Goal: Information Seeking & Learning: Learn about a topic

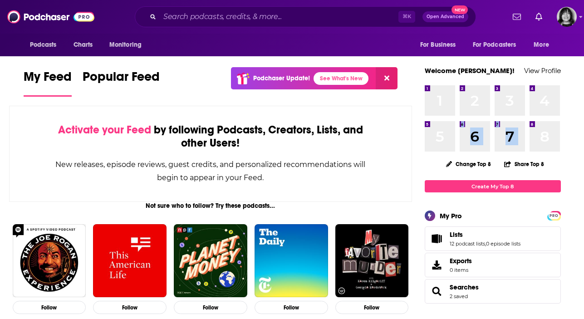
drag, startPoint x: 495, startPoint y: 123, endPoint x: 465, endPoint y: 125, distance: 30.5
drag, startPoint x: 553, startPoint y: 126, endPoint x: 539, endPoint y: 127, distance: 13.2
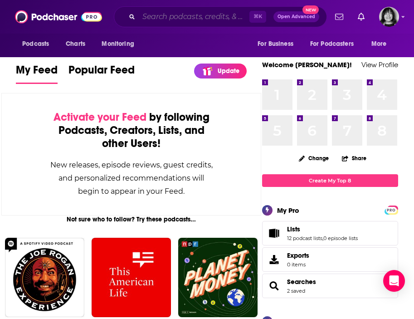
click at [164, 17] on input "Search podcasts, credits, & more..." at bounding box center [194, 17] width 111 height 15
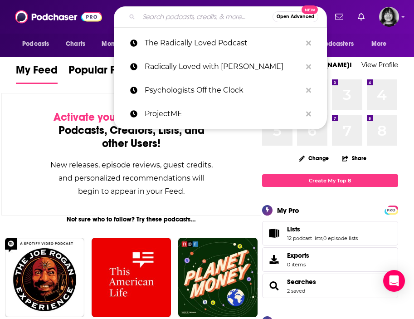
paste input "Raising Good Humans"
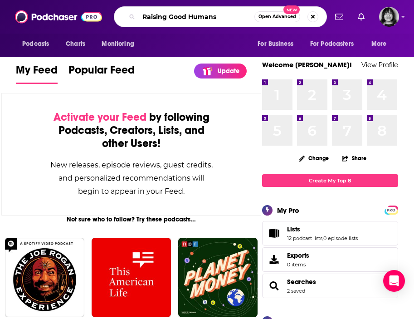
type input "Raising Good Humans"
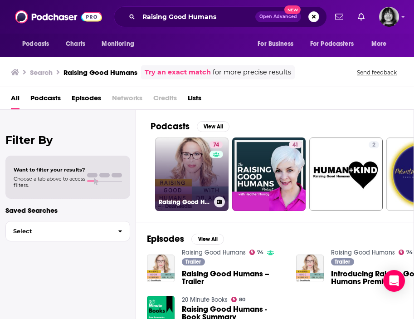
click at [202, 174] on link "74 Raising Good Humans" at bounding box center [192, 175] width 74 height 74
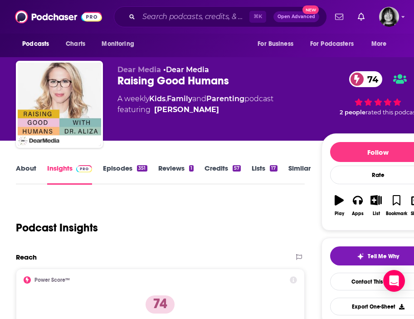
drag, startPoint x: 234, startPoint y: 110, endPoint x: 225, endPoint y: 110, distance: 8.6
click at [225, 110] on span "featuring Dr. Aliza Pressman" at bounding box center [196, 109] width 156 height 11
copy span "Dr. Aliza Pressman"
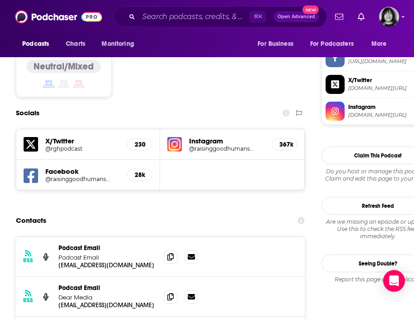
scroll to position [779, 0]
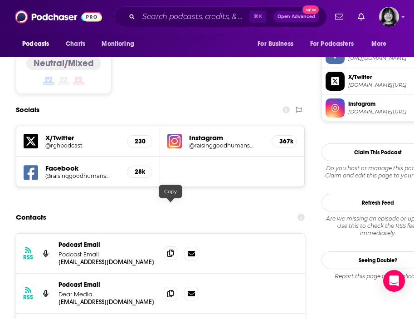
click at [173, 250] on icon at bounding box center [171, 253] width 6 height 7
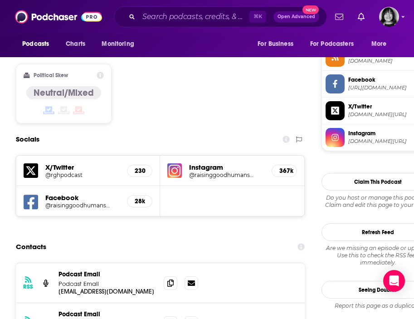
scroll to position [711, 0]
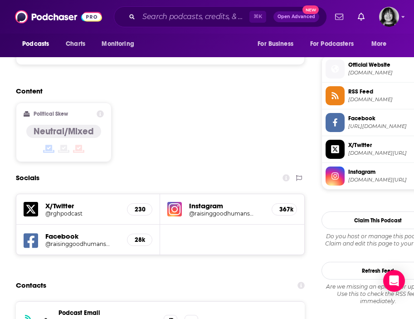
click at [176, 202] on img at bounding box center [175, 209] width 15 height 15
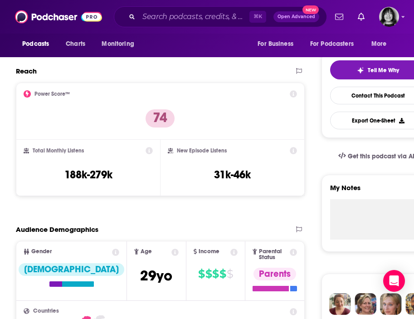
scroll to position [0, 0]
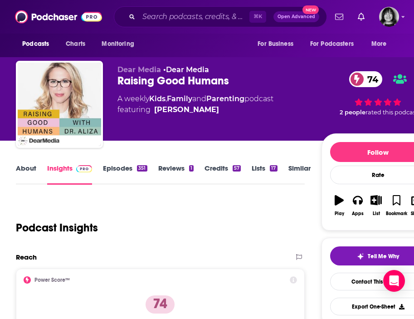
click at [20, 168] on link "About" at bounding box center [26, 174] width 20 height 21
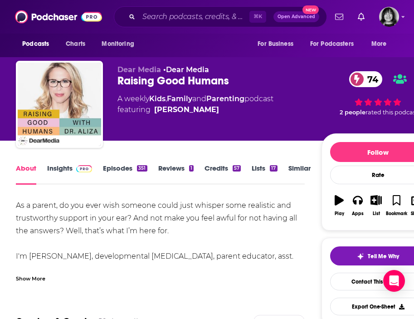
click at [37, 276] on div "Show More" at bounding box center [31, 278] width 30 height 9
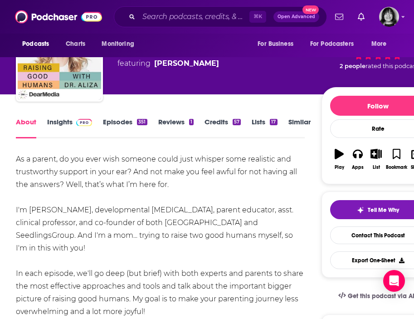
scroll to position [47, 0]
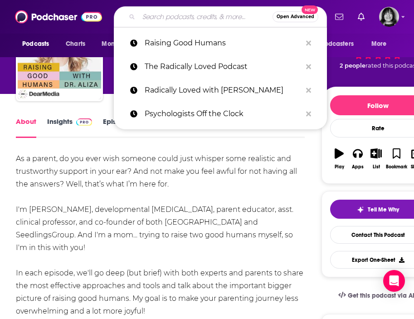
click at [169, 18] on input "Search podcasts, credits, & more..." at bounding box center [206, 17] width 134 height 15
paste input "Reach Out For Mental Health"
type input "Reach Out For Mental Health"
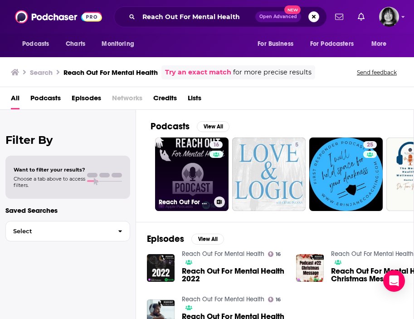
click at [189, 178] on link "16 Reach Out For Mental Health" at bounding box center [192, 175] width 74 height 74
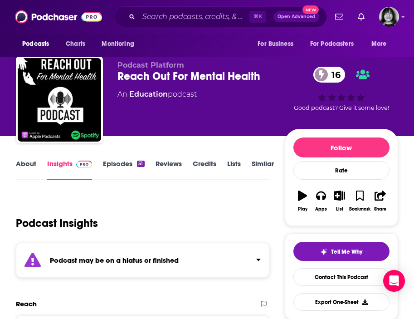
scroll to position [10, 0]
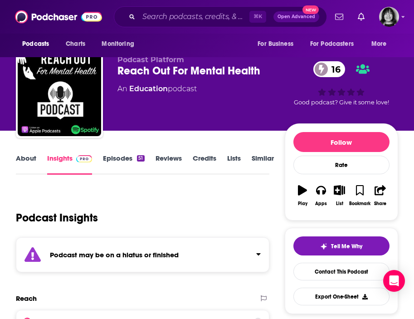
click at [184, 254] on div "Podcast may be on a hiatus or finished" at bounding box center [143, 254] width 254 height 35
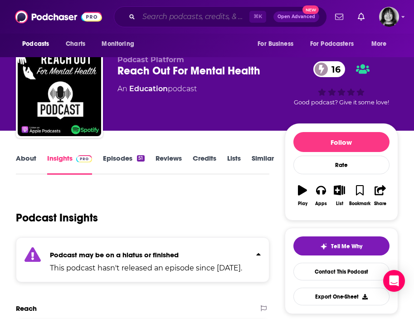
click at [157, 20] on input "Search podcasts, credits, & more..." at bounding box center [194, 17] width 111 height 15
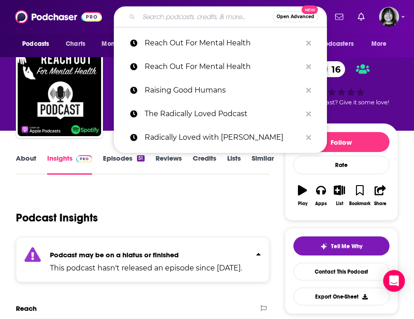
paste input "Read to Lead"
type input "Read to Lead"
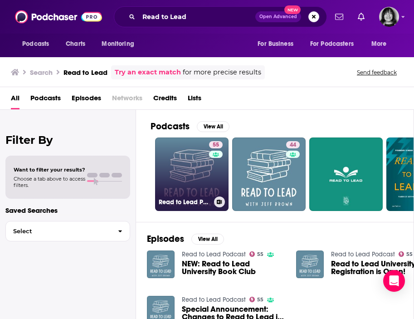
click at [201, 178] on link "55 Read to Lead Podcast" at bounding box center [192, 175] width 74 height 74
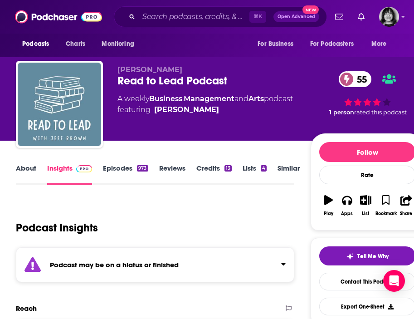
scroll to position [2, 0]
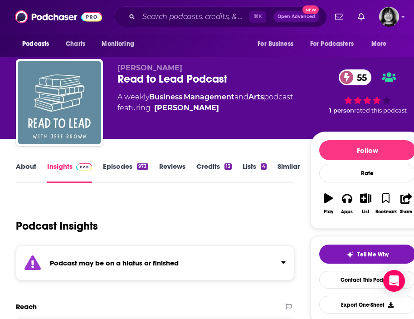
click at [196, 264] on div "Podcast may be on a hiatus or finished" at bounding box center [155, 263] width 279 height 35
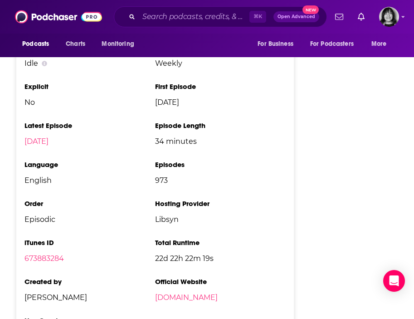
scroll to position [1356, 0]
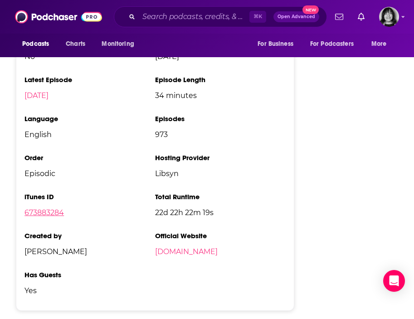
click at [49, 208] on link "673883284" at bounding box center [44, 212] width 39 height 9
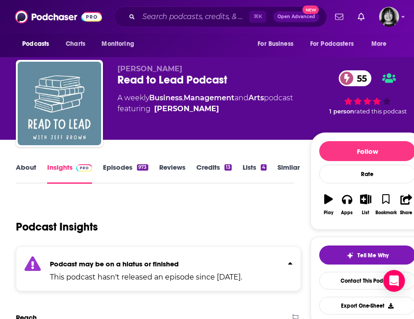
scroll to position [0, 0]
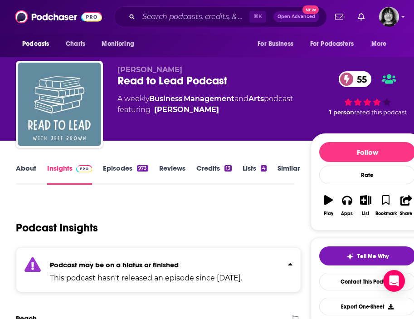
click at [28, 170] on link "About" at bounding box center [26, 174] width 20 height 21
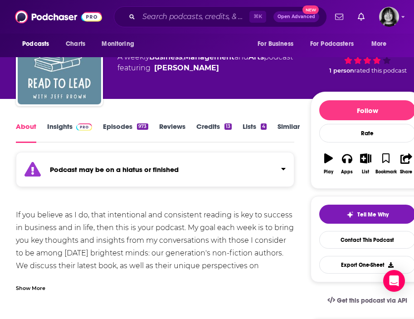
scroll to position [44, 0]
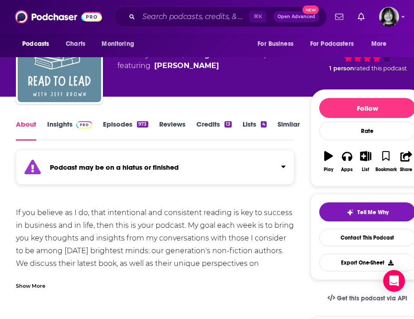
click at [39, 285] on div "Show More" at bounding box center [31, 285] width 30 height 9
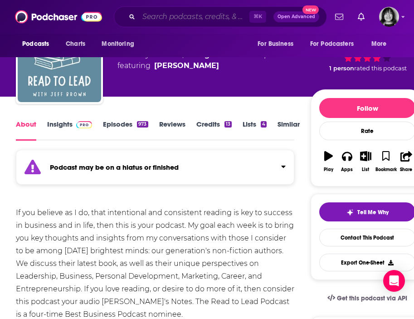
click at [160, 21] on input "Search podcasts, credits, & more..." at bounding box center [194, 17] width 111 height 15
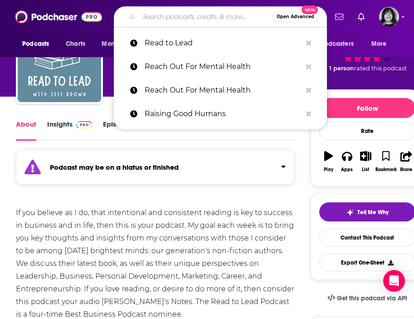
paste input "Ready For Retirement"
type input "Ready For Retirement"
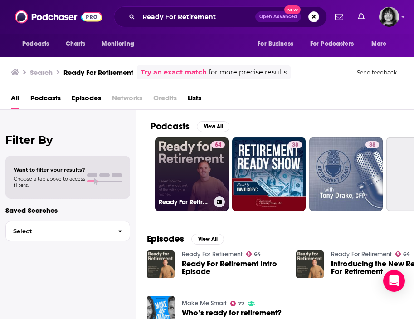
click at [190, 172] on link "64 Ready For Retirement" at bounding box center [192, 175] width 74 height 74
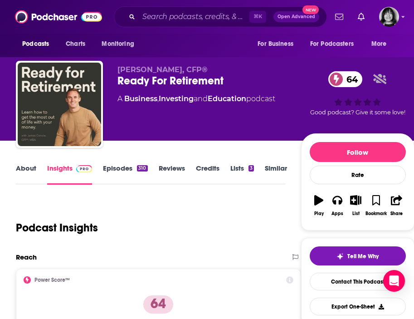
click at [29, 168] on link "About" at bounding box center [26, 174] width 20 height 21
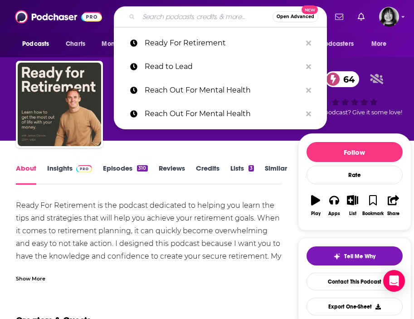
click at [180, 16] on input "Search podcasts, credits, & more..." at bounding box center [206, 17] width 134 height 15
paste input "Real Conversations"
type input "Real Conversations"
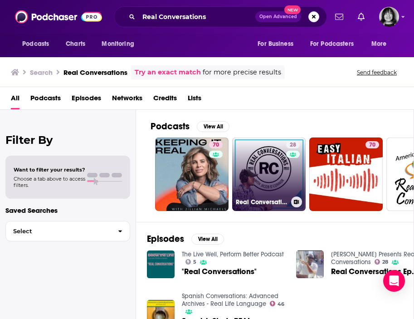
click at [291, 166] on div "28" at bounding box center [294, 168] width 16 height 55
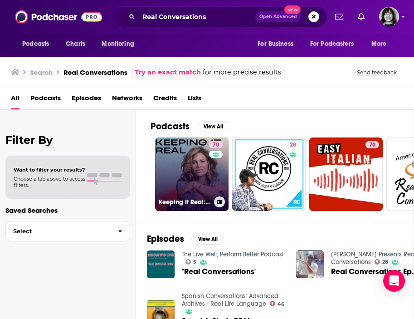
click at [197, 178] on link "70 Keeping It Real: Conversations with Jillian Michaels" at bounding box center [192, 175] width 74 height 74
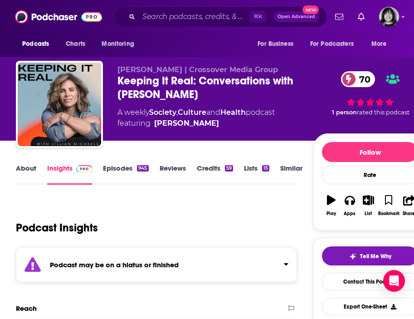
click at [121, 270] on div "Podcast may be on a hiatus or finished" at bounding box center [156, 264] width 281 height 35
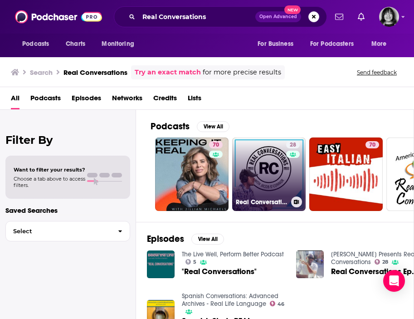
click at [266, 147] on link "28 Real Conversations" at bounding box center [269, 175] width 74 height 74
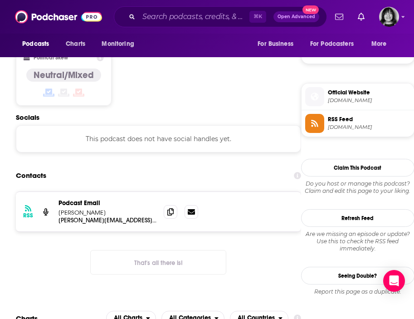
scroll to position [620, 0]
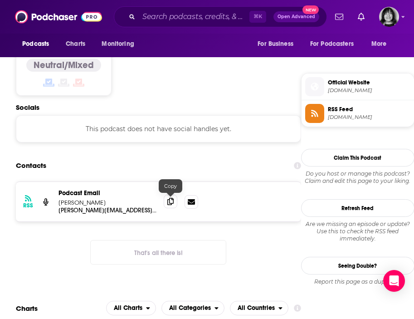
click at [170, 202] on icon at bounding box center [171, 201] width 6 height 7
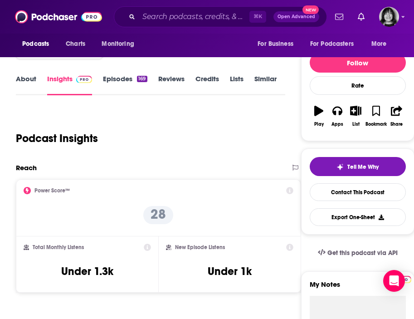
scroll to position [0, 0]
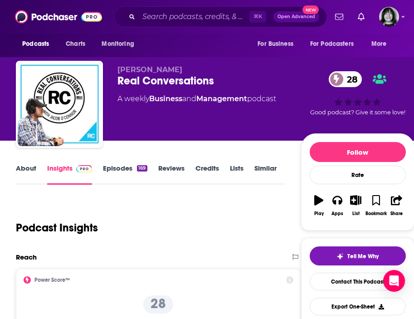
click at [23, 171] on link "About" at bounding box center [26, 174] width 20 height 21
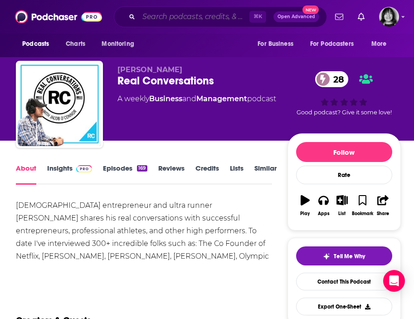
click at [153, 17] on input "Search podcasts, credits, & more..." at bounding box center [194, 17] width 111 height 15
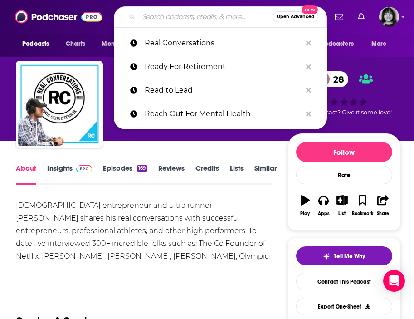
paste input "Real Pod"
type input "Real Pod"
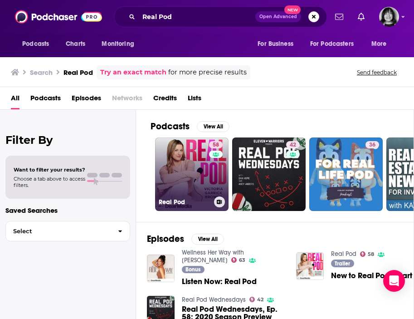
click at [191, 183] on link "58 Real Pod" at bounding box center [192, 175] width 74 height 74
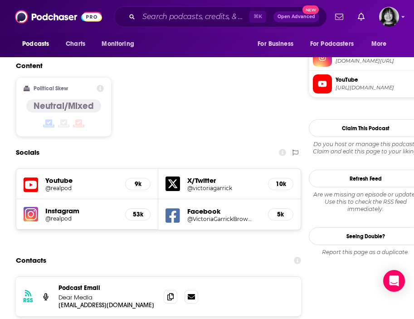
scroll to position [755, 0]
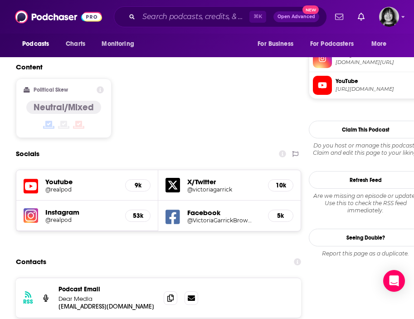
click at [31, 179] on icon at bounding box center [31, 186] width 15 height 15
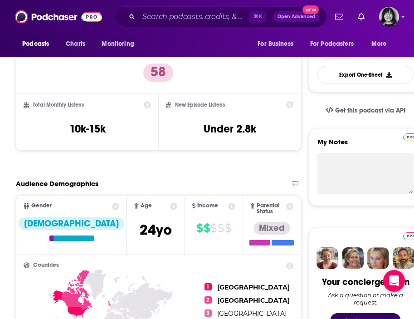
scroll to position [0, 0]
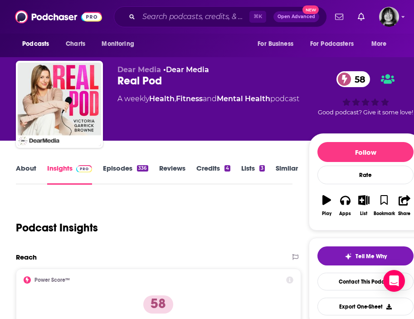
click at [33, 174] on link "About" at bounding box center [26, 174] width 20 height 21
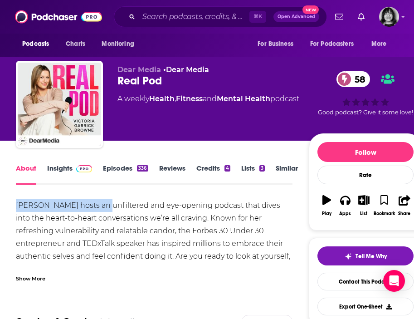
drag, startPoint x: 98, startPoint y: 209, endPoint x: 9, endPoint y: 208, distance: 89.4
copy div "Victoria Garrick Browne"
click at [30, 281] on div "Show More" at bounding box center [31, 278] width 30 height 9
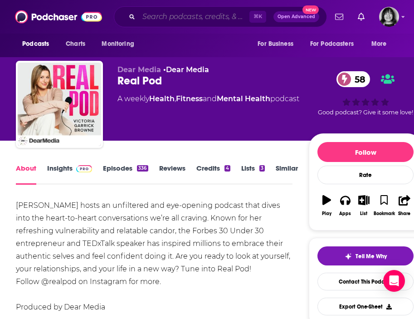
click at [172, 11] on input "Search podcasts, credits, & more..." at bounding box center [194, 17] width 111 height 15
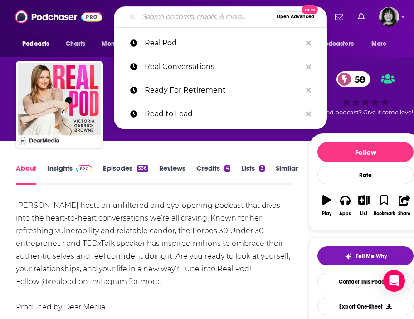
paste input "Rebel Entrepreneur"
type input "Rebel Entrepreneur"
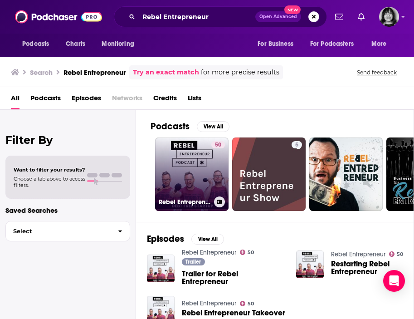
click at [189, 167] on link "50 Rebel Entrepreneur" at bounding box center [192, 175] width 74 height 74
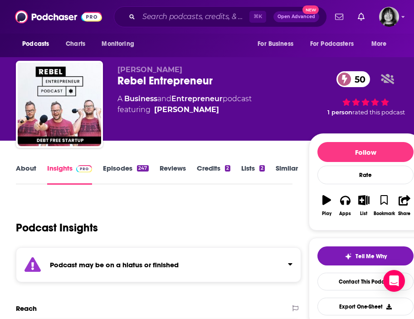
click at [89, 269] on strong "Podcast may be on a hiatus or finished" at bounding box center [114, 265] width 129 height 9
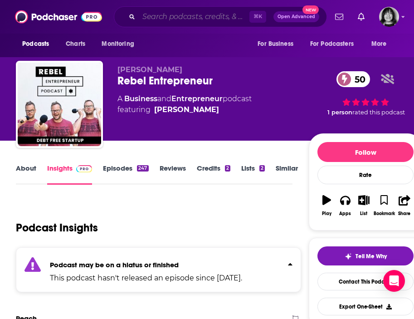
click at [158, 22] on input "Search podcasts, credits, & more..." at bounding box center [194, 17] width 111 height 15
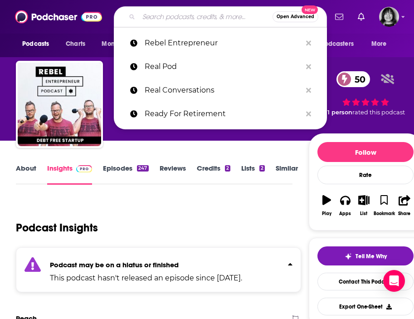
paste input "Redefiners"
type input "Redefiners"
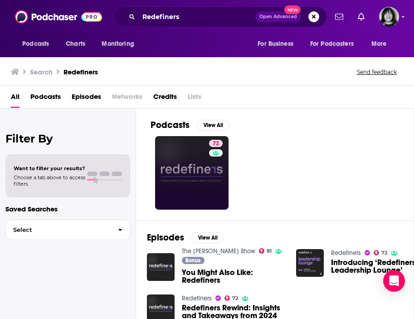
click at [203, 164] on link "72" at bounding box center [192, 173] width 74 height 74
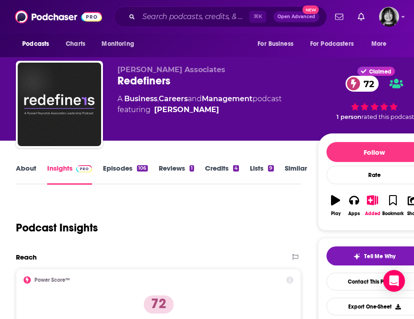
click at [25, 168] on link "About" at bounding box center [26, 174] width 20 height 21
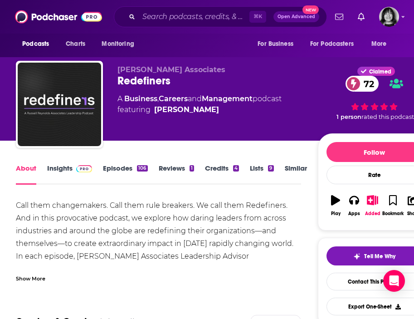
click at [39, 276] on div "Show More" at bounding box center [31, 278] width 30 height 9
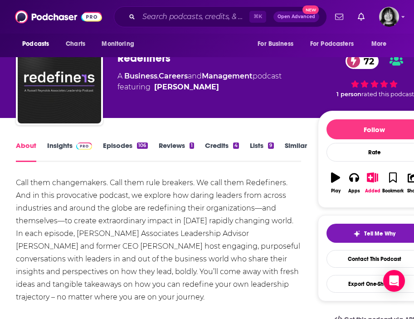
scroll to position [23, 0]
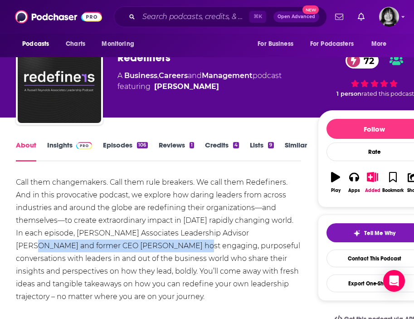
drag, startPoint x: 128, startPoint y: 246, endPoint x: 249, endPoint y: 234, distance: 121.4
copy div "Hoda Tahoun and former CEO Clarke Murphy"
click at [55, 144] on link "Insights" at bounding box center [69, 151] width 45 height 21
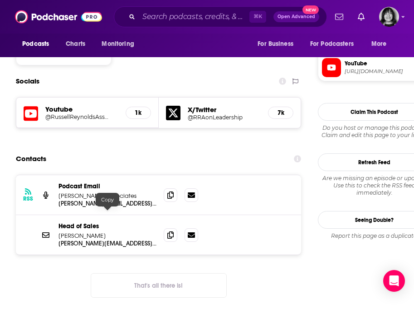
scroll to position [793, 0]
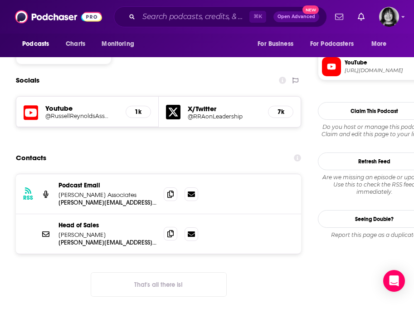
click at [171, 230] on icon at bounding box center [171, 233] width 6 height 7
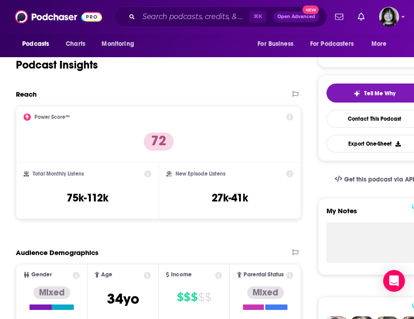
scroll to position [0, 0]
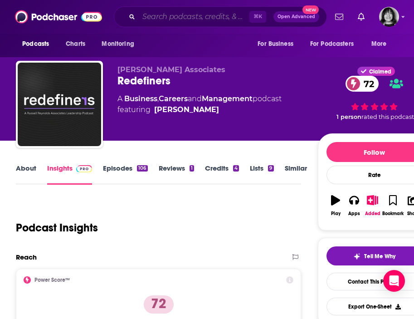
click at [156, 18] on input "Search podcasts, credits, & more..." at bounding box center [194, 17] width 111 height 15
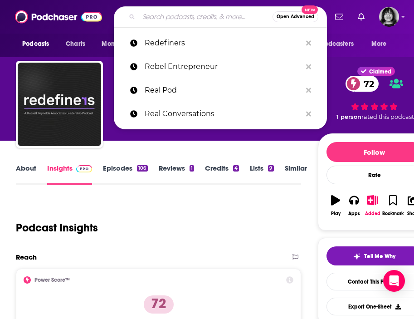
paste input "Relationship Advice"
type input "Relationship Advice"
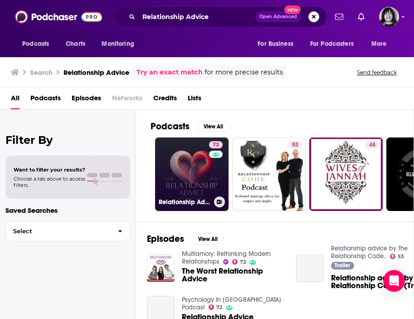
click at [168, 172] on link "73 Relationship Advice" at bounding box center [192, 175] width 74 height 74
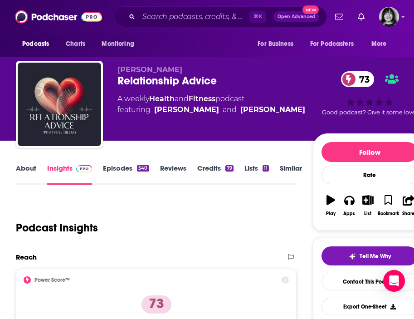
click at [31, 167] on link "About" at bounding box center [26, 174] width 20 height 21
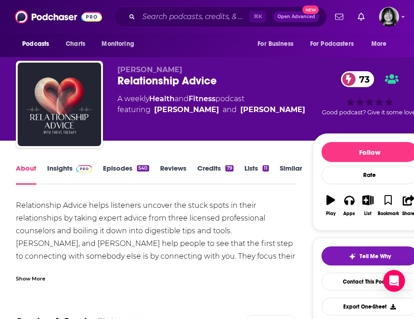
click at [38, 279] on div "Show More" at bounding box center [31, 278] width 30 height 9
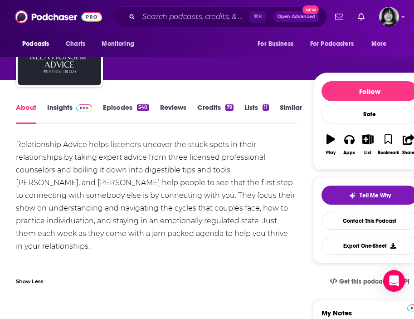
scroll to position [53, 0]
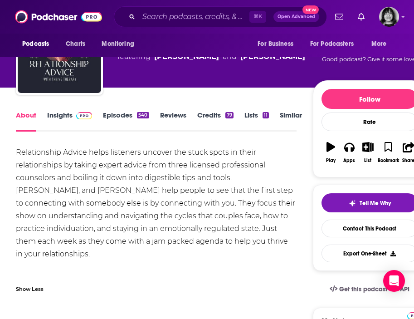
drag, startPoint x: 39, startPoint y: 191, endPoint x: 65, endPoint y: 199, distance: 28.1
click at [65, 199] on div "Relationship Advice helps listeners uncover the stuck spots in their relationsh…" at bounding box center [156, 216] width 281 height 140
drag, startPoint x: 39, startPoint y: 191, endPoint x: 235, endPoint y: 176, distance: 196.7
click at [235, 176] on div "Relationship Advice helps listeners uncover the stuck spots in their relationsh…" at bounding box center [156, 216] width 281 height 140
copy div "Colter, Cayla, and Lauren"
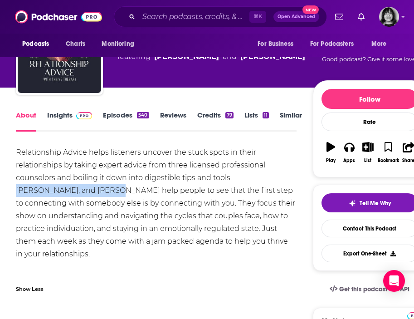
click at [56, 116] on link "Insights" at bounding box center [69, 121] width 45 height 21
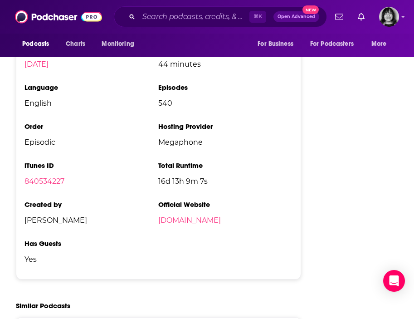
scroll to position [1793, 0]
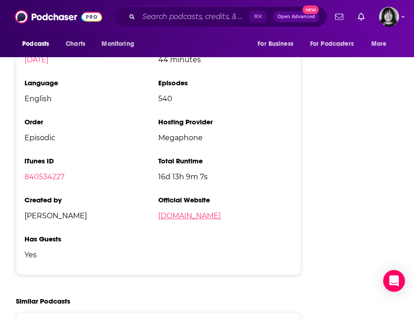
click at [180, 212] on link "idopodcast.com" at bounding box center [189, 216] width 63 height 9
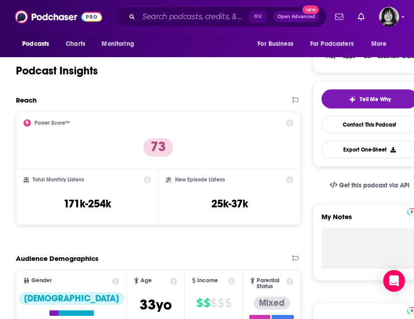
scroll to position [0, 0]
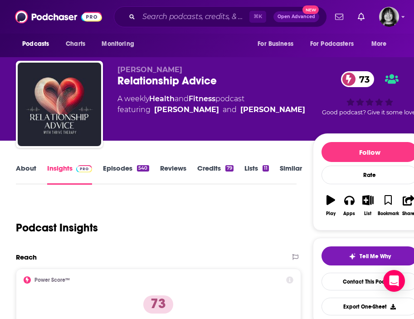
click at [22, 171] on link "About" at bounding box center [26, 174] width 20 height 21
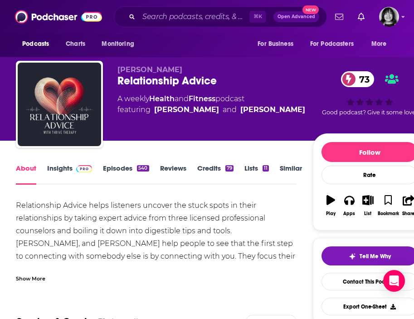
click at [24, 277] on div "Show More" at bounding box center [31, 278] width 30 height 9
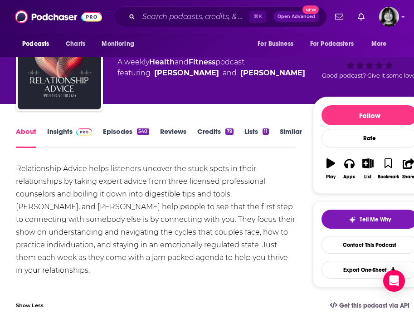
scroll to position [36, 0]
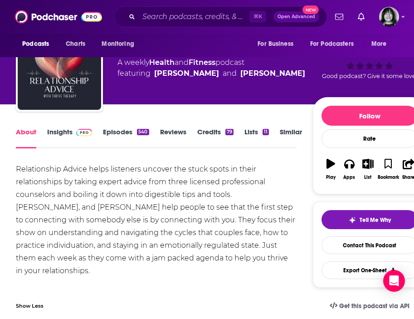
click at [58, 143] on link "Insights" at bounding box center [69, 138] width 45 height 21
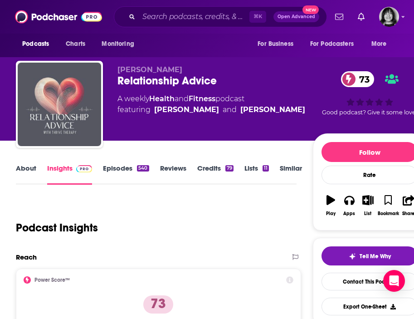
click at [59, 133] on img "Relationship Advice" at bounding box center [60, 105] width 84 height 84
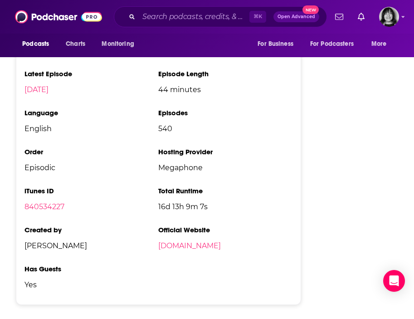
scroll to position [1779, 0]
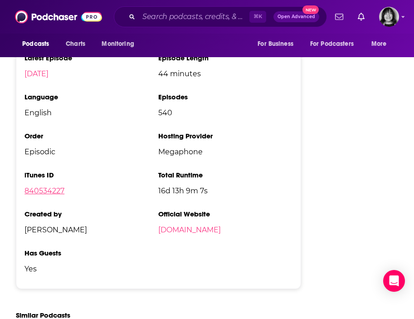
click at [53, 187] on link "840534227" at bounding box center [45, 191] width 40 height 9
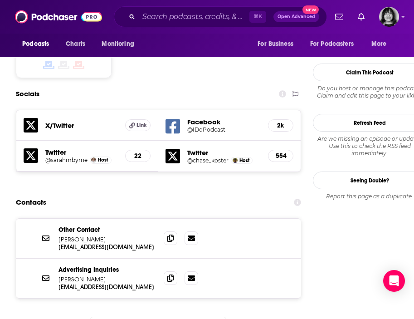
scroll to position [800, 0]
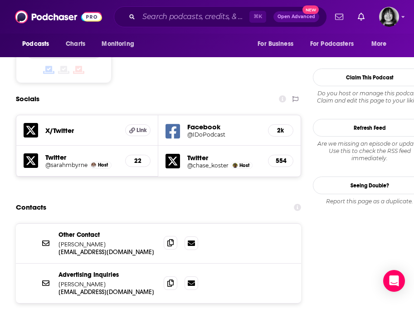
click at [172, 239] on icon at bounding box center [171, 242] width 6 height 7
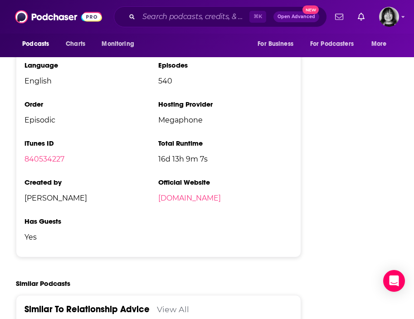
scroll to position [1807, 0]
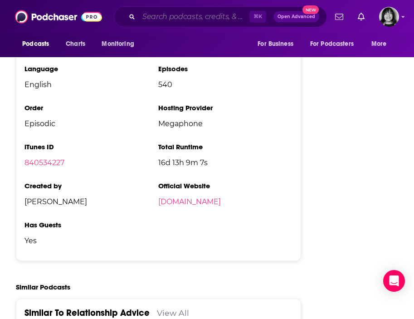
click at [190, 15] on input "Search podcasts, credits, & more..." at bounding box center [194, 17] width 111 height 15
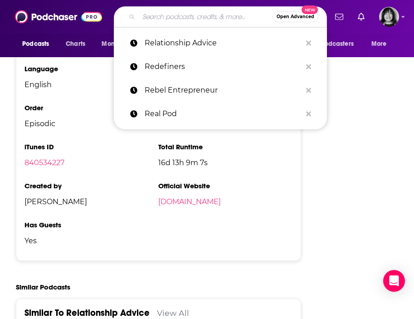
paste input "Relaxed Male"
type input "Relaxed Male"
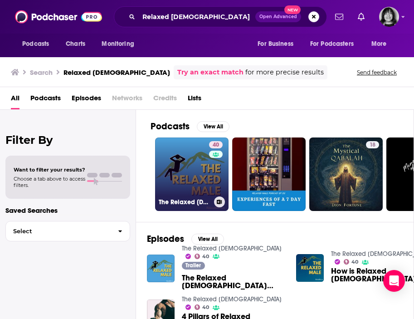
click at [184, 168] on link "40 The Relaxed Male" at bounding box center [192, 175] width 74 height 74
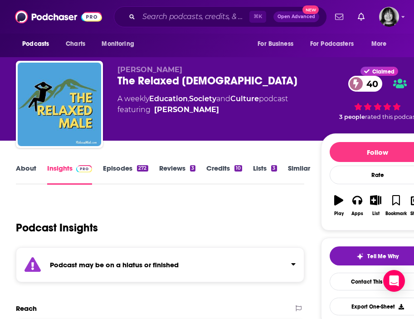
click at [162, 257] on div "Podcast may be on a hiatus or finished" at bounding box center [160, 264] width 289 height 35
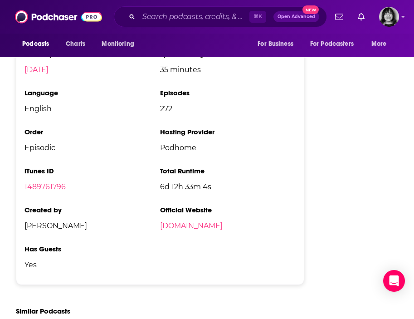
scroll to position [1380, 0]
click at [51, 182] on link "1489761796" at bounding box center [45, 186] width 41 height 9
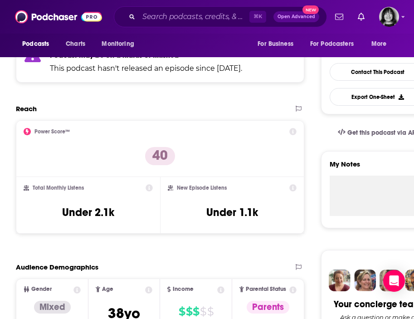
scroll to position [0, 0]
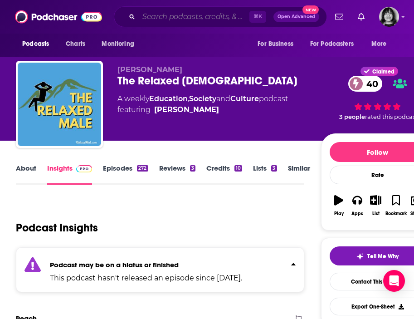
click at [173, 19] on input "Search podcasts, credits, & more..." at bounding box center [194, 17] width 111 height 15
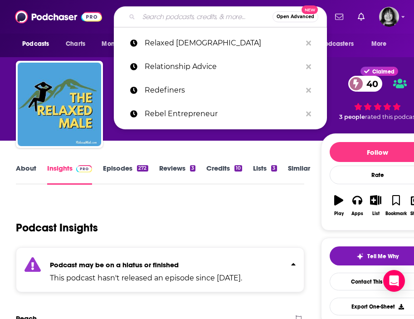
paste input "Renowned Leadership"
type input "Renowned Leadership"
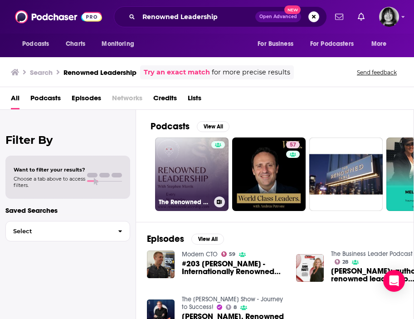
click at [191, 205] on h3 "The Renowned Leadership Podcast - Leadership, Progression, and Life Advice" at bounding box center [185, 202] width 52 height 8
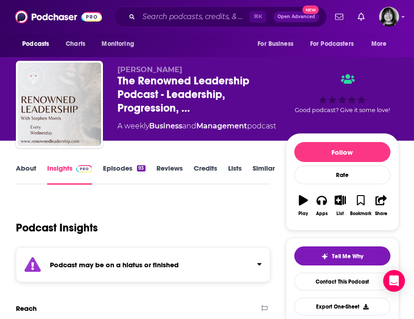
click at [150, 264] on strong "Podcast may be on a hiatus or finished" at bounding box center [114, 265] width 129 height 9
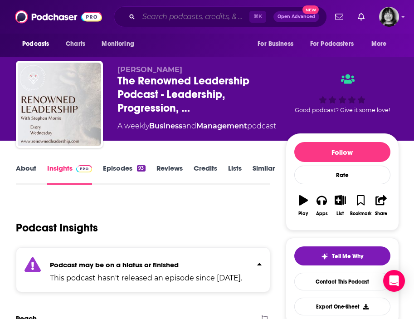
click at [161, 12] on input "Search podcasts, credits, & more..." at bounding box center [194, 17] width 111 height 15
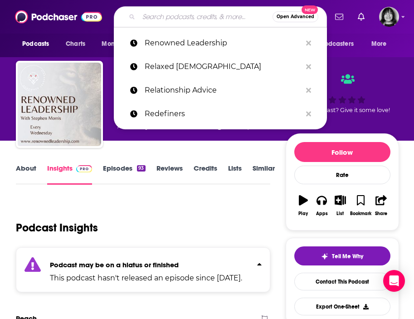
paste input "Resilience Unravelled"
type input "Resilience Unravelled"
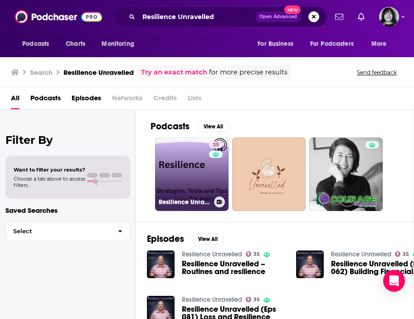
click at [180, 170] on link "35 Resilience Unravelled" at bounding box center [192, 175] width 74 height 74
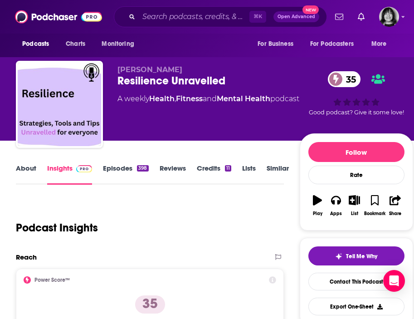
click at [27, 169] on link "About" at bounding box center [26, 174] width 20 height 21
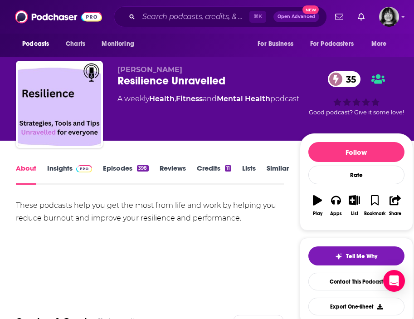
click at [63, 169] on link "Insights" at bounding box center [69, 174] width 45 height 21
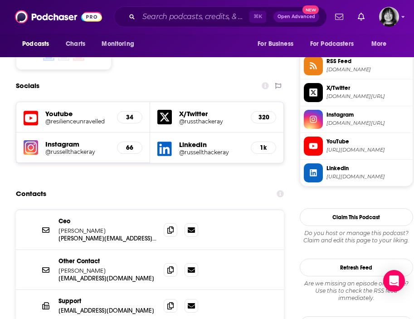
scroll to position [826, 0]
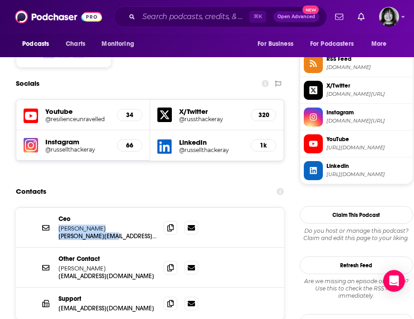
drag, startPoint x: 120, startPoint y: 187, endPoint x: 57, endPoint y: 180, distance: 63.0
click at [57, 208] on div "Ceo Russell Thackeray russell@qedod.com russell@qedod.com" at bounding box center [150, 228] width 268 height 40
copy div "Russell Thackeray russell@qedod.com russell@qedod.com"
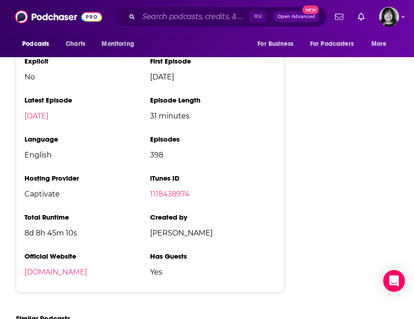
scroll to position [1369, 0]
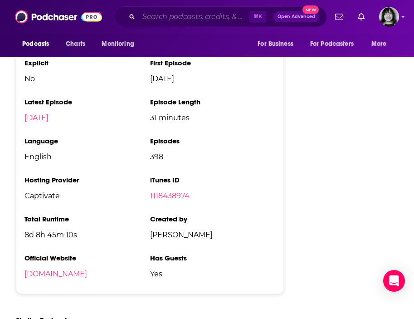
click at [168, 16] on input "Search podcasts, credits, & more..." at bounding box center [194, 17] width 111 height 15
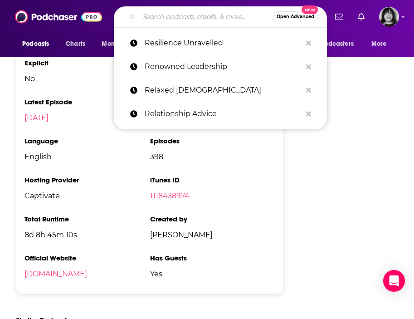
paste input "Resilient Entrepreneurs"
type input "Resilient Entrepreneurs"
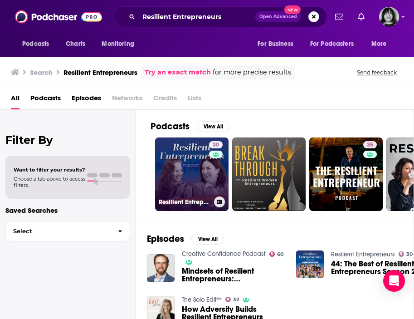
click at [180, 165] on link "30 Resilient Entrepreneurs" at bounding box center [192, 175] width 74 height 74
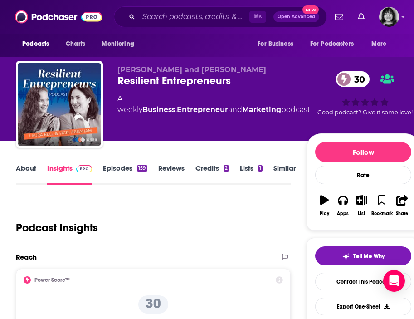
click at [207, 69] on span "Vicki Abraham and Laura Bell" at bounding box center [192, 69] width 149 height 9
copy p "Vicki Abraham and Laura Bell"
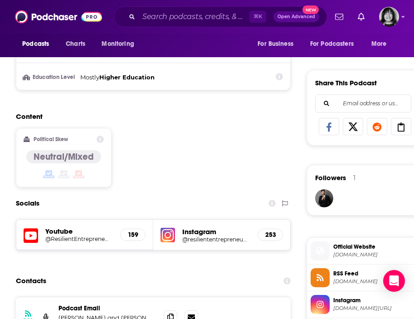
scroll to position [583, 0]
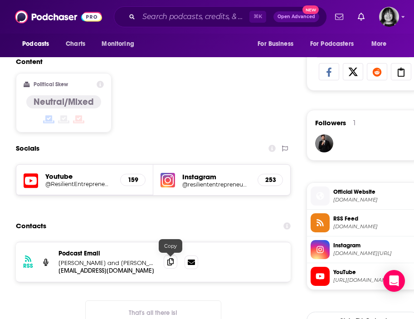
click at [170, 263] on icon at bounding box center [171, 261] width 6 height 7
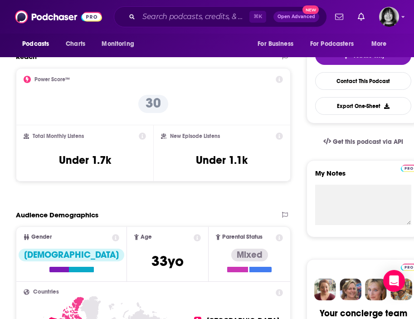
scroll to position [0, 0]
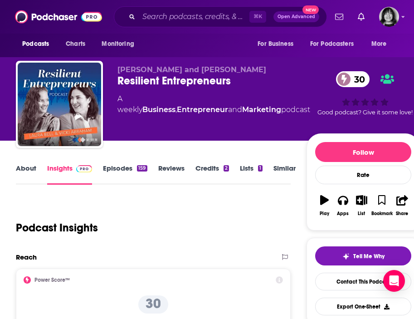
click at [23, 170] on link "About" at bounding box center [26, 174] width 20 height 21
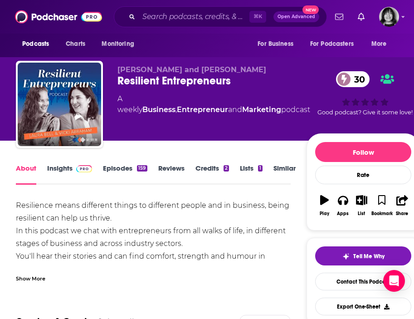
click at [39, 276] on div "Show More" at bounding box center [31, 278] width 30 height 9
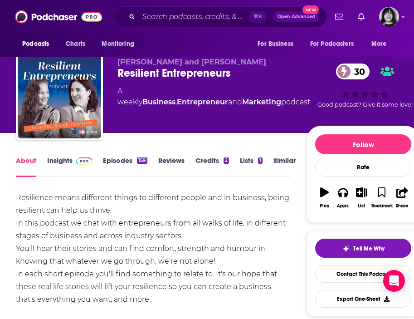
scroll to position [9, 0]
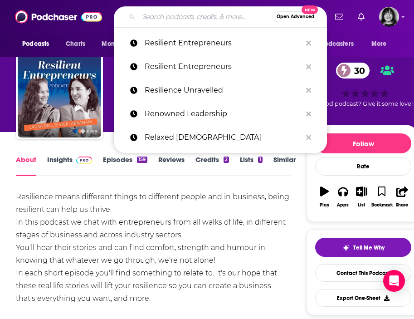
click at [183, 14] on input "Search podcasts, credits, & more..." at bounding box center [206, 17] width 134 height 15
paste input "Riding Unicorns"
type input "Riding Unicorns"
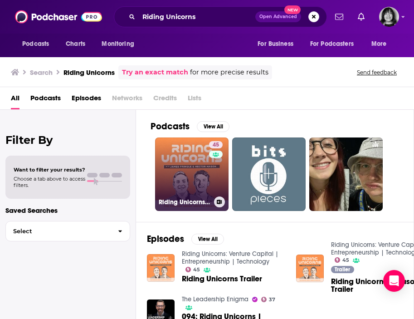
click at [176, 178] on link "45 Riding Unicorns: Venture Capital | Entrepreneurship | Technology" at bounding box center [192, 175] width 74 height 74
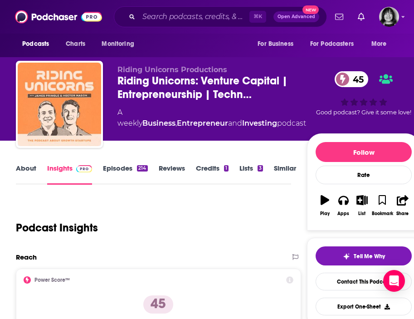
click at [24, 171] on link "About" at bounding box center [26, 174] width 20 height 21
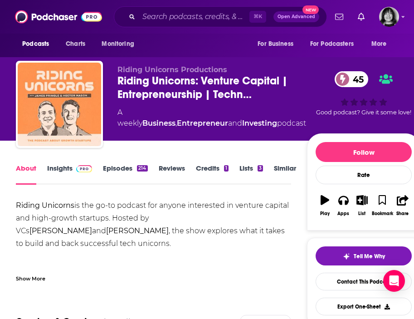
click at [35, 278] on div "Show More" at bounding box center [31, 278] width 30 height 9
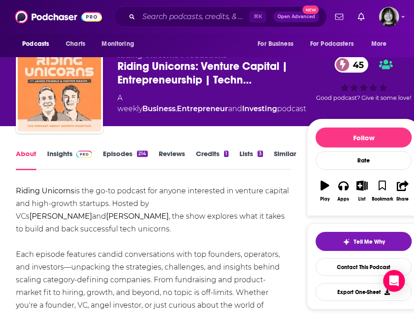
scroll to position [15, 0]
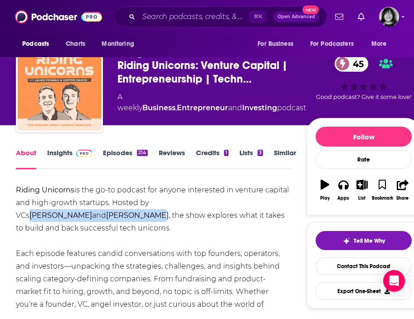
drag, startPoint x: 166, startPoint y: 206, endPoint x: 285, endPoint y: 206, distance: 118.5
click at [285, 206] on div "Riding Unicorns is the go-to podcast for anyone interested in venture capital a…" at bounding box center [153, 254] width 275 height 140
copy div "James Pringle and Hector Mason"
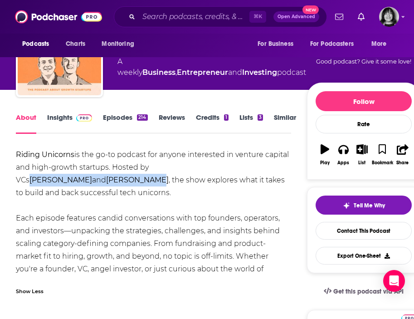
scroll to position [65, 0]
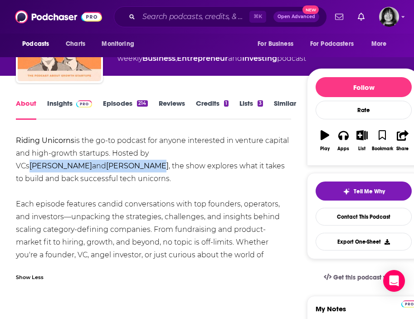
click at [53, 105] on link "Insights" at bounding box center [69, 109] width 45 height 21
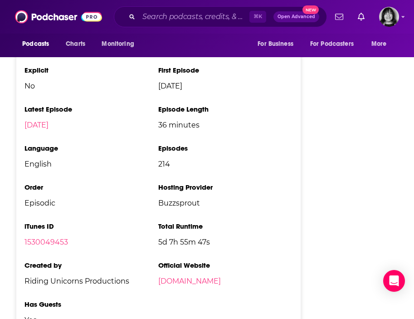
scroll to position [1433, 0]
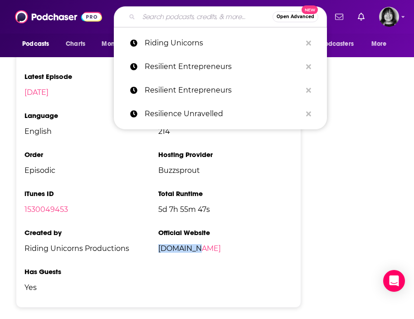
click at [152, 13] on input "Search podcasts, credits, & more..." at bounding box center [206, 17] width 134 height 15
paste input "Road to Resilience"
type input "Road to Resilience"
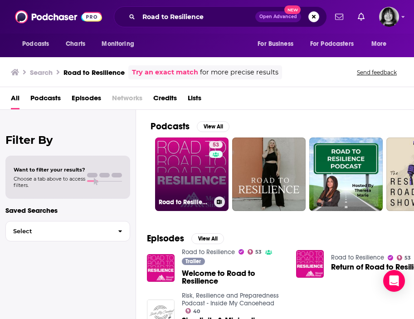
click at [184, 168] on link "53 Road to Resilience" at bounding box center [192, 175] width 74 height 74
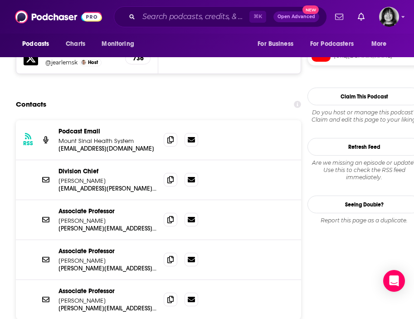
scroll to position [907, 0]
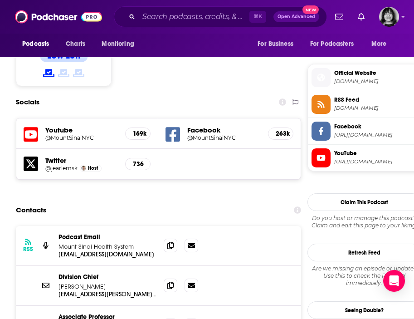
scroll to position [839, 0]
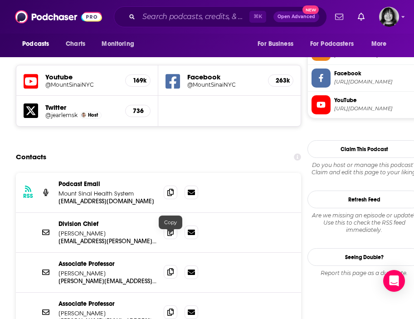
click at [170, 268] on icon at bounding box center [171, 271] width 6 height 7
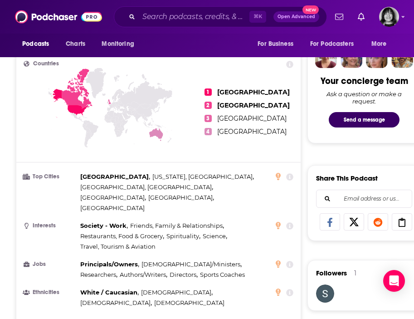
scroll to position [0, 0]
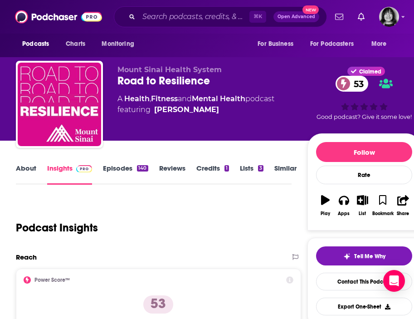
click at [26, 171] on link "About" at bounding box center [26, 174] width 20 height 21
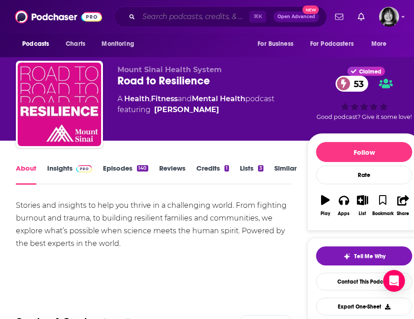
click at [168, 21] on input "Search podcasts, credits, & more..." at bounding box center [194, 17] width 111 height 15
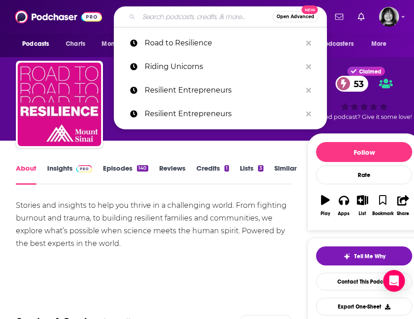
paste input "Rocketship.fm"
type input "Rocketship.fm"
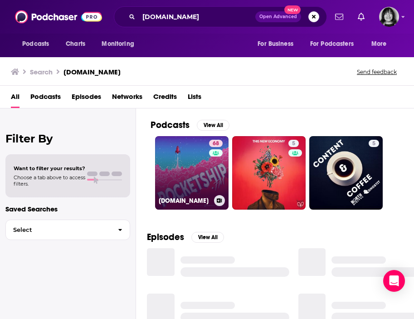
click at [202, 180] on link "68 Rocketship.fm" at bounding box center [192, 173] width 74 height 74
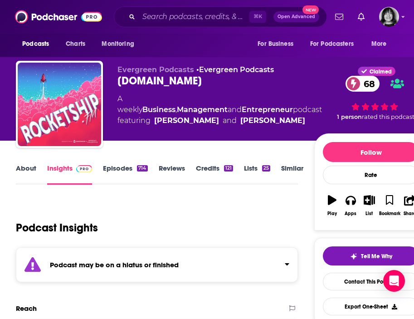
click at [86, 273] on div "Podcast may be on a hiatus or finished" at bounding box center [157, 264] width 282 height 35
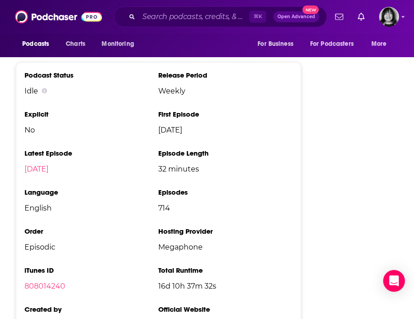
scroll to position [1754, 0]
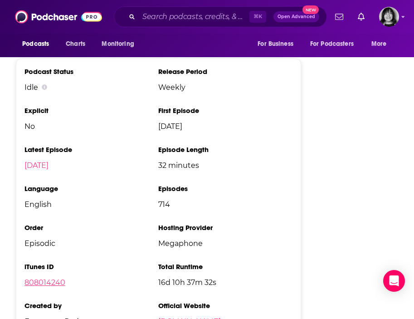
click at [53, 278] on link "808014240" at bounding box center [45, 282] width 41 height 9
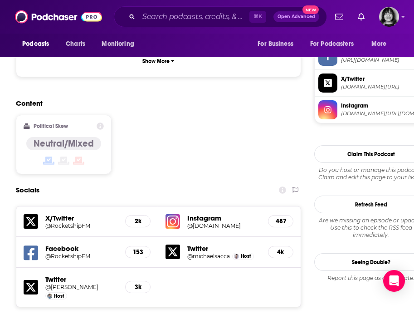
scroll to position [0, 0]
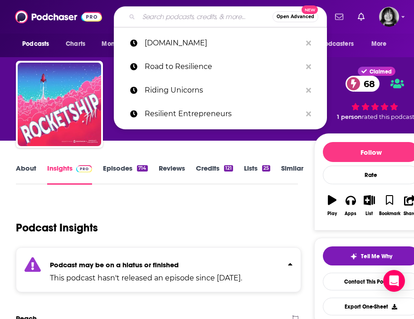
click at [180, 16] on input "Search podcasts, credits, & more..." at bounding box center [206, 17] width 134 height 15
paste input "Sales Training World"
type input "Sales Training World"
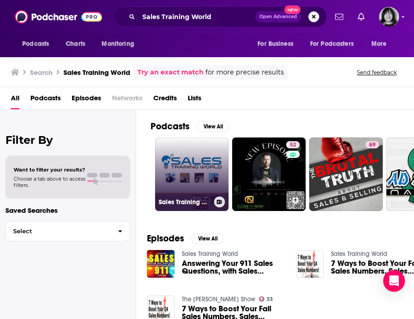
click at [200, 169] on link "Sales Training World" at bounding box center [192, 175] width 74 height 74
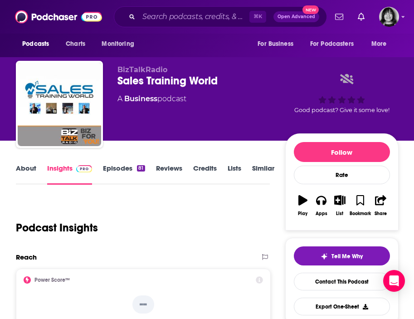
click at [30, 168] on link "About" at bounding box center [26, 174] width 20 height 21
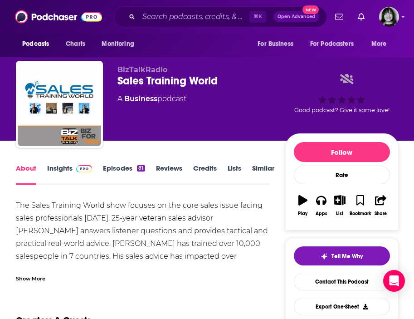
click at [58, 172] on link "Insights" at bounding box center [69, 174] width 45 height 21
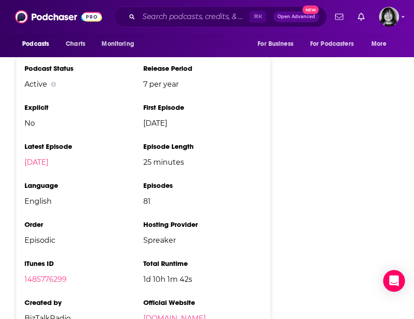
scroll to position [1263, 0]
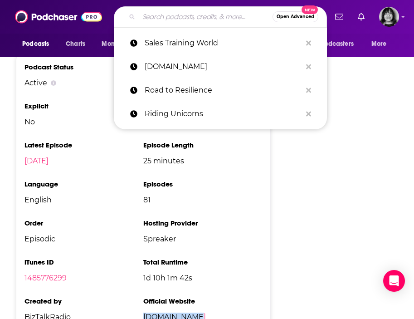
click at [179, 23] on input "Search podcasts, credits, & more..." at bounding box center [206, 17] width 134 height 15
paste input "Sall Business Answer Man"
type input "Sall Business Answer Man"
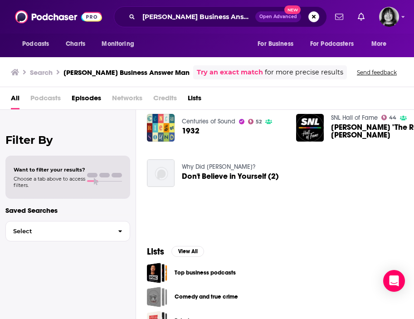
scroll to position [25, 0]
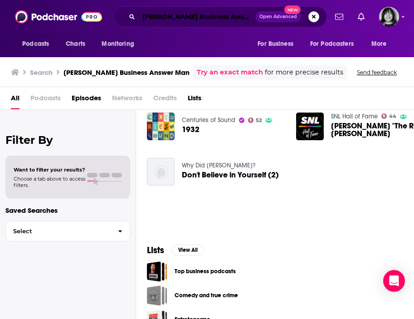
click at [145, 17] on input "Sall Business Answer Man" at bounding box center [197, 17] width 117 height 15
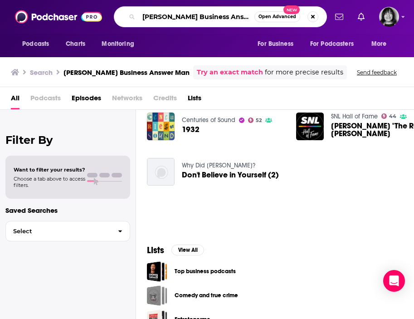
click at [148, 17] on input "Sall Business Answer Man" at bounding box center [197, 17] width 116 height 15
type input "Small Business Answer Man"
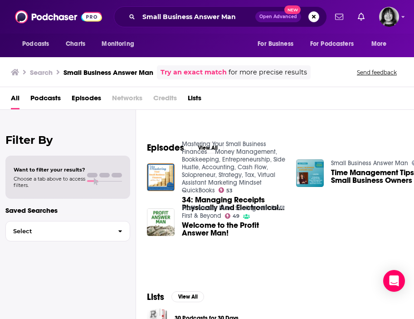
scroll to position [92, 0]
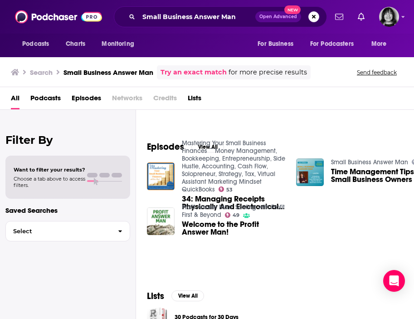
click at [329, 176] on div "Small Business Answer Man 1 Time Management Tips for Small Business Owners | EP…" at bounding box center [365, 172] width 138 height 28
click at [318, 176] on img "Time Management Tips for Small Business Owners | EP: 350 Leslie Shreve" at bounding box center [310, 172] width 28 height 28
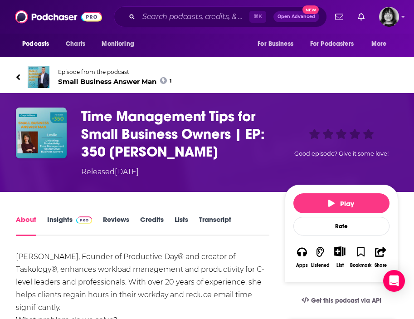
click at [146, 80] on span "Small Business Answer Man 1" at bounding box center [114, 81] width 113 height 9
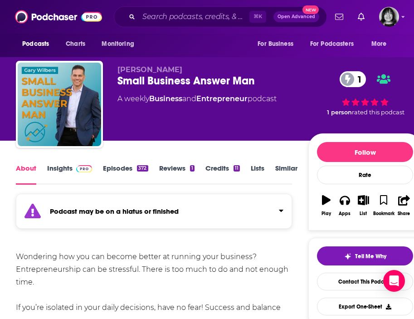
click at [145, 215] on strong "Podcast may be on a hiatus or finished" at bounding box center [114, 211] width 129 height 9
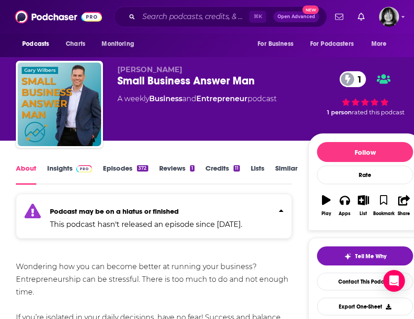
click at [60, 168] on link "Insights" at bounding box center [69, 174] width 45 height 21
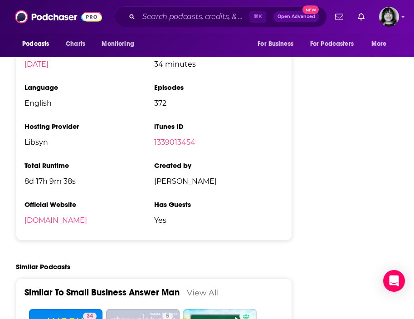
scroll to position [1307, 0]
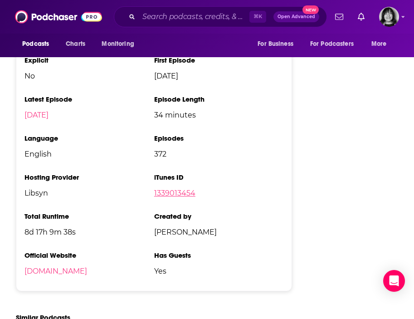
click at [181, 189] on link "1339013454" at bounding box center [174, 193] width 41 height 9
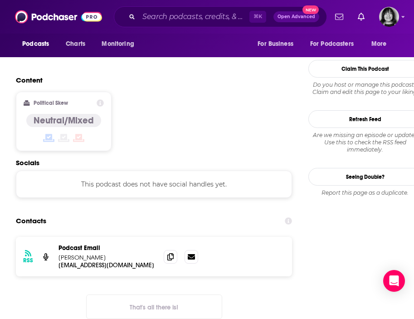
scroll to position [794, 0]
click at [181, 36] on div "Podcasts Charts Monitoring For Business For Podcasters More" at bounding box center [207, 46] width 414 height 24
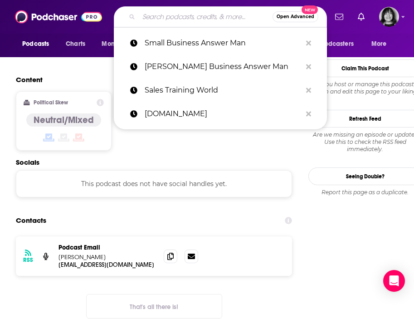
click at [183, 20] on input "Search podcasts, credits, & more..." at bounding box center [206, 17] width 134 height 15
paste input "Scholars Strategy Network's No Jargon"
type input "Scholars Strategy Network's No Jargon"
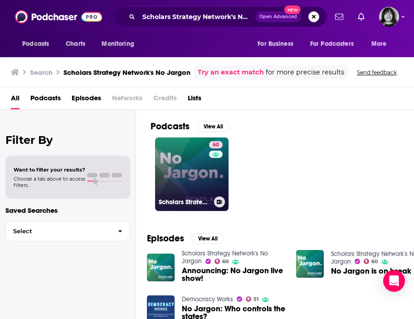
click at [167, 158] on link "60 Scholars Strategy Network's No Jargon" at bounding box center [192, 175] width 74 height 74
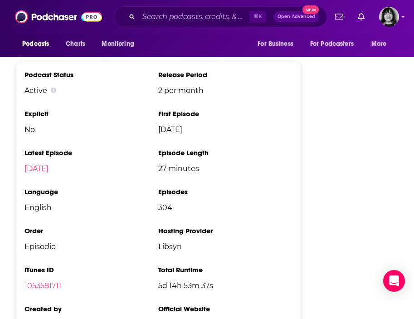
scroll to position [1448, 0]
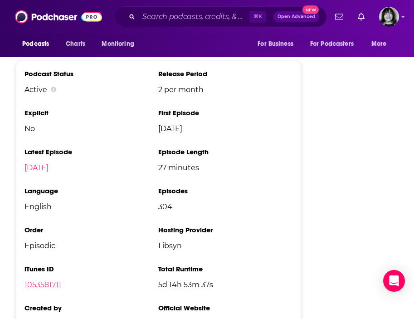
click at [50, 281] on link "1053581711" at bounding box center [43, 285] width 37 height 9
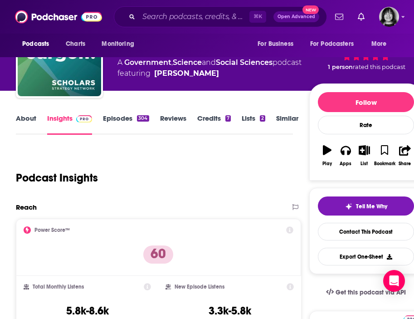
scroll to position [0, 0]
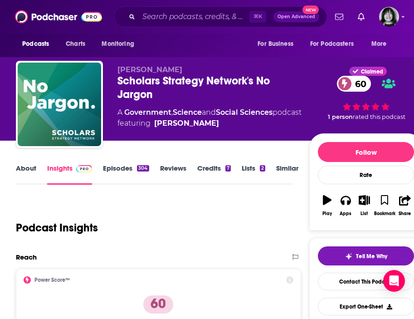
click at [22, 171] on link "About" at bounding box center [26, 174] width 20 height 21
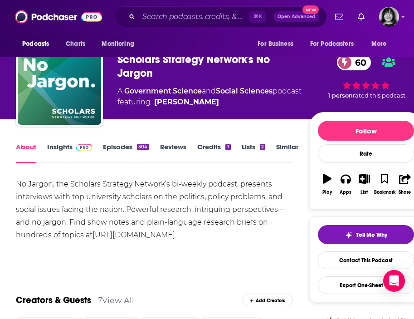
scroll to position [23, 0]
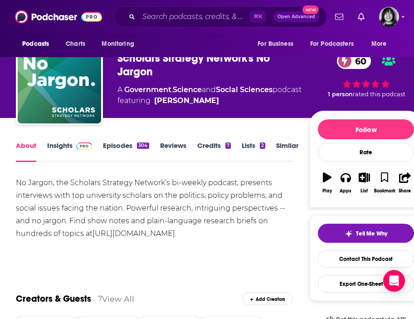
click at [57, 144] on link "Insights" at bounding box center [69, 151] width 45 height 21
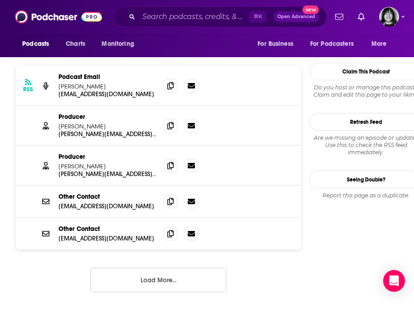
scroll to position [892, 0]
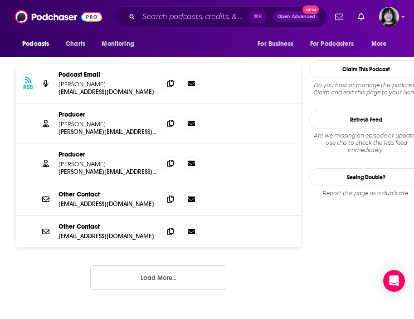
click at [137, 266] on button "Load More..." at bounding box center [158, 278] width 136 height 25
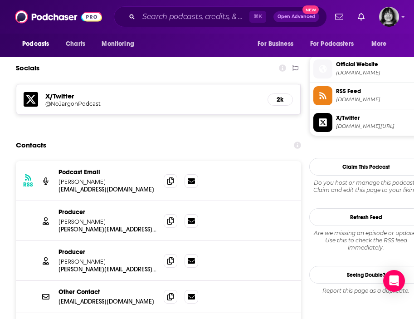
scroll to position [788, 0]
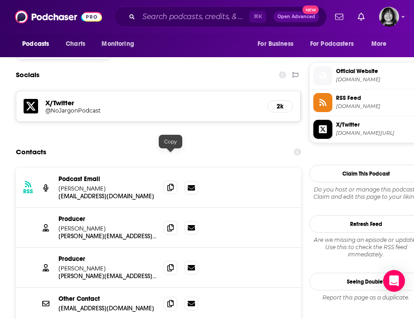
click at [169, 184] on icon at bounding box center [171, 187] width 6 height 7
drag, startPoint x: 121, startPoint y: 208, endPoint x: 58, endPoint y: 200, distance: 63.6
click at [59, 215] on div "Producer Dominik Doemer dominik@scholars.org dominik@scholars.org" at bounding box center [108, 227] width 98 height 25
copy div "Dominik Doemer dominik@scholars.org dominik@scholars.org"
drag, startPoint x: 120, startPoint y: 247, endPoint x: 55, endPoint y: 242, distance: 65.1
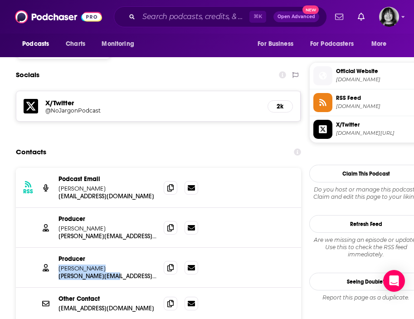
click at [55, 248] on div "Producer Wendy Chow wendy@scholars.org wendy@scholars.org" at bounding box center [159, 268] width 286 height 40
copy div "Wendy Chow wendy@scholars.org wendy@scholars.org"
click at [127, 272] on p "wendy@scholars.org" at bounding box center [108, 276] width 98 height 8
click at [174, 261] on span at bounding box center [171, 268] width 14 height 14
click at [166, 261] on span at bounding box center [171, 268] width 14 height 14
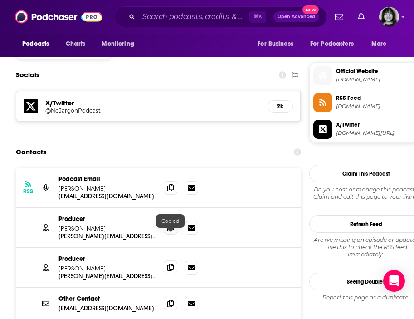
click at [169, 264] on icon at bounding box center [171, 267] width 6 height 7
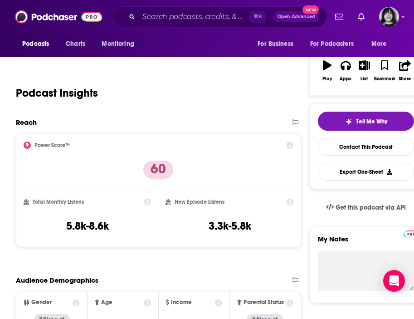
scroll to position [0, 0]
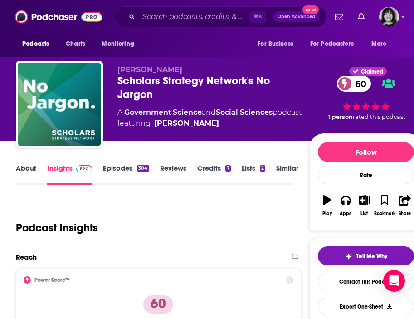
click at [31, 165] on link "About" at bounding box center [26, 174] width 20 height 21
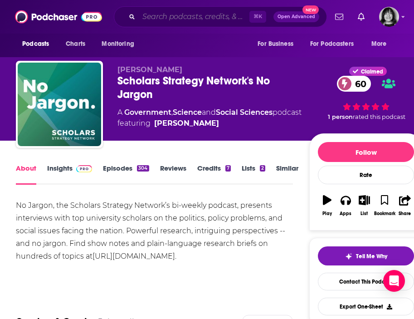
click at [178, 14] on input "Search podcasts, credits, & more..." at bounding box center [194, 17] width 111 height 15
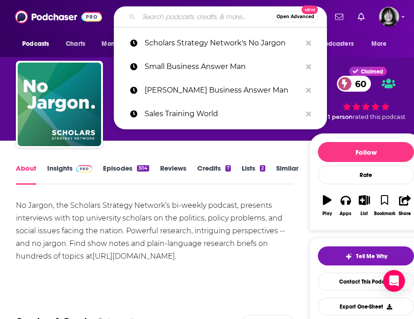
paste input "Screw It Just Do It with Alex Chisnall"
type input "Screw It Just Do It with Alex Chisnall"
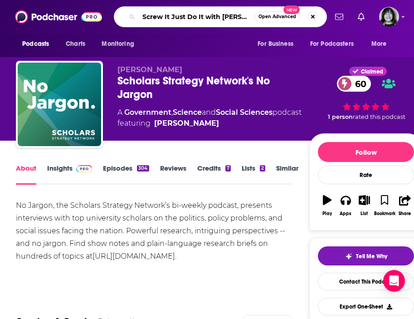
scroll to position [0, 14]
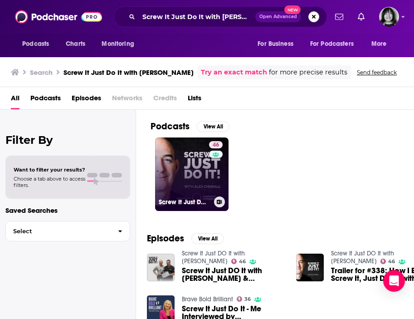
click at [196, 188] on link "46 Screw It Just DO It with Alex Chisnall" at bounding box center [192, 175] width 74 height 74
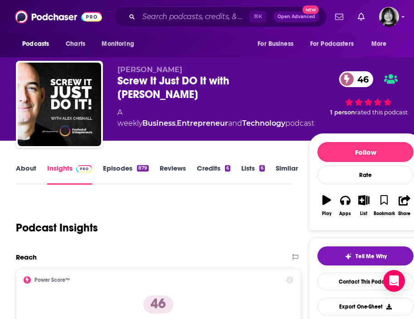
click at [163, 68] on span "Alex Chisnall" at bounding box center [150, 69] width 65 height 9
copy p "Alex Chisnall"
click at [25, 172] on link "About" at bounding box center [26, 174] width 20 height 21
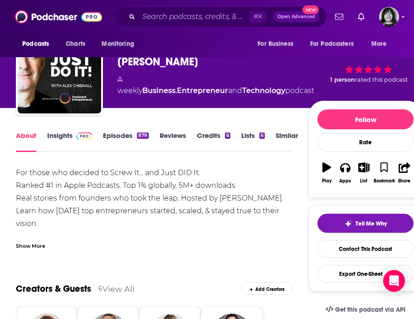
scroll to position [34, 0]
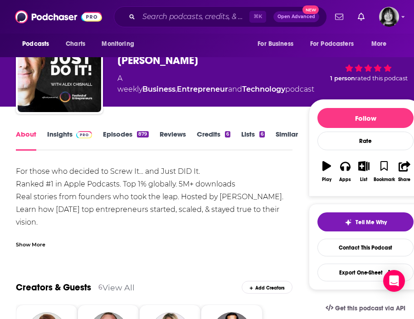
click at [30, 238] on div "Show More" at bounding box center [154, 240] width 277 height 15
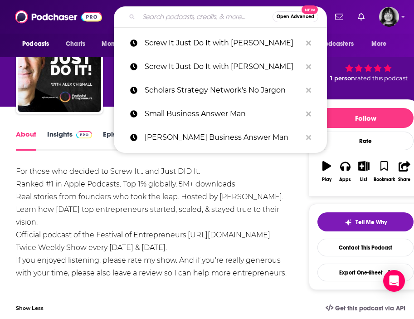
click at [160, 24] on input "Search podcasts, credits, & more..." at bounding box center [206, 17] width 134 height 15
paste input "Secrets of Happily Ever After"
type input "Secrets of Happily Ever After"
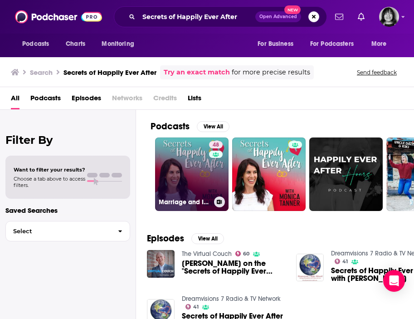
click at [211, 169] on div "48" at bounding box center [217, 168] width 16 height 55
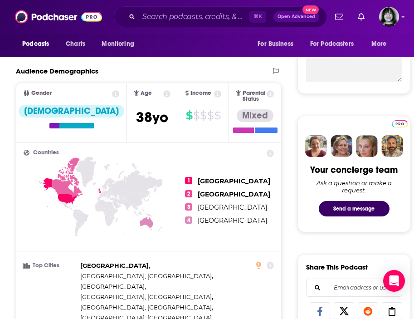
scroll to position [149, 0]
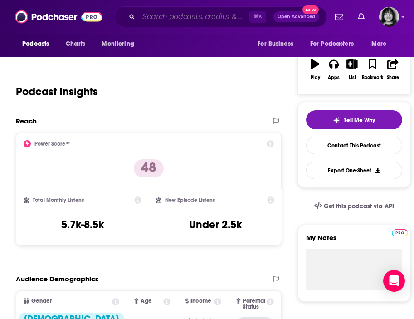
click at [167, 16] on input "Search podcasts, credits, & more..." at bounding box center [194, 17] width 111 height 15
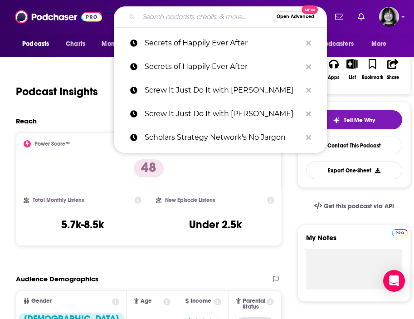
paste input "Seek Your Summit"
type input "Seek Your Summit"
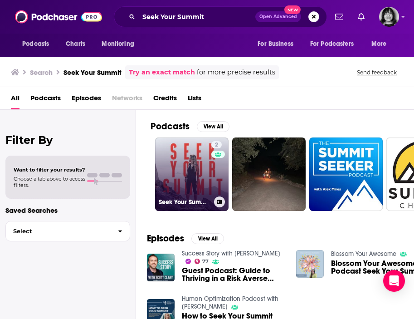
click at [184, 183] on link "2 Seek Your Summit with Jenn" at bounding box center [192, 175] width 74 height 74
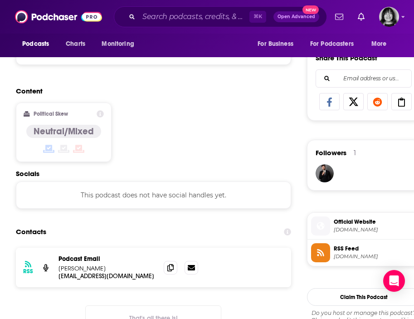
scroll to position [624, 0]
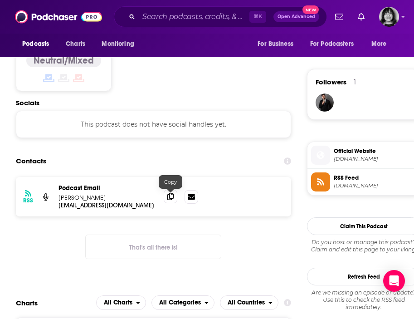
click at [173, 200] on icon at bounding box center [171, 196] width 6 height 7
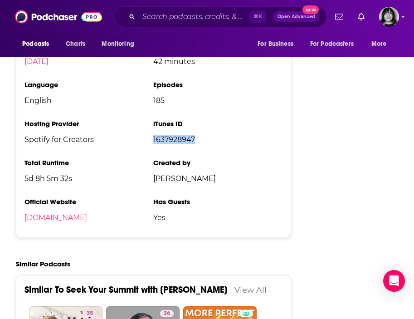
scroll to position [0, 0]
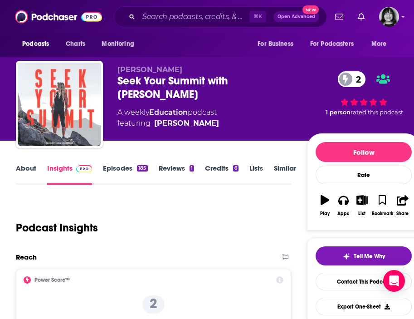
click at [28, 173] on link "About" at bounding box center [26, 174] width 20 height 21
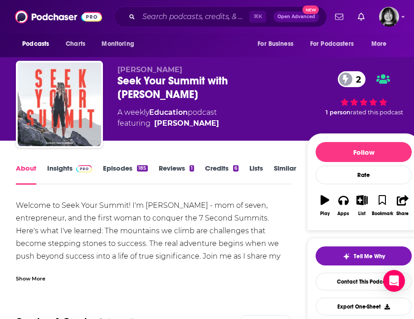
click at [39, 276] on div "Show More" at bounding box center [31, 278] width 30 height 9
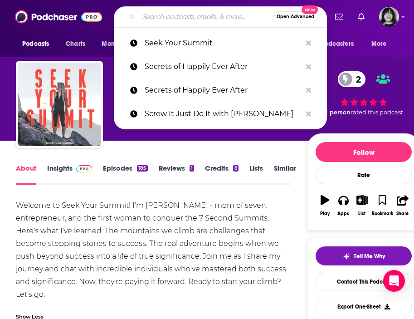
click at [153, 17] on input "Search podcasts, credits, & more..." at bounding box center [206, 17] width 134 height 15
paste input "Seriously in Business"
type input "Seriously in Business"
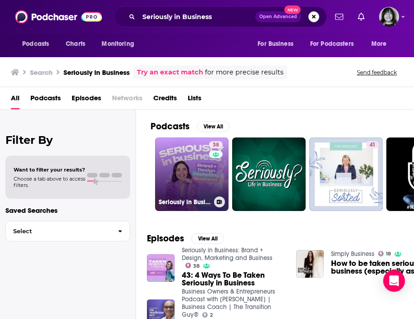
click at [179, 180] on link "38 Seriously in Business: Brand + Design, Marketing and Business" at bounding box center [192, 175] width 74 height 74
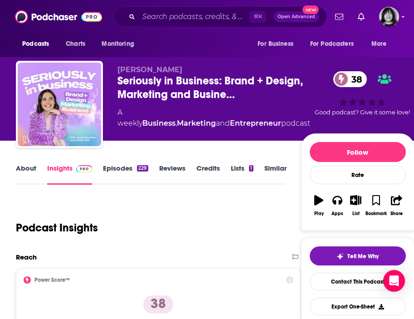
click at [165, 69] on span "Jacqui Naunton" at bounding box center [150, 69] width 65 height 9
copy p "Jacqui Naunton"
click at [30, 172] on link "About" at bounding box center [26, 174] width 20 height 21
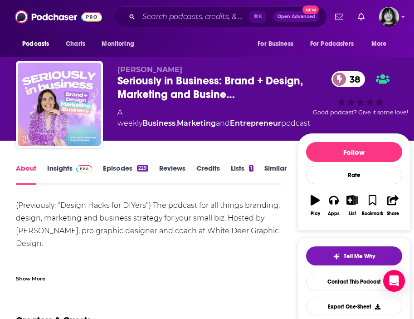
scroll to position [3, 0]
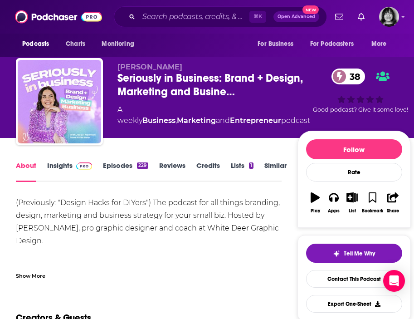
click at [22, 274] on div "Show More" at bounding box center [31, 275] width 30 height 9
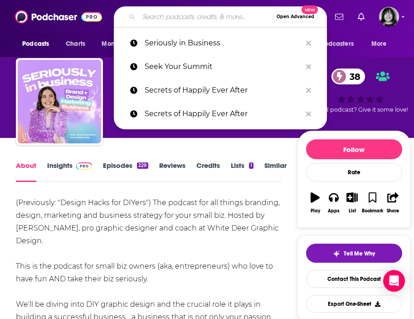
click at [152, 16] on input "Search podcasts, credits, & more..." at bounding box center [206, 17] width 134 height 15
paste input "She Talks Business"
type input "She Talks Business"
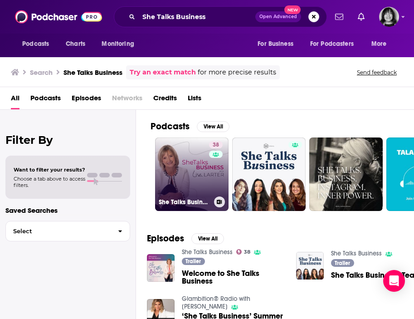
click at [202, 166] on link "38 She Talks Business" at bounding box center [192, 175] width 74 height 74
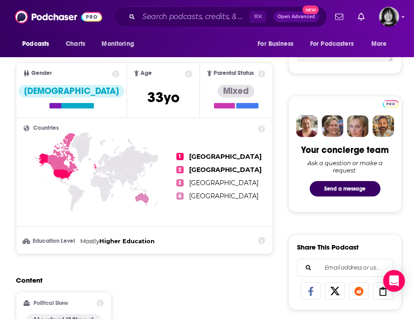
scroll to position [44, 0]
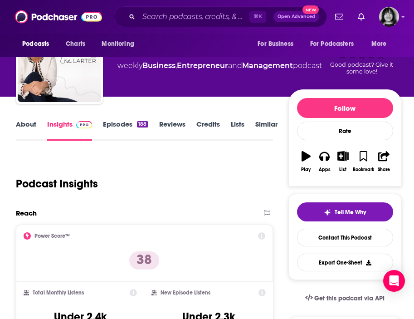
click at [26, 125] on link "About" at bounding box center [26, 130] width 20 height 21
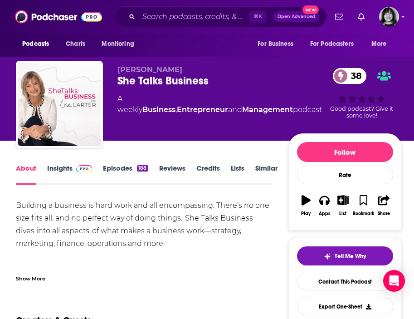
click at [34, 270] on div "Show More" at bounding box center [144, 274] width 257 height 15
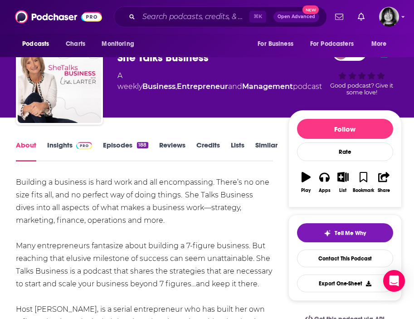
scroll to position [24, 0]
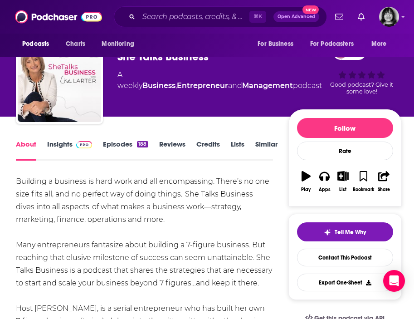
click at [54, 144] on link "Insights" at bounding box center [69, 150] width 45 height 21
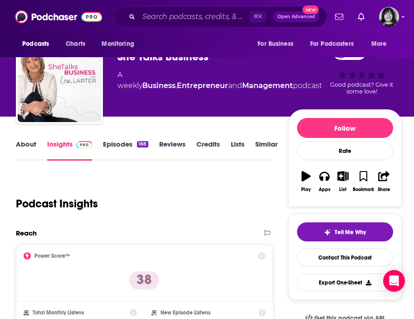
scroll to position [124, 0]
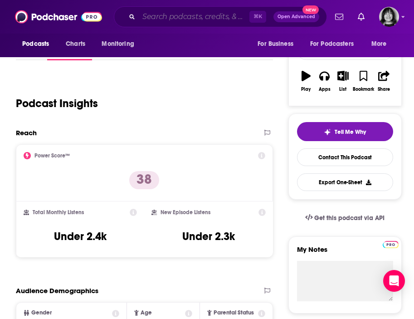
click at [163, 17] on input "Search podcasts, credits, & more..." at bounding box center [194, 17] width 111 height 15
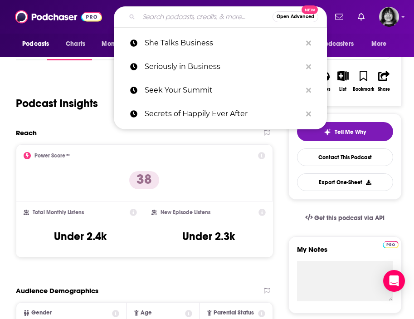
paste input "SHE with Jordan Lee Dooley"
type input "SHE with Jordan Lee Dooley"
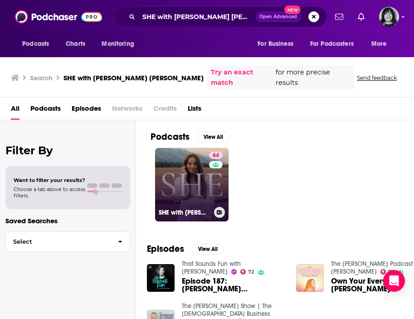
click at [187, 186] on link "64 SHE with Jordan Lee Dooley" at bounding box center [192, 185] width 74 height 74
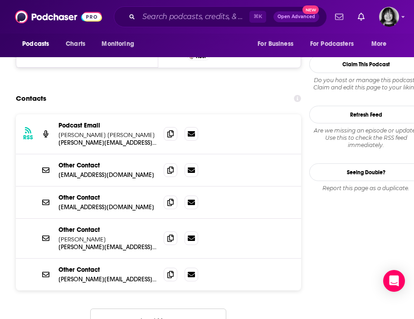
scroll to position [932, 0]
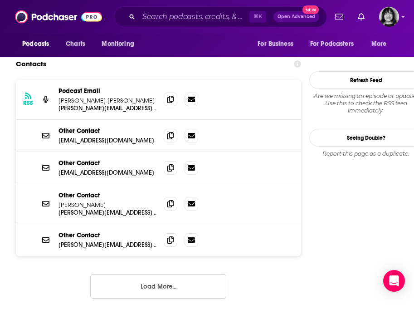
click at [145, 243] on div "RSS Podcast Email Jordan Lee Dooley matt@jordanleedooley.com matt@jordanleedool…" at bounding box center [159, 196] width 286 height 233
click at [146, 274] on button "Load More..." at bounding box center [158, 286] width 136 height 25
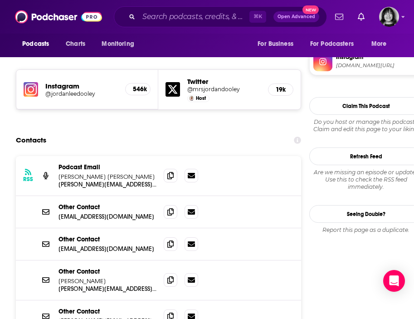
scroll to position [0, 0]
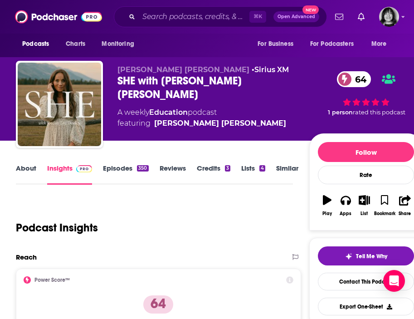
click at [26, 168] on link "About" at bounding box center [26, 174] width 20 height 21
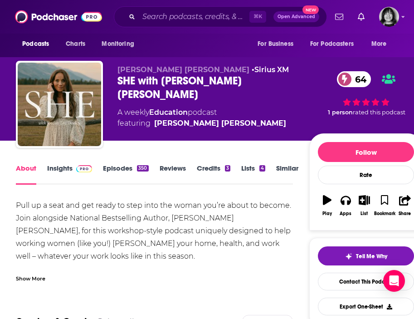
click at [30, 278] on div "Show More" at bounding box center [31, 278] width 30 height 9
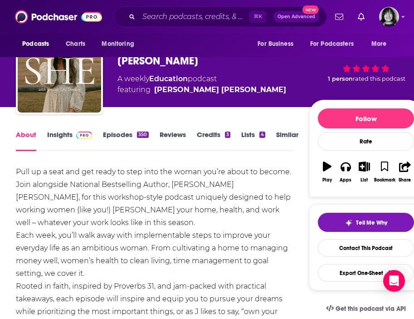
scroll to position [35, 0]
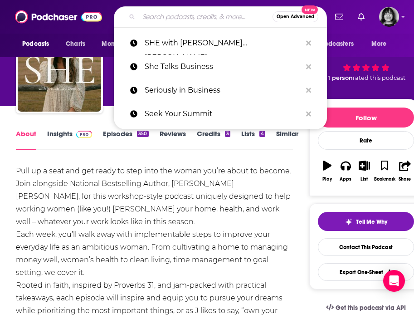
click at [158, 17] on input "Search podcasts, credits, & more..." at bounding box center [206, 17] width 134 height 15
paste input "Should Have Listened To My Mother"
type input "Should Have Listened To My Mother"
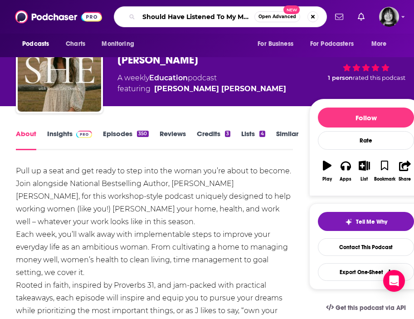
scroll to position [0, 11]
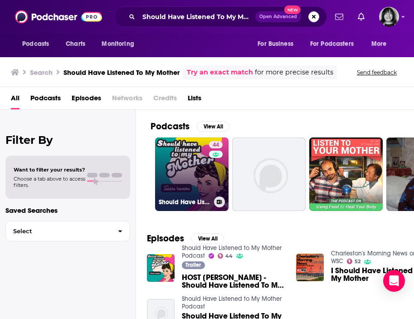
click at [165, 172] on link "44 Should Have Listened to My Mother Podcast" at bounding box center [192, 175] width 74 height 74
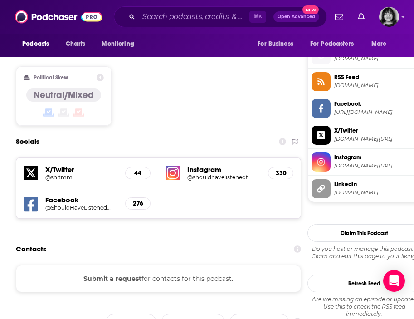
scroll to position [734, 0]
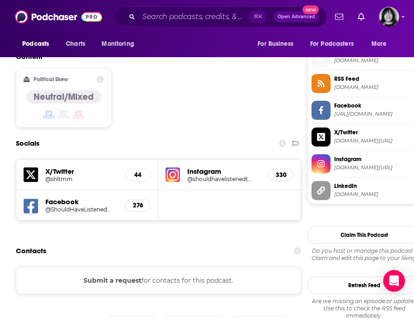
click at [37, 199] on icon at bounding box center [31, 206] width 15 height 15
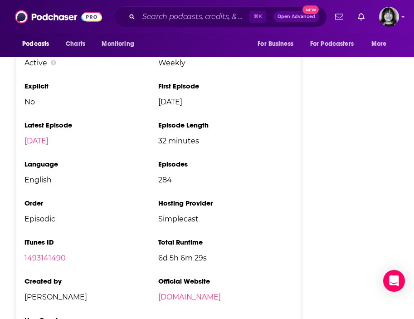
scroll to position [1194, 0]
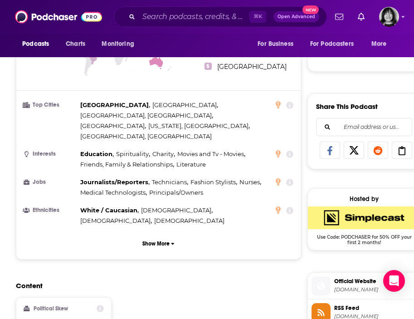
scroll to position [0, 0]
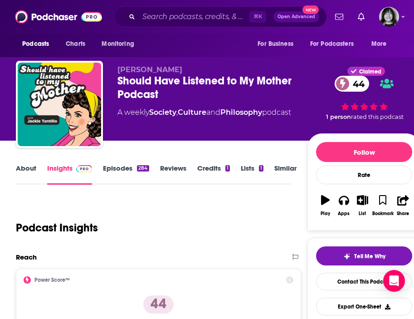
click at [21, 166] on link "About" at bounding box center [26, 174] width 20 height 21
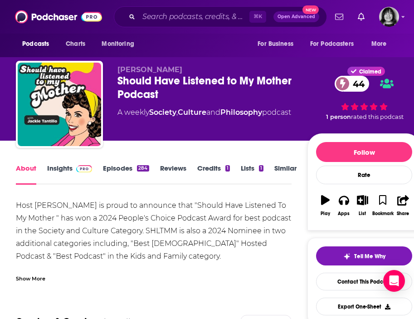
click at [35, 276] on div "Show More" at bounding box center [31, 278] width 30 height 9
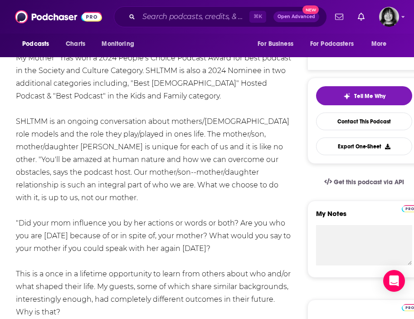
scroll to position [163, 0]
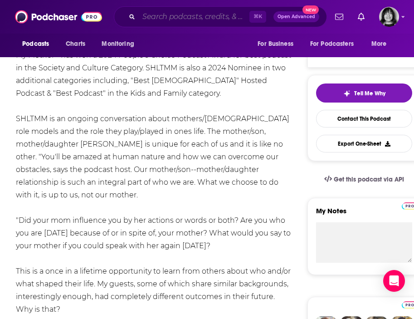
click at [152, 11] on input "Search podcasts, credits, & more..." at bounding box center [194, 17] width 111 height 15
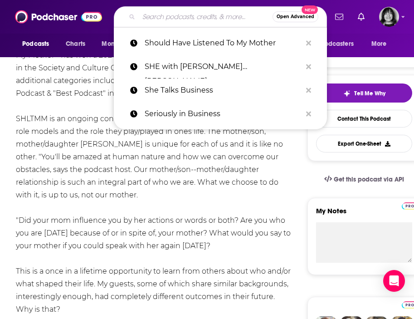
paste input "Side Hustle Pro"
type input "Side Hustle Pro"
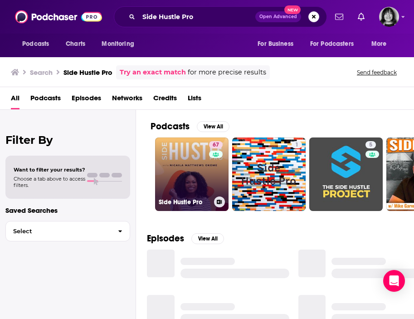
click at [182, 165] on link "67 Side Hustle Pro" at bounding box center [192, 175] width 74 height 74
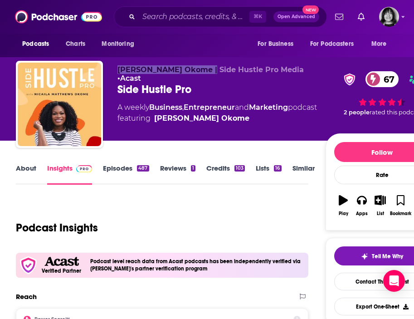
drag, startPoint x: 210, startPoint y: 72, endPoint x: 115, endPoint y: 67, distance: 95.4
click at [115, 67] on div "Nicaila Matthews Okome | Side Hustle Pro Media • Acast Side Hustle Pro 67 A wee…" at bounding box center [227, 106] width 423 height 91
copy span "Nicaila Matthews Okom"
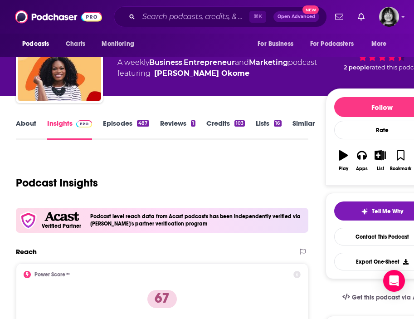
scroll to position [42, 0]
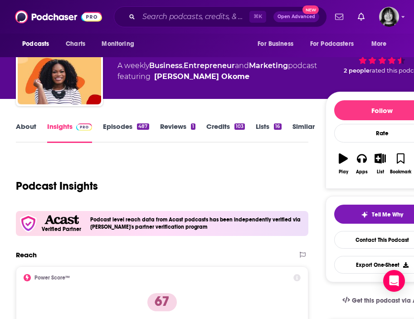
click at [29, 126] on link "About" at bounding box center [26, 132] width 20 height 21
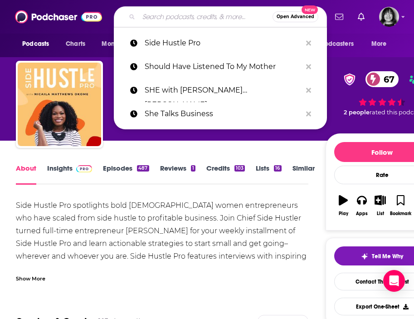
click at [158, 17] on input "Search podcasts, credits, & more..." at bounding box center [206, 17] width 134 height 15
paste input "Side Hustle School"
type input "Side Hustle School"
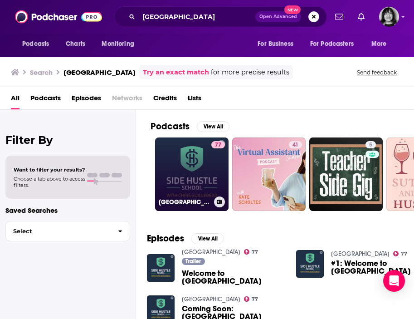
click at [200, 168] on link "77 Side Hustle School" at bounding box center [192, 175] width 74 height 74
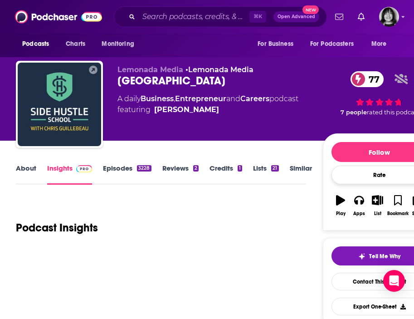
click at [399, 178] on div "Rate" at bounding box center [380, 175] width 96 height 19
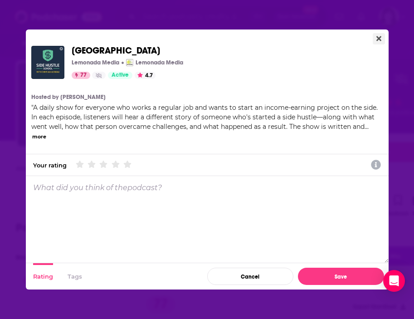
click at [381, 37] on icon "Close" at bounding box center [379, 38] width 5 height 7
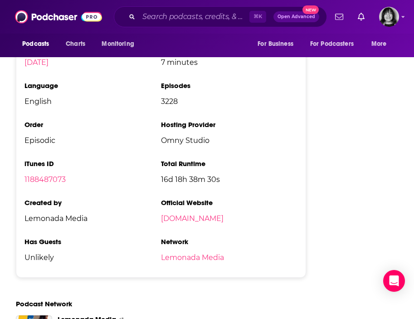
scroll to position [1738, 0]
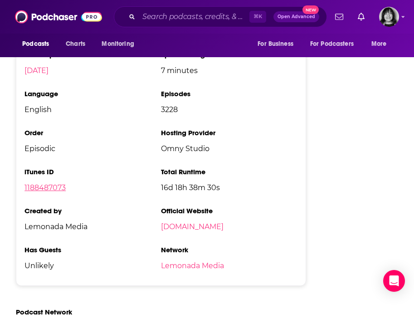
click at [61, 183] on link "1188487073" at bounding box center [45, 187] width 41 height 9
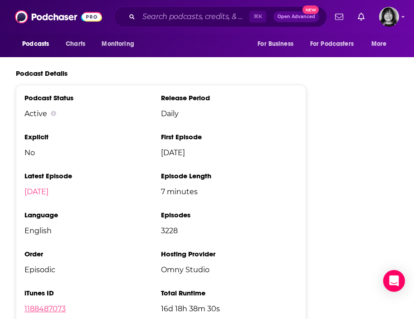
scroll to position [1860, 0]
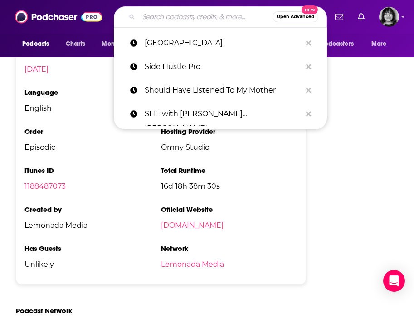
click at [177, 21] on input "Search podcasts, credits, & more..." at bounding box center [206, 17] width 134 height 15
paste input "Silver Lining for Learning"
type input "Silver Lining for Learning"
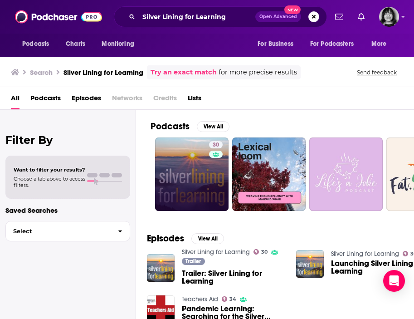
click at [178, 163] on link "30" at bounding box center [192, 175] width 74 height 74
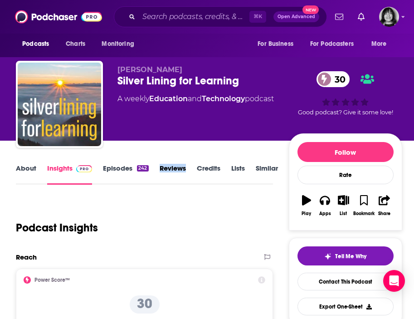
scroll to position [1, 0]
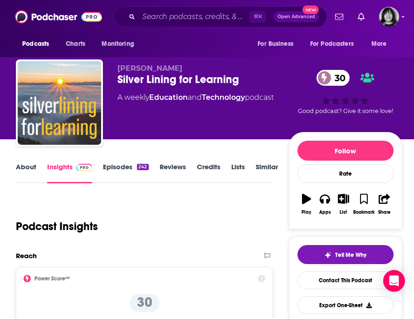
click at [146, 72] on span "Punya Mishra" at bounding box center [150, 68] width 65 height 9
copy p "Punya Mishra"
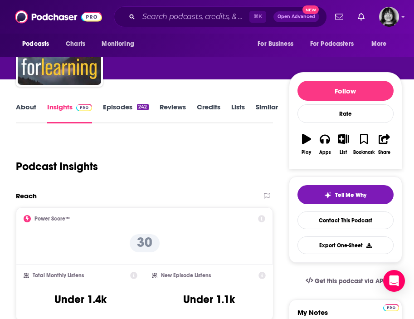
scroll to position [0, 0]
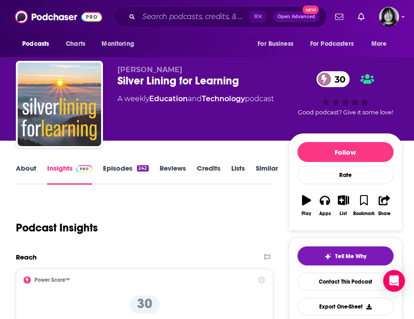
click at [20, 173] on link "About" at bounding box center [26, 174] width 20 height 21
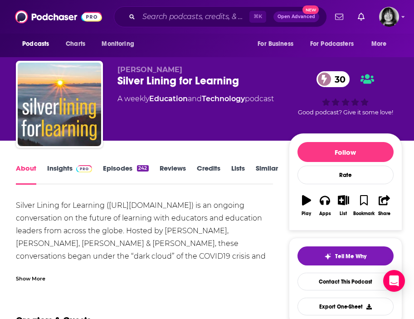
click at [46, 276] on div "Show More" at bounding box center [144, 274] width 257 height 15
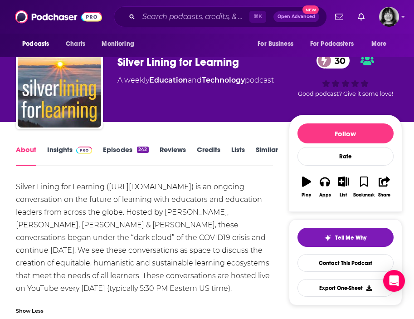
scroll to position [20, 0]
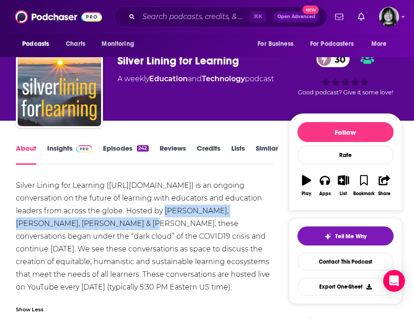
drag, startPoint x: 135, startPoint y: 223, endPoint x: 202, endPoint y: 214, distance: 67.4
click at [202, 214] on div "Silver Lining for Learning ( https://silverliningforlearning.org ) is an ongoin…" at bounding box center [144, 236] width 257 height 114
copy div "Chris Dede, Curt Bonk, Punya Mishra & Yong Zhao,"
click at [59, 146] on link "Insights" at bounding box center [69, 154] width 45 height 21
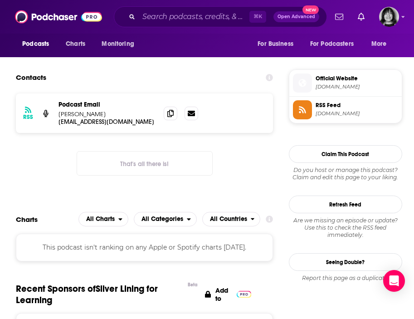
scroll to position [706, 0]
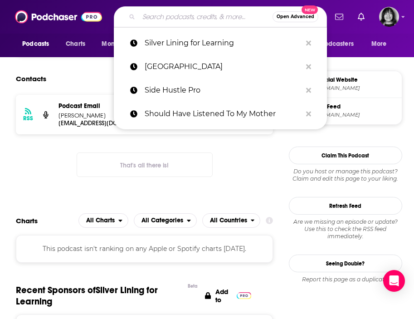
click at [187, 20] on input "Search podcasts, credits, & more..." at bounding box center [206, 17] width 134 height 15
paste input "Six Pixels of Separation"
type input "Six Pixels of Separation"
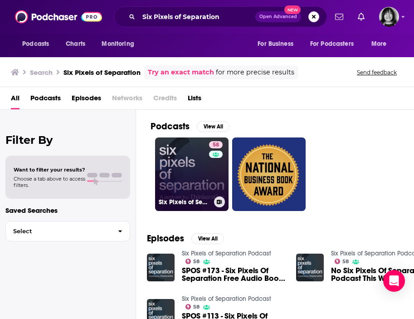
click at [202, 197] on div "Six Pixels of Separation Podcast" at bounding box center [192, 202] width 66 height 11
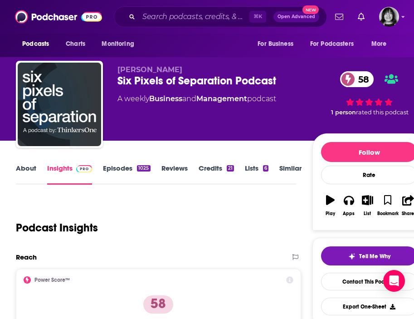
click at [31, 168] on link "About" at bounding box center [26, 174] width 20 height 21
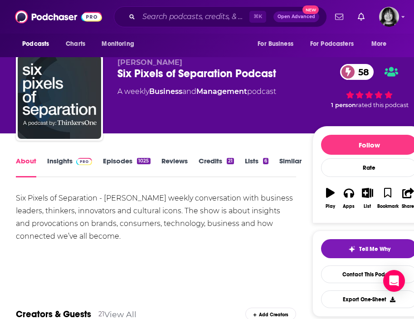
scroll to position [9, 0]
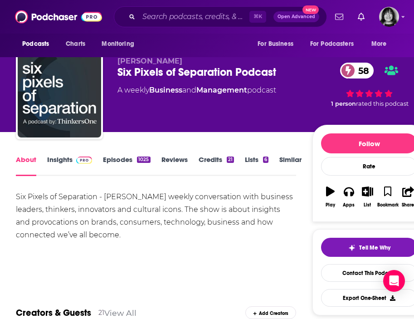
click at [192, 9] on div "⌘ K Open Advanced New" at bounding box center [220, 16] width 213 height 21
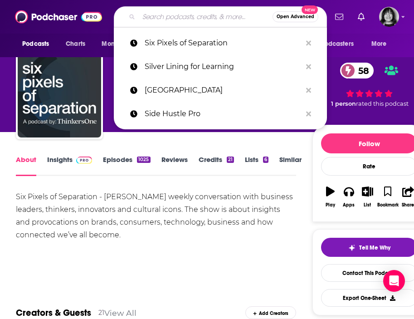
click at [192, 15] on input "Search podcasts, credits, & more..." at bounding box center [206, 17] width 134 height 15
paste input "Slo Mo: A Podcast with Mo Gawdat"
type input "Slo Mo: A Podcast with Mo Gawdat"
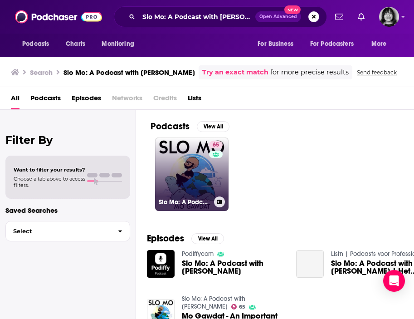
click at [190, 169] on link "65 Slo Mo: A Podcast with Mo Gawdat" at bounding box center [192, 175] width 74 height 74
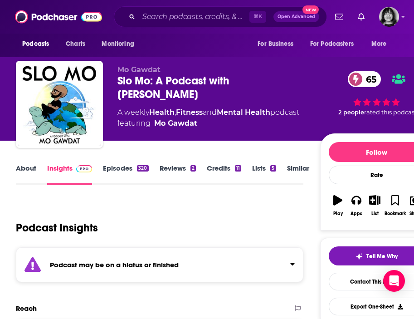
scroll to position [10, 0]
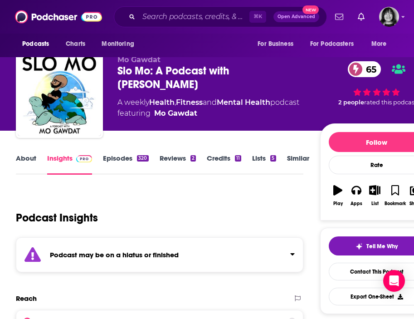
click at [172, 252] on strong "Podcast may be on a hiatus or finished" at bounding box center [114, 255] width 129 height 9
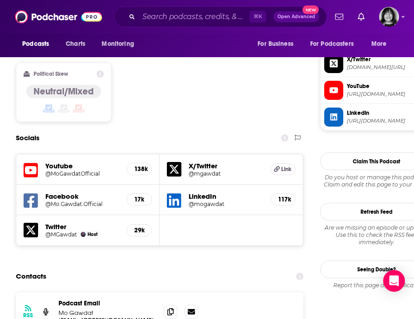
scroll to position [808, 0]
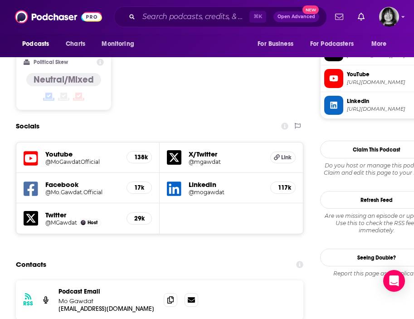
click at [31, 150] on icon at bounding box center [31, 158] width 15 height 17
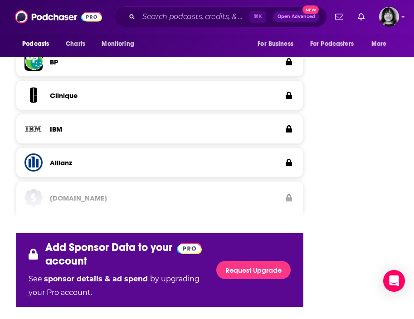
scroll to position [1572, 0]
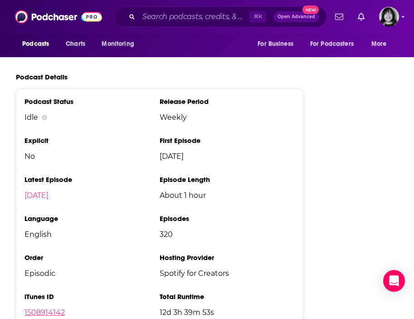
click at [59, 308] on link "1508914142" at bounding box center [45, 312] width 40 height 9
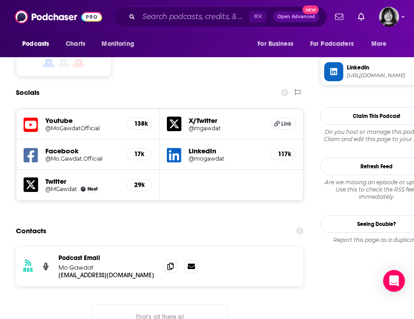
scroll to position [839, 0]
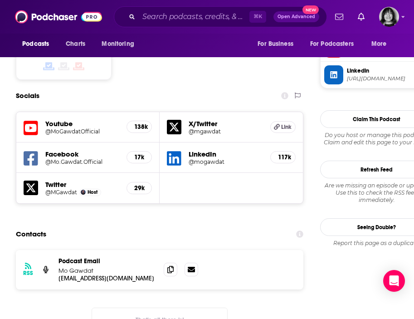
click at [28, 120] on icon at bounding box center [31, 128] width 15 height 17
click at [178, 17] on input "Search podcasts, credits, & more..." at bounding box center [194, 17] width 111 height 15
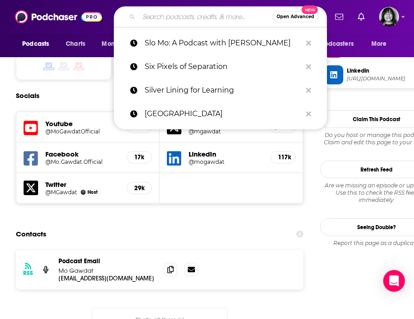
paste input "Small Business Origins"
type input "Small Business Origins"
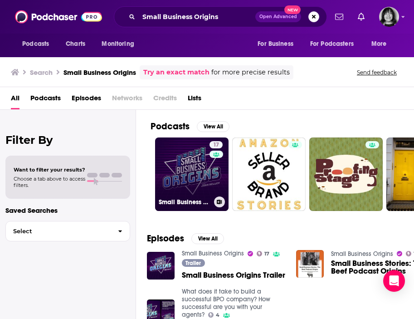
click at [211, 184] on div "17" at bounding box center [217, 168] width 15 height 55
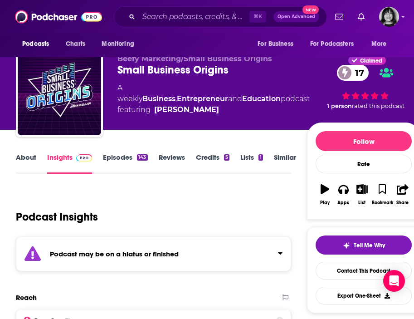
scroll to position [11, 0]
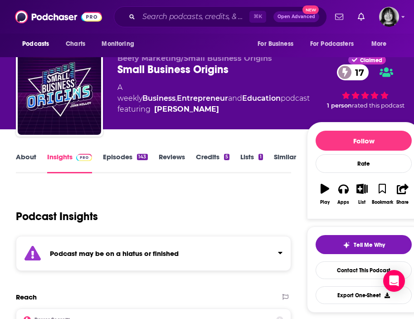
click at [194, 235] on div "Podcast Insights" at bounding box center [153, 215] width 275 height 54
click at [192, 254] on div "Podcast may be on a hiatus or finished" at bounding box center [153, 253] width 275 height 35
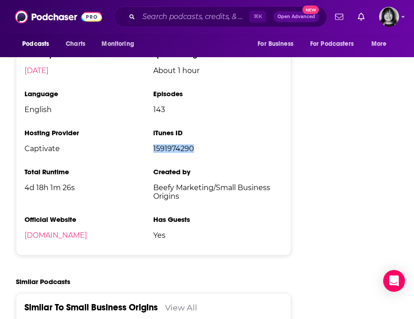
scroll to position [1226, 0]
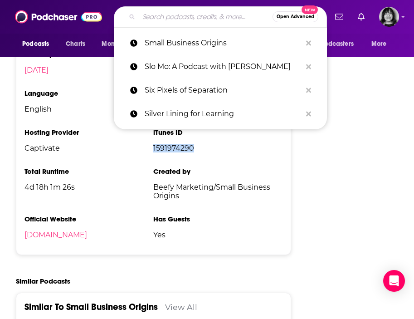
click at [170, 17] on input "Search podcasts, credits, & more..." at bounding box center [206, 17] width 134 height 15
paste input "Smart Agency Masterclass with Jason Swenk"
type input "Smart Agency Masterclass with Jason Swenk"
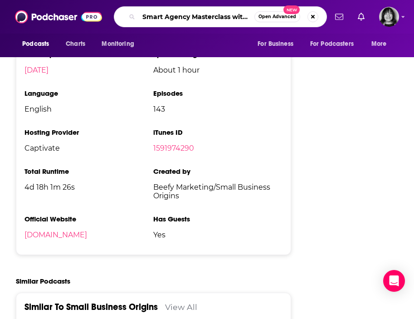
scroll to position [0, 42]
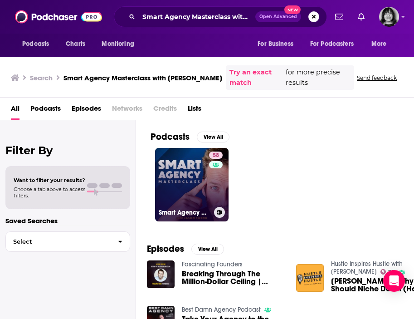
click at [195, 172] on link "58 Smart Agency Masterclass with Jason Swenk: Podcast for Digital Marketing Age…" at bounding box center [192, 185] width 74 height 74
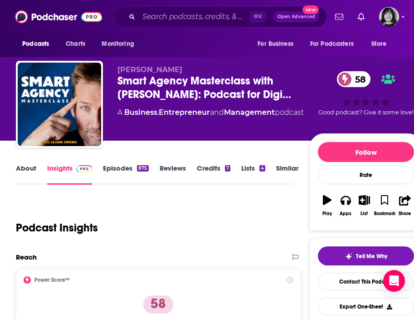
click at [24, 170] on link "About" at bounding box center [26, 174] width 20 height 21
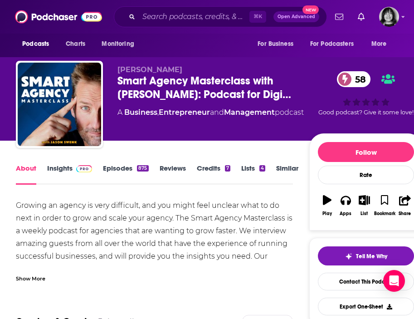
click at [34, 279] on div "Show More" at bounding box center [31, 278] width 30 height 9
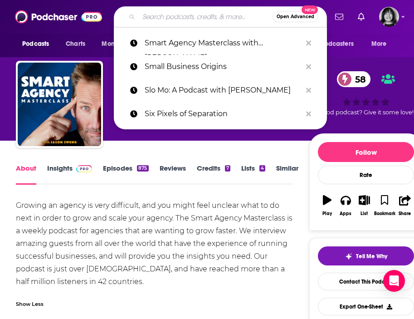
click at [153, 19] on input "Search podcasts, credits, & more..." at bounding box center [206, 17] width 134 height 15
paste input "Smart Small Business Growth"
type input "Smart Small Business Growth"
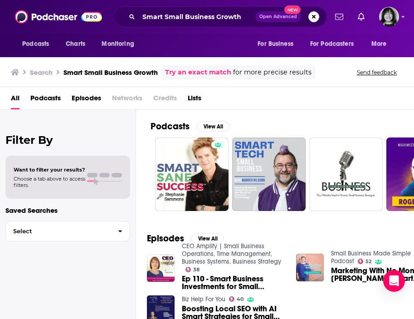
scroll to position [5, 0]
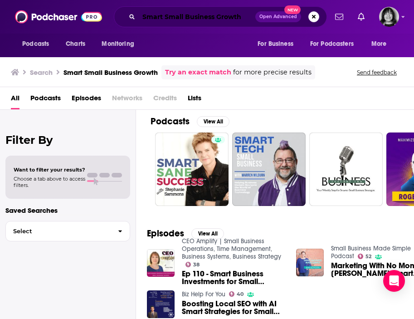
click at [217, 17] on input "Smart Small Business Growth" at bounding box center [197, 17] width 117 height 15
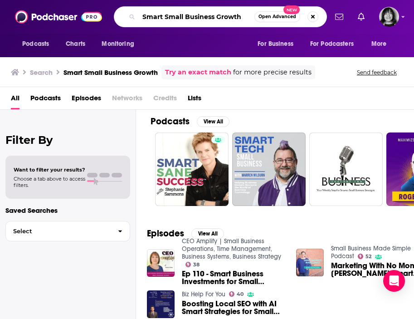
click at [217, 17] on input "Smart Small Business Growth" at bounding box center [197, 17] width 116 height 15
paste input "hello@businesstogether.com.au"
type input "hello@businesstogether.com.au"
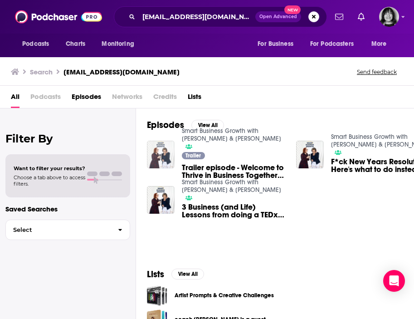
click at [162, 153] on img "Trailer episode - Welcome to Thrive in Business Together with Nicky & Ness" at bounding box center [161, 155] width 28 height 28
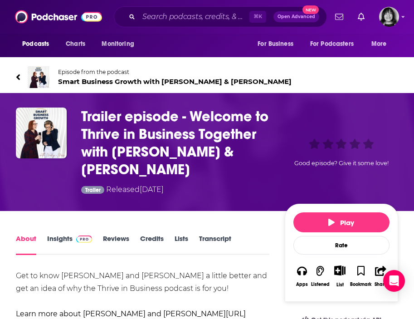
click at [138, 83] on span "Smart Business Growth with Nicky & Ness" at bounding box center [175, 81] width 234 height 9
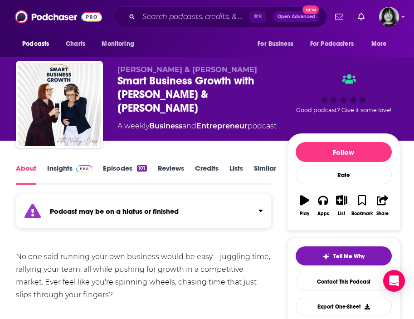
click at [90, 211] on strong "Podcast may be on a hiatus or finished" at bounding box center [114, 211] width 129 height 9
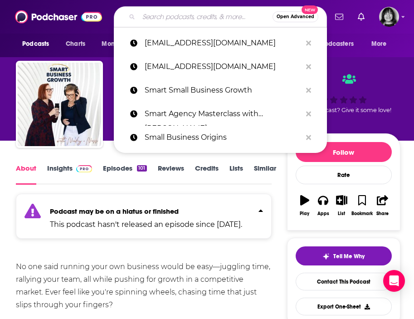
click at [150, 20] on input "Search podcasts, credits, & more..." at bounding box center [206, 17] width 134 height 15
paste input "Smart Women Talk"
type input "Smart Women Talk"
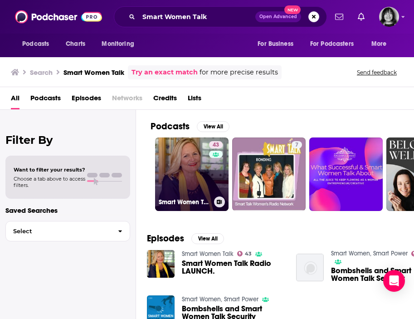
click at [177, 196] on link "43 Smart Women Talk" at bounding box center [192, 175] width 74 height 74
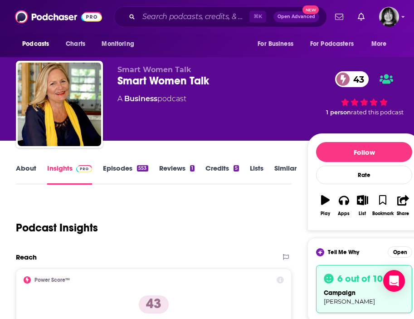
click at [24, 178] on link "About" at bounding box center [26, 174] width 20 height 21
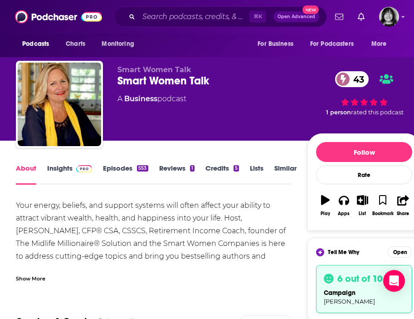
click at [35, 276] on div "Show More" at bounding box center [31, 278] width 30 height 9
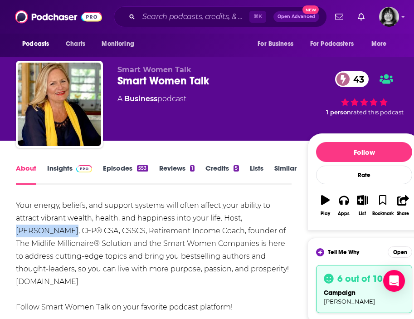
drag, startPoint x: 41, startPoint y: 231, endPoint x: 246, endPoint y: 222, distance: 205.4
click at [246, 222] on div "Your energy, beliefs, and support systems will often affect your ability to att…" at bounding box center [154, 300] width 276 height 203
copy div "Katana Abbott"
click at [58, 164] on link "Insights" at bounding box center [69, 174] width 45 height 21
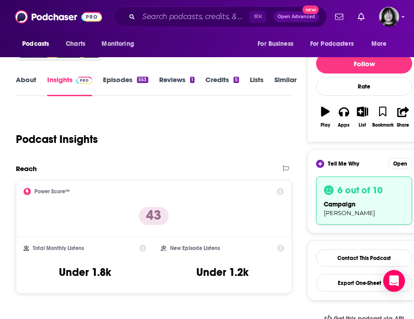
scroll to position [16, 0]
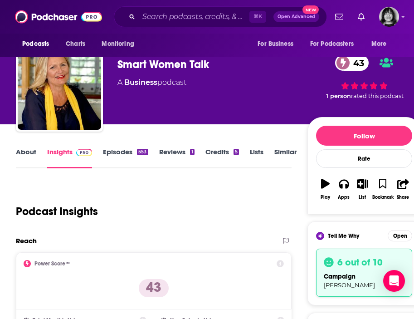
click at [28, 153] on link "About" at bounding box center [26, 158] width 20 height 21
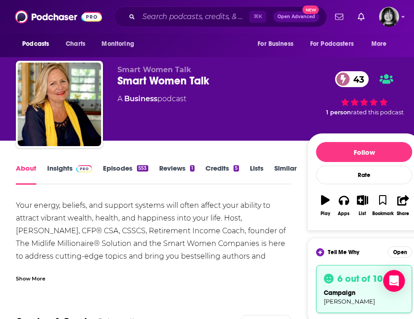
click at [37, 278] on div "Show More" at bounding box center [31, 278] width 30 height 9
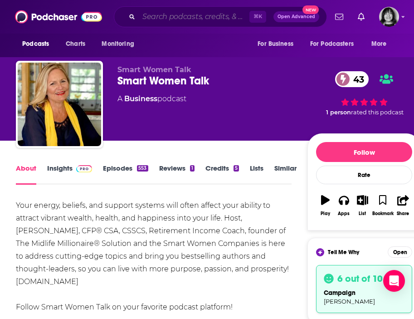
click at [176, 13] on input "Search podcasts, credits, & more..." at bounding box center [194, 17] width 111 height 15
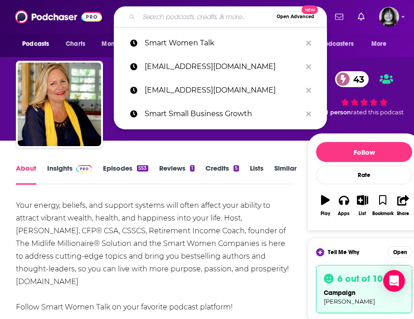
paste input "So Money"
type input "So Money"
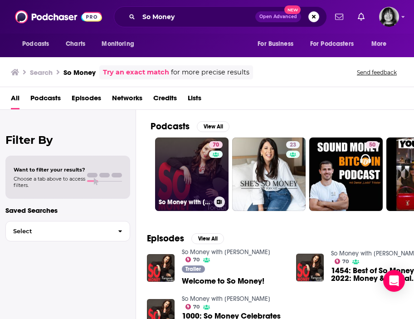
click at [177, 167] on link "70 So Money with Farnoosh Torabi" at bounding box center [192, 175] width 74 height 74
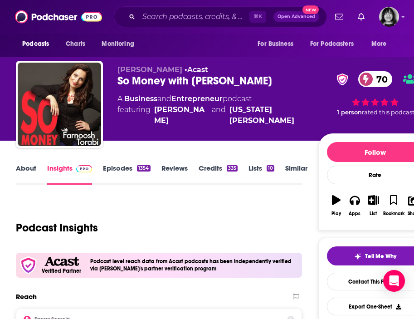
click at [167, 69] on span "Farnoosh Torabi" at bounding box center [150, 69] width 65 height 9
click at [173, 70] on span "Farnoosh Torabi" at bounding box center [150, 69] width 65 height 9
drag, startPoint x: 180, startPoint y: 70, endPoint x: 118, endPoint y: 72, distance: 61.8
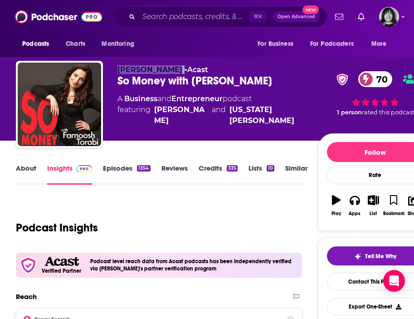
click at [118, 72] on p "Farnoosh Torabi • Acast" at bounding box center [218, 69] width 201 height 9
copy p "Farnoosh Torabi"
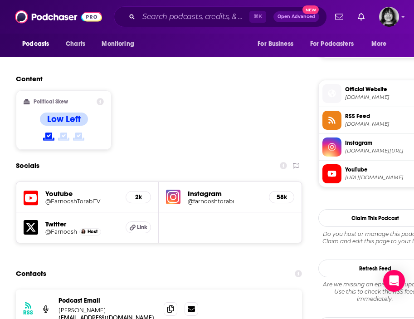
scroll to position [761, 0]
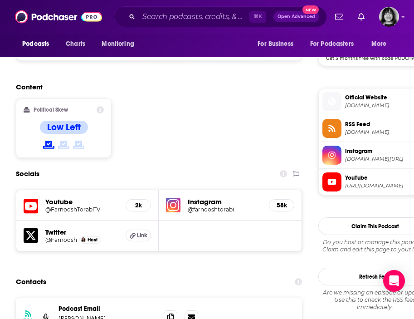
click at [34, 198] on icon at bounding box center [31, 206] width 15 height 17
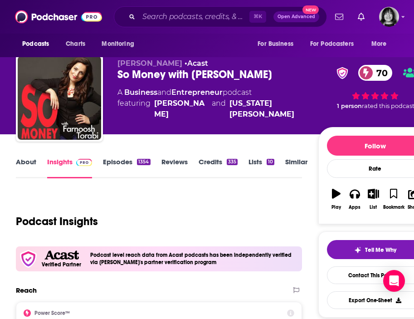
scroll to position [0, 0]
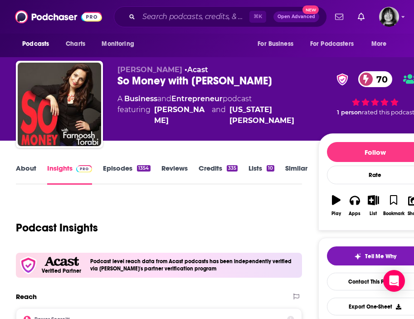
click at [22, 170] on link "About" at bounding box center [26, 174] width 20 height 21
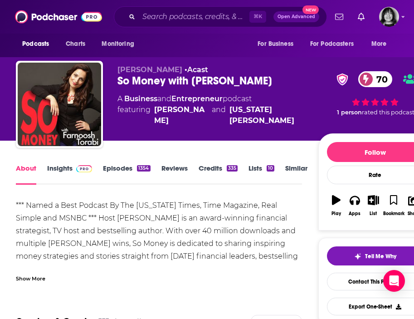
click at [42, 281] on div "Show More" at bounding box center [31, 278] width 30 height 9
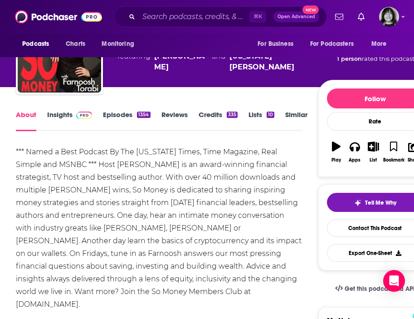
scroll to position [57, 0]
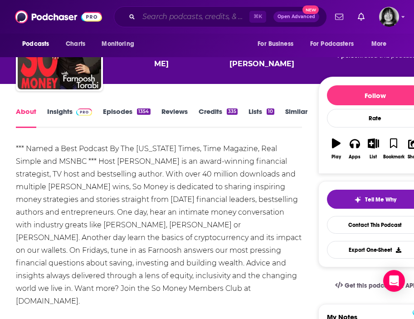
click at [181, 12] on input "Search podcasts, credits, & more..." at bounding box center [194, 17] width 111 height 15
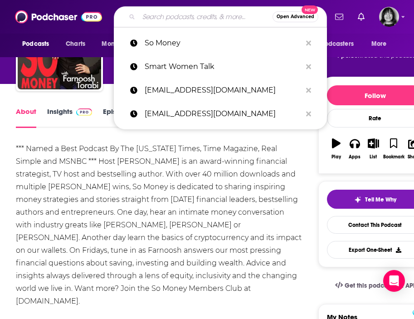
paste input "Social Science Bites"
type input "Social Science Bites"
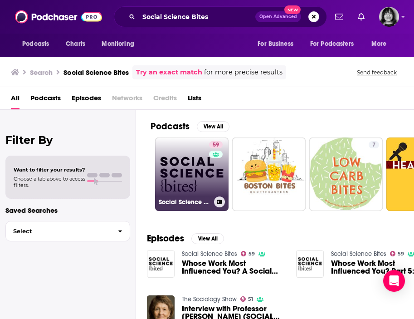
click at [192, 174] on link "59 Social Science Bites" at bounding box center [192, 175] width 74 height 74
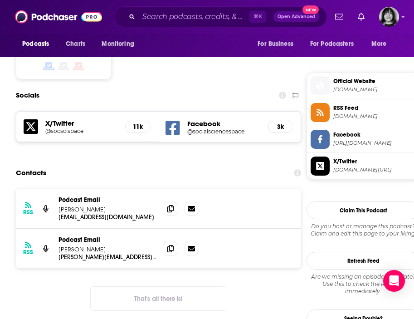
scroll to position [775, 0]
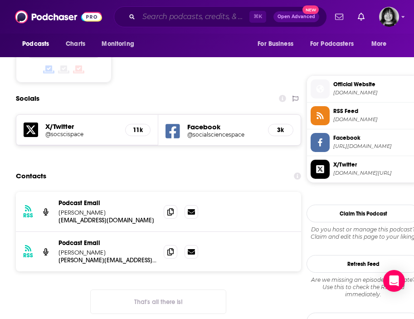
click at [169, 12] on input "Search podcasts, credits, & more..." at bounding box center [194, 17] width 111 height 15
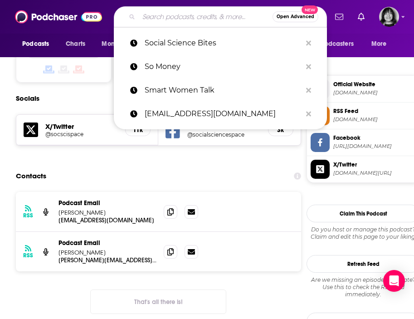
paste input "Social Science Bites"
type input "Social Science Bites"
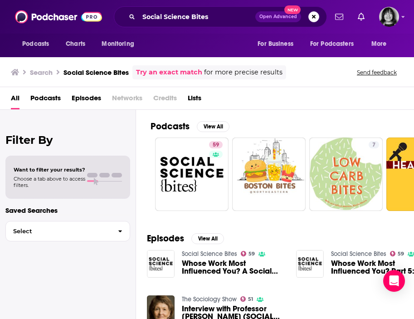
scroll to position [15, 0]
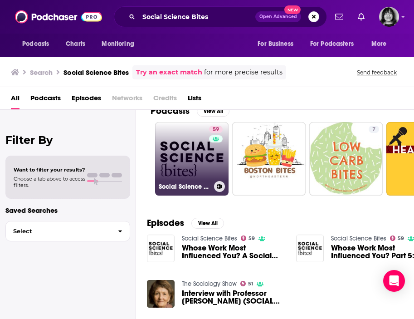
click at [198, 175] on link "59 Social Science Bites" at bounding box center [192, 159] width 74 height 74
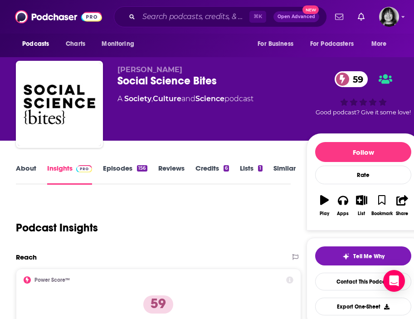
scroll to position [39, 0]
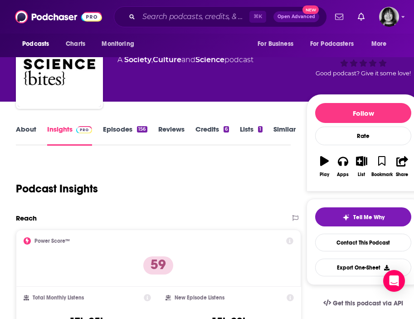
click at [28, 132] on link "About" at bounding box center [26, 135] width 20 height 21
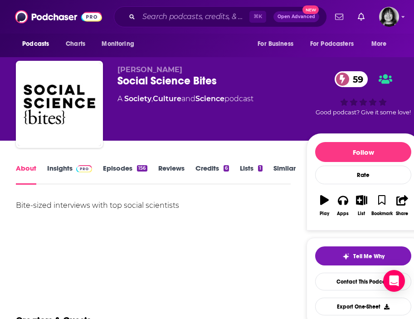
scroll to position [34, 0]
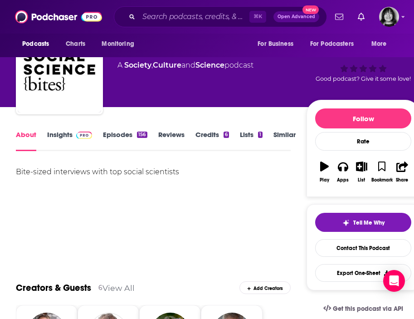
click at [56, 137] on link "Insights" at bounding box center [69, 140] width 45 height 21
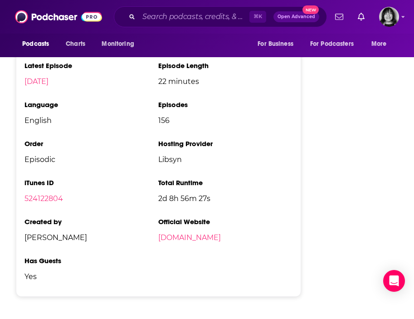
scroll to position [1253, 0]
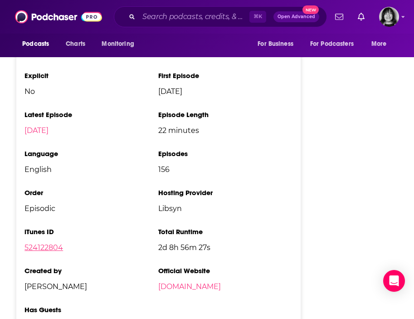
click at [44, 243] on link "524122804" at bounding box center [44, 247] width 39 height 9
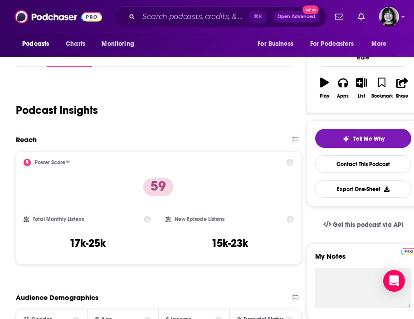
scroll to position [120, 0]
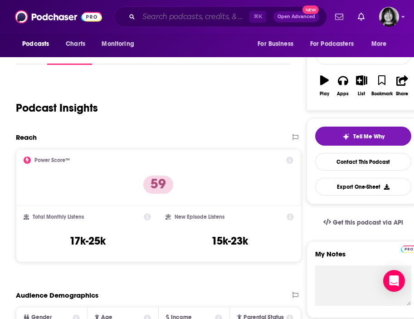
click at [169, 21] on input "Search podcasts, credits, & more..." at bounding box center [194, 17] width 111 height 15
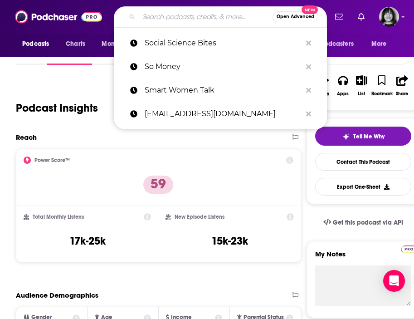
paste input "SPARKED"
type input "SPARKED"
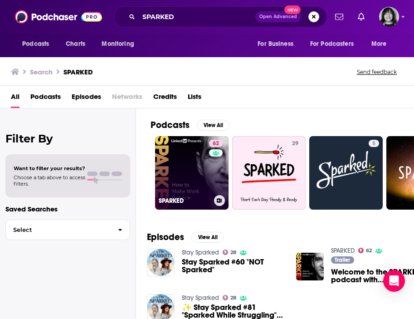
click at [196, 183] on link "62 SPARKED" at bounding box center [192, 173] width 74 height 74
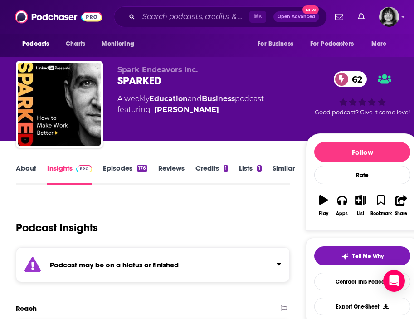
click at [196, 270] on div "Podcast may be on a hiatus or finished" at bounding box center [153, 264] width 274 height 35
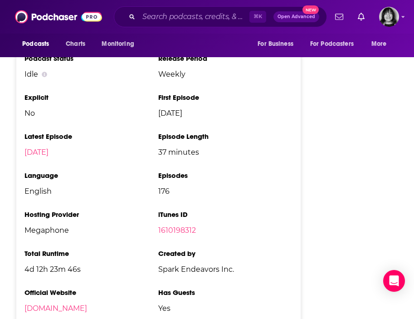
scroll to position [1838, 0]
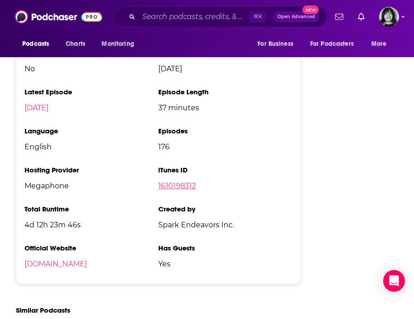
click at [184, 182] on link "1610198312" at bounding box center [177, 186] width 38 height 9
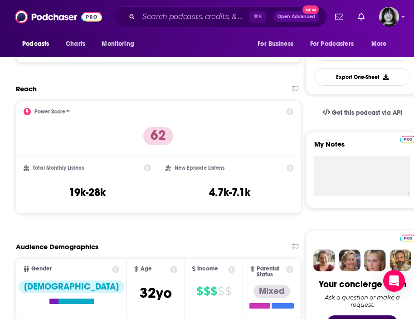
scroll to position [0, 0]
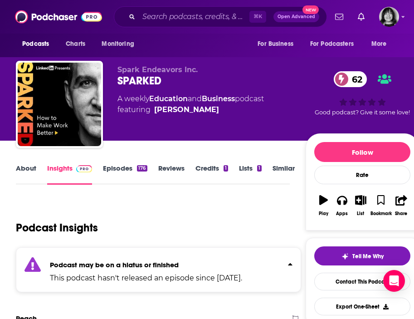
drag, startPoint x: 224, startPoint y: 106, endPoint x: 213, endPoint y: 110, distance: 11.6
click at [213, 110] on span "featuring Jonathan Fields" at bounding box center [191, 109] width 147 height 11
click at [154, 26] on div "⌘ K Open Advanced New" at bounding box center [220, 16] width 213 height 21
click at [158, 18] on input "Search podcasts, credits, & more..." at bounding box center [194, 17] width 111 height 15
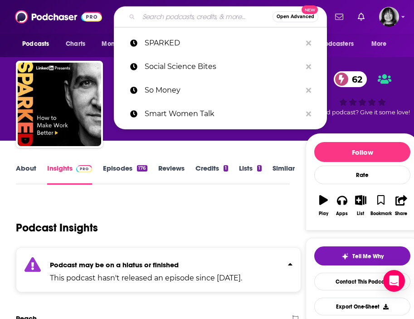
paste input "Spiritual Asshole"
type input "Spiritual Asshole"
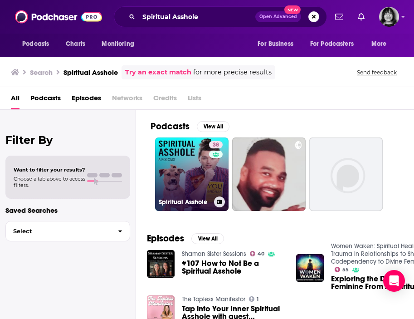
click at [170, 167] on link "38 Spiritual Asshole" at bounding box center [192, 175] width 74 height 74
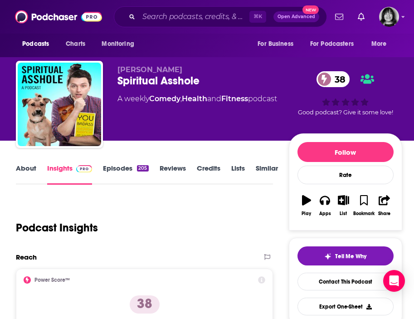
click at [180, 68] on span "Brendan Fitzgibbons" at bounding box center [150, 69] width 65 height 9
click at [28, 168] on link "About" at bounding box center [26, 174] width 20 height 21
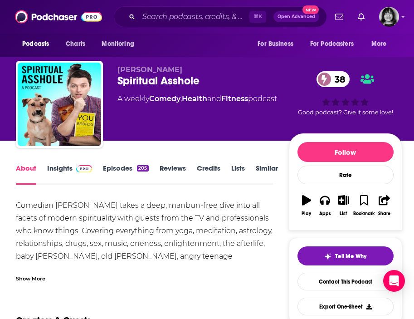
click at [40, 278] on div "Show More" at bounding box center [31, 278] width 30 height 9
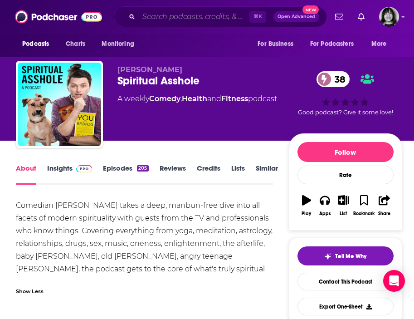
click at [174, 20] on input "Search podcasts, credits, & more..." at bounding box center [194, 17] width 111 height 15
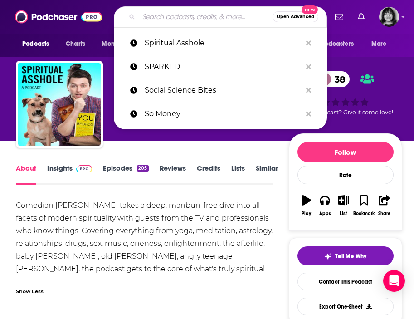
paste input "Startup Field Guide"
type input "Startup Field Guide"
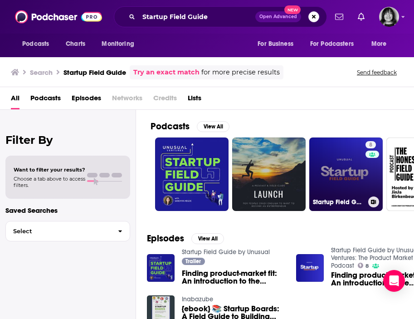
click at [359, 178] on link "8 Startup Field Guide by Unusual Ventures: The Product Market Fit Podcast" at bounding box center [347, 175] width 74 height 74
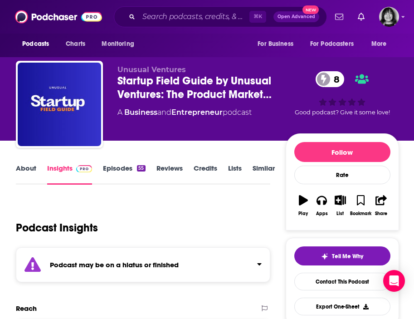
click at [111, 255] on div "Podcast may be on a hiatus or finished" at bounding box center [143, 264] width 255 height 35
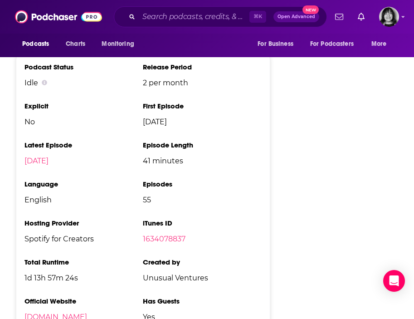
scroll to position [1170, 0]
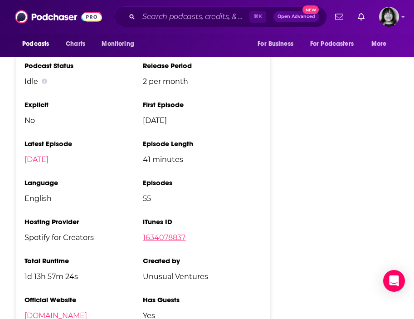
click at [154, 242] on link "1634078837" at bounding box center [164, 237] width 43 height 9
click at [164, 242] on link "1634078837" at bounding box center [164, 237] width 43 height 9
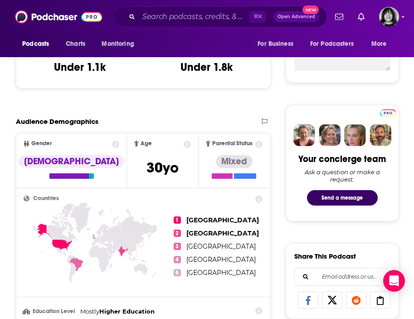
scroll to position [0, 0]
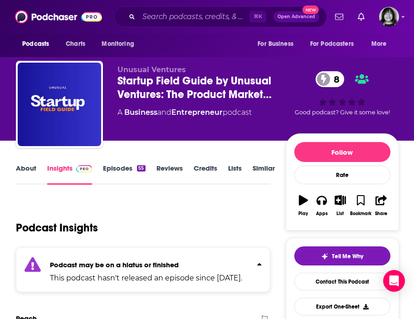
click at [25, 167] on link "About" at bounding box center [26, 174] width 20 height 21
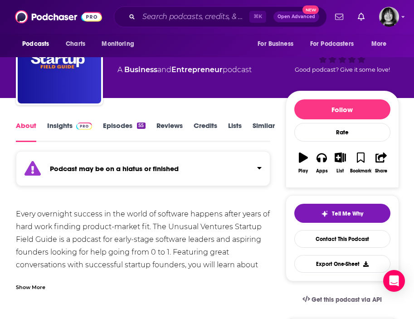
scroll to position [44, 0]
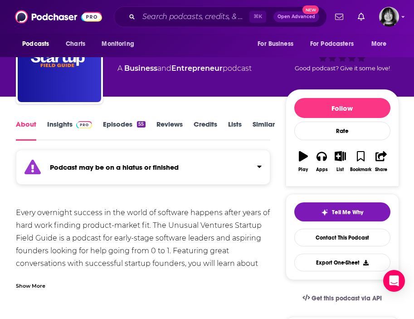
click at [43, 286] on div "Show More" at bounding box center [31, 285] width 30 height 9
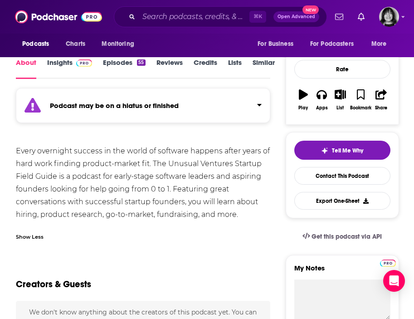
scroll to position [0, 0]
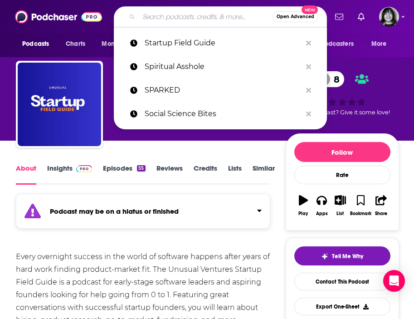
click at [160, 16] on input "Search podcasts, credits, & more..." at bounding box center [206, 17] width 134 height 15
paste input "Startup Stories"
type input "Startup Stories"
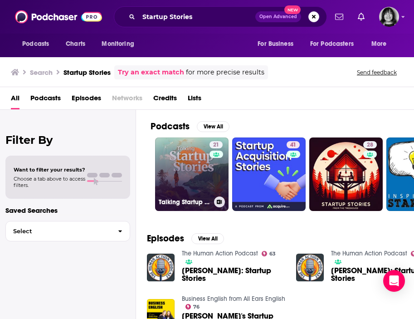
click at [196, 193] on link "21 Talking Startup Stories" at bounding box center [192, 175] width 74 height 74
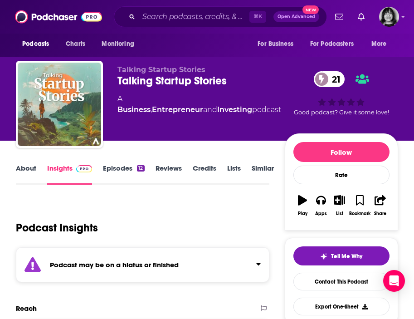
click at [176, 272] on div "Podcast may be on a hiatus or finished" at bounding box center [143, 264] width 254 height 35
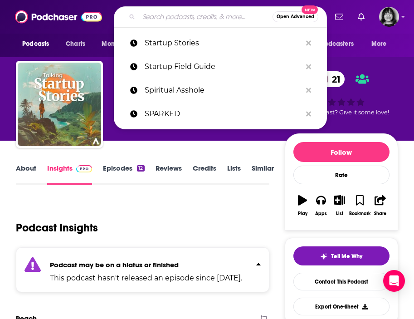
click at [178, 14] on input "Search podcasts, credits, & more..." at bounding box center [206, 17] width 134 height 15
paste input "michael@mixergy.com"
type input "michael@mixergy.com"
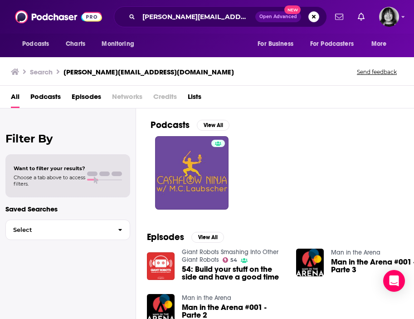
click at [178, 7] on div "michael@mixergy.com Open Advanced New" at bounding box center [220, 16] width 213 height 21
click at [178, 13] on input "michael@mixergy.com" at bounding box center [197, 17] width 117 height 15
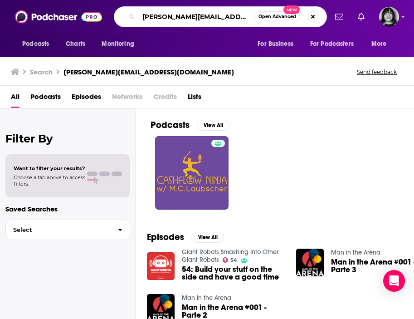
click at [178, 13] on input "michael@mixergy.com" at bounding box center [197, 17] width 116 height 15
type input "mixergy"
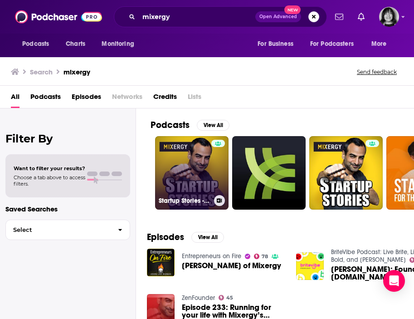
click at [166, 183] on link "Startup Stories - Mixergy" at bounding box center [192, 173] width 74 height 74
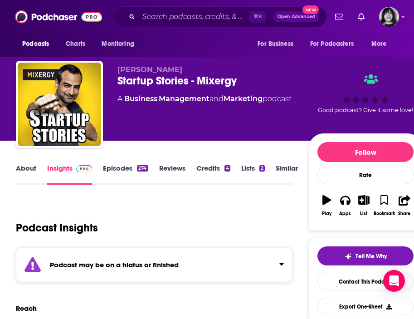
click at [129, 266] on strong "Podcast may be on a hiatus or finished" at bounding box center [114, 265] width 129 height 9
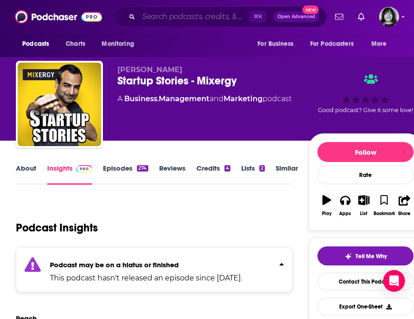
click at [167, 18] on input "Search podcasts, credits, & more..." at bounding box center [194, 17] width 111 height 15
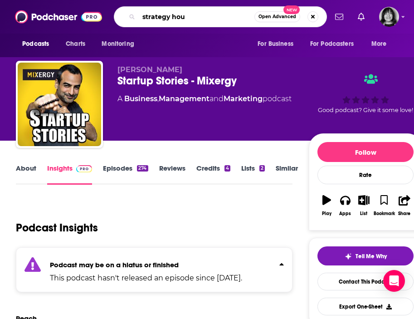
type input "strategy hour"
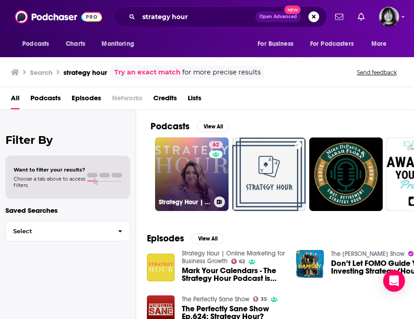
click at [168, 188] on link "62 Strategy Hour | Online Marketing for Business Growth" at bounding box center [192, 175] width 74 height 74
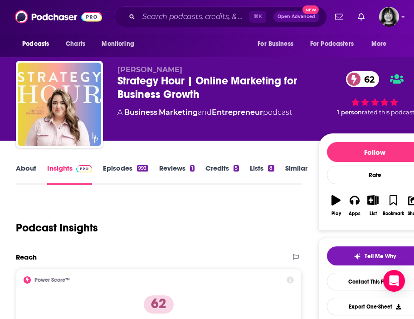
click at [151, 69] on span "Abagail Pumphrey" at bounding box center [150, 69] width 65 height 9
click at [23, 169] on link "About" at bounding box center [26, 174] width 20 height 21
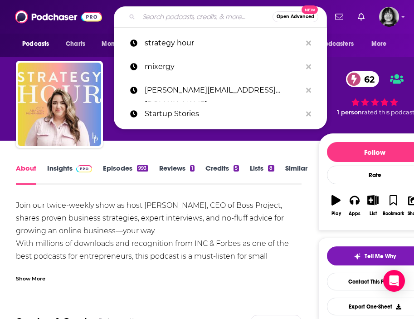
click at [163, 17] on input "Search podcasts, credits, & more..." at bounding box center [206, 17] width 134 height 15
paste input "Success Insider Podcast"
type input "Success Insider Podcast"
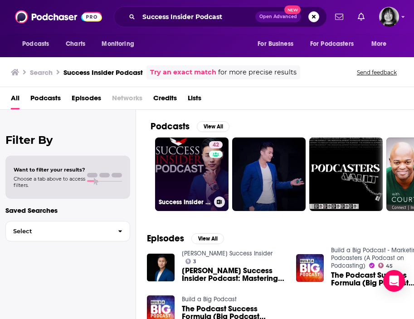
click at [207, 166] on link "42 Success Insider Podcast with Tim Han" at bounding box center [192, 175] width 74 height 74
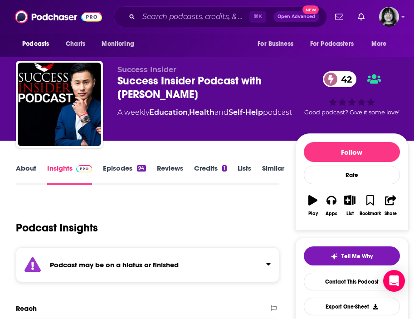
click at [193, 263] on div "Podcast may be on a hiatus or finished" at bounding box center [148, 264] width 264 height 35
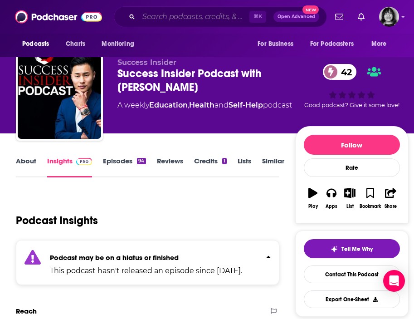
click at [169, 15] on input "Search podcasts, credits, & more..." at bounding box center [194, 17] width 111 height 15
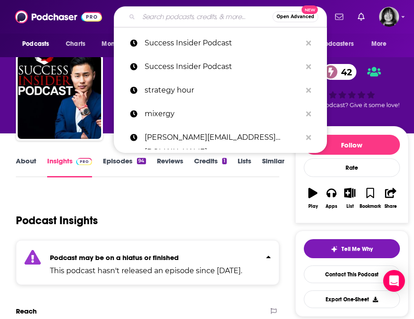
paste input "Success is a Choice"
type input "Success is a Choice"
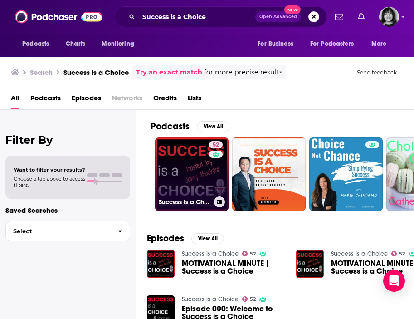
click at [179, 183] on link "52 Success is a Choice" at bounding box center [192, 175] width 74 height 74
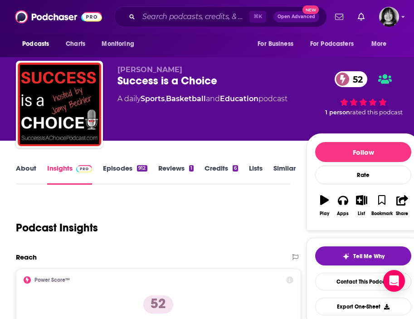
click at [150, 71] on span "Jamy Bechler" at bounding box center [150, 69] width 65 height 9
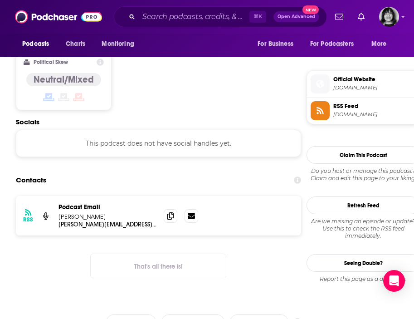
scroll to position [777, 0]
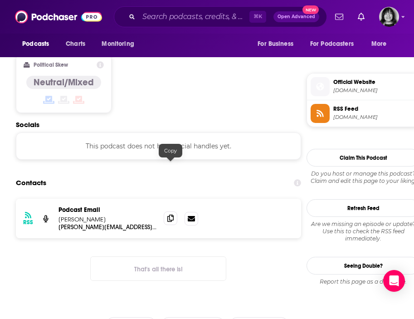
click at [170, 215] on icon at bounding box center [171, 218] width 6 height 7
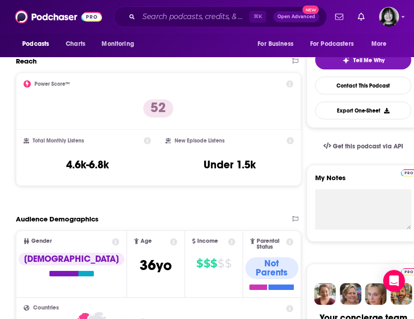
scroll to position [0, 0]
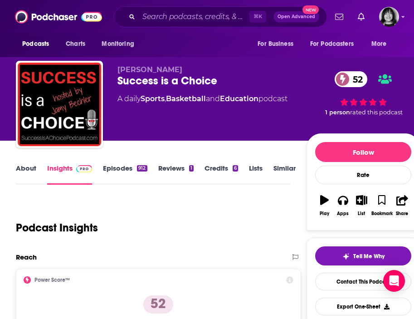
click at [23, 170] on link "About" at bounding box center [26, 174] width 20 height 21
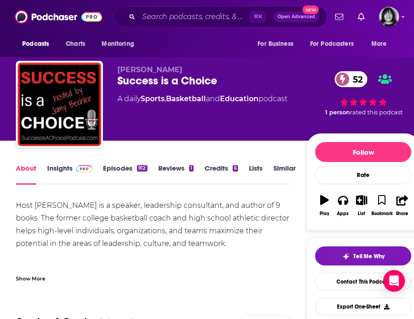
click at [35, 275] on div "Show More" at bounding box center [31, 278] width 30 height 9
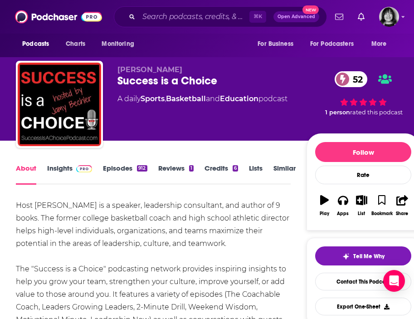
click at [58, 169] on link "Insights" at bounding box center [69, 174] width 45 height 21
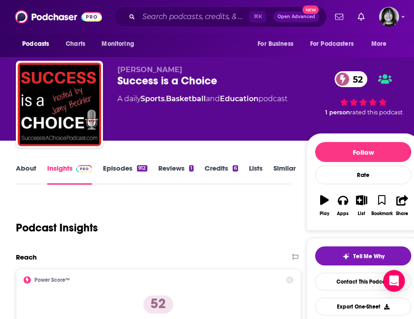
scroll to position [75, 0]
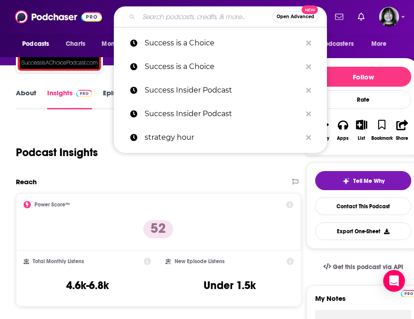
click at [174, 17] on input "Search podcasts, credits, & more..." at bounding box center [206, 17] width 134 height 15
paste input "Success Made to Last with Rick Tocquigny"
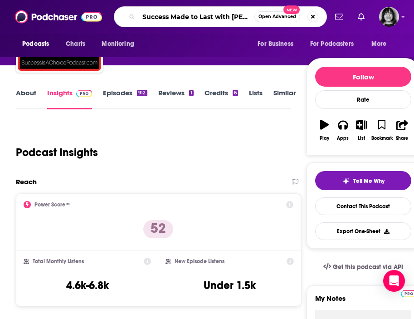
scroll to position [0, 0]
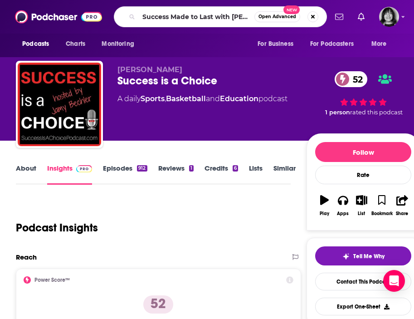
click at [208, 24] on div "Success Made to Last with Rick Tocquign Open Advanced New" at bounding box center [220, 16] width 213 height 21
click at [213, 14] on input "Success Made to Last with Rick Tocquign" at bounding box center [197, 17] width 116 height 15
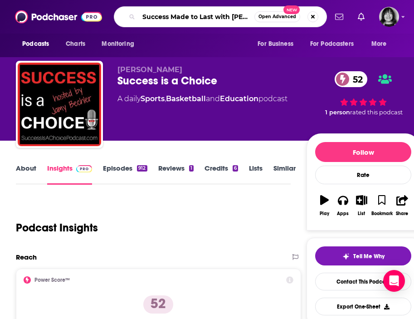
click at [213, 14] on input "Success Made to Last with Rick Tocquign" at bounding box center [197, 17] width 116 height 15
paste input "y"
type input "Success Made to Last with Rick Tocquigny"
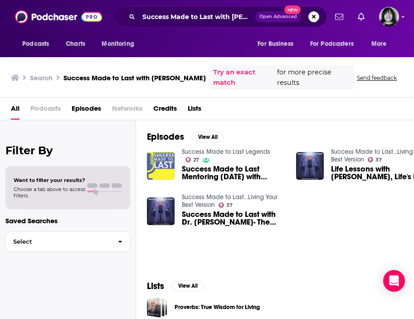
click at [159, 160] on img "Success Made to Last Mentoring Monday with Rick Tocquigny" at bounding box center [161, 166] width 28 height 28
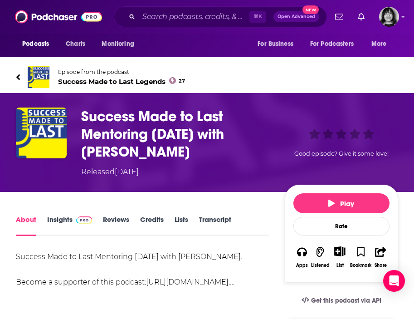
click at [155, 80] on span "Success Made to Last Legends 27" at bounding box center [121, 81] width 127 height 9
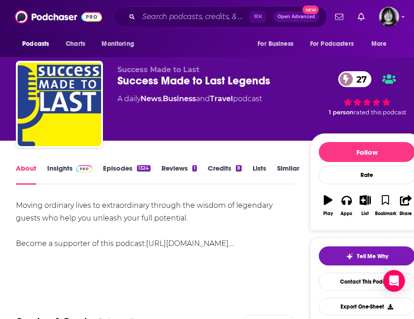
click at [64, 169] on link "Insights" at bounding box center [69, 174] width 45 height 21
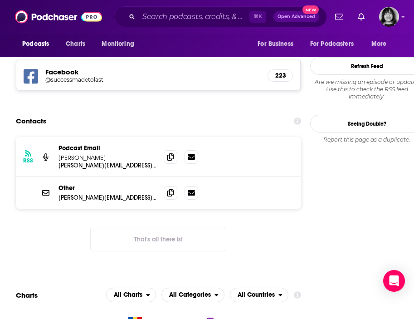
scroll to position [882, 0]
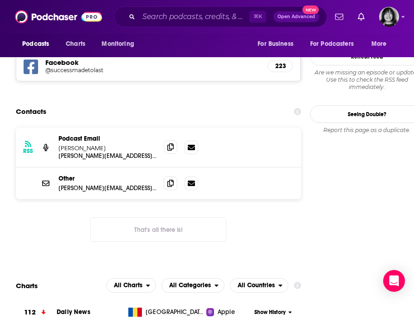
click at [174, 140] on span at bounding box center [171, 147] width 14 height 14
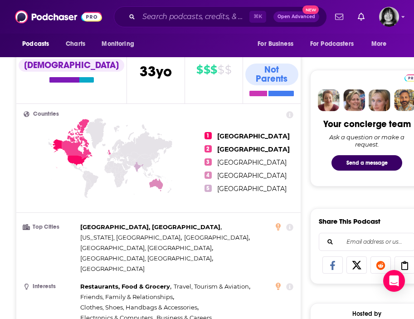
scroll to position [0, 0]
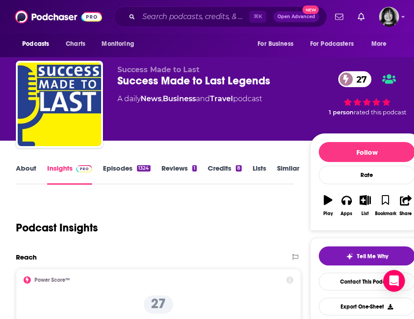
click at [27, 173] on link "About" at bounding box center [26, 174] width 20 height 21
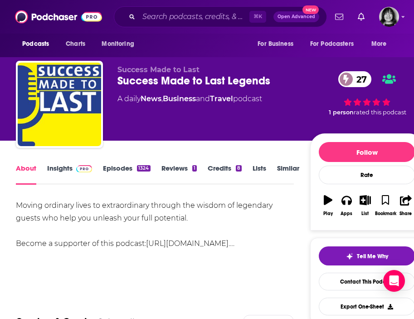
click at [62, 170] on link "Insights" at bounding box center [69, 174] width 45 height 21
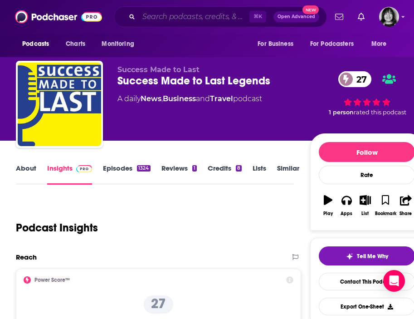
click at [180, 15] on input "Search podcasts, credits, & more..." at bounding box center [194, 17] width 111 height 15
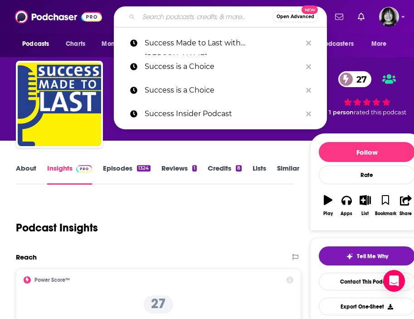
paste input "Success Through Failure"
type input "Success Through Failure"
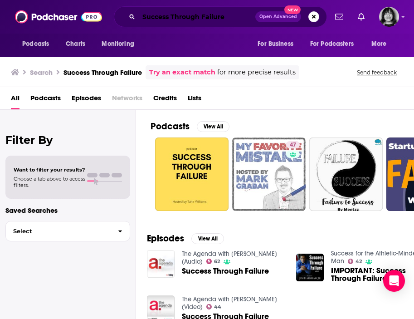
click at [238, 18] on input "Success Through Failure" at bounding box center [197, 17] width 117 height 15
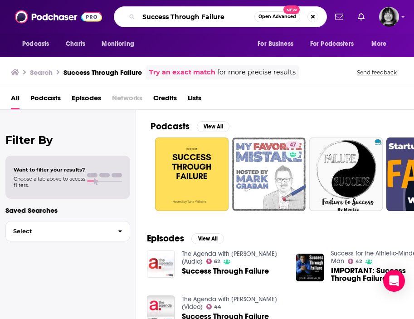
click at [238, 18] on input "Success Through Failure" at bounding box center [197, 17] width 116 height 15
click at [237, 18] on input "Success Through Failure" at bounding box center [197, 17] width 116 height 15
paste input "Succession Stories"
paste input "Search podcasts, credits, & more..."
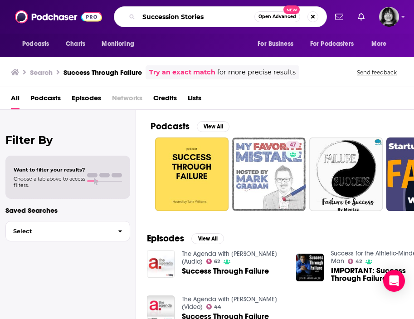
scroll to position [0, 0]
type input "Succession Stories"
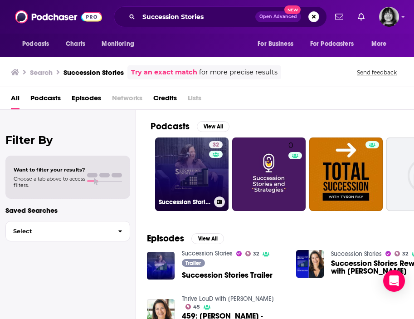
click at [183, 168] on link "32 Succession Stories" at bounding box center [192, 175] width 74 height 74
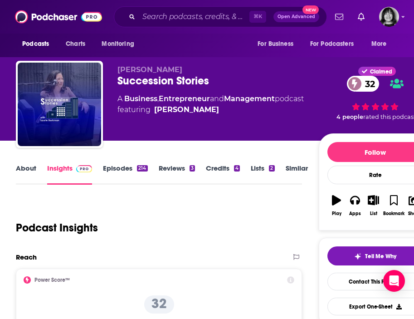
click at [174, 67] on span "Laurie Barkman" at bounding box center [150, 69] width 65 height 9
copy p "Laurie Barkman"
click at [26, 168] on link "About" at bounding box center [26, 174] width 20 height 21
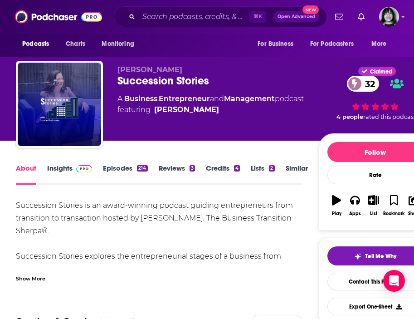
click at [32, 280] on div "Show More" at bounding box center [31, 278] width 30 height 9
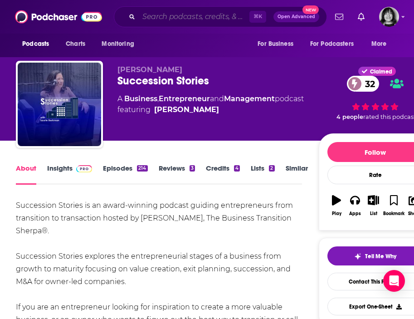
click at [168, 16] on input "Search podcasts, credits, & more..." at bounding box center [194, 17] width 111 height 15
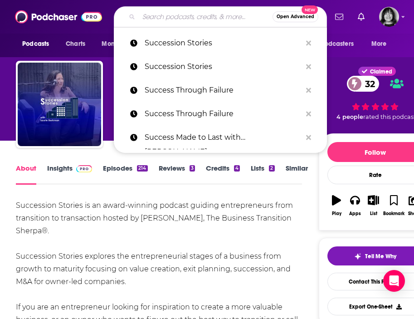
paste input "Supercharging Business Success"
type input "Supercharging Business Success"
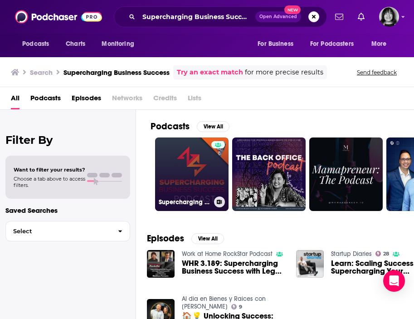
click at [185, 164] on link "Supercharging Business Success" at bounding box center [192, 175] width 74 height 74
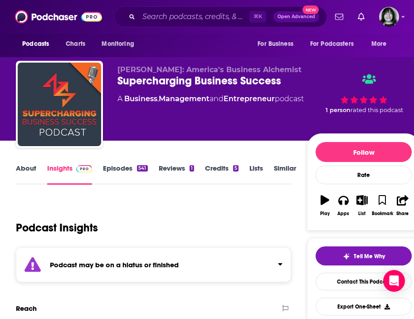
click at [151, 256] on div "Podcast may be on a hiatus or finished" at bounding box center [153, 264] width 275 height 35
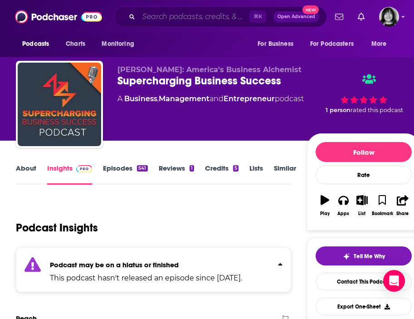
click at [169, 17] on input "Search podcasts, credits, & more..." at bounding box center [194, 17] width 111 height 15
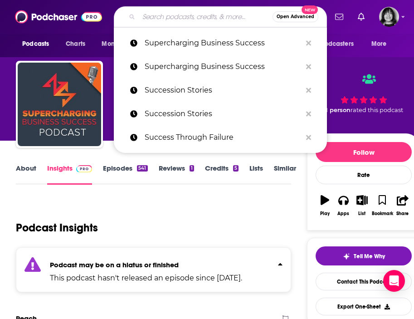
paste input "Superwomen with Rebecca Minkoff"
type input "Superwomen with Rebecca Minkoff"
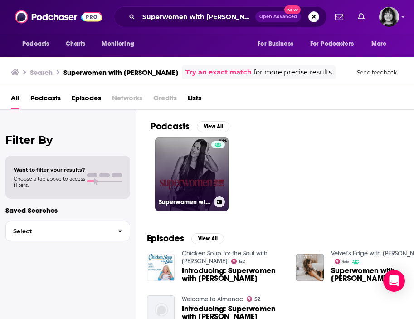
click at [182, 178] on link "Superwomen with Rebecca Minkoff" at bounding box center [192, 175] width 74 height 74
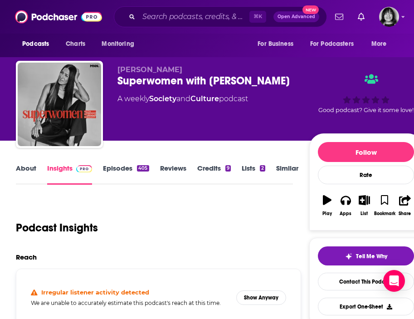
click at [28, 166] on link "About" at bounding box center [26, 174] width 20 height 21
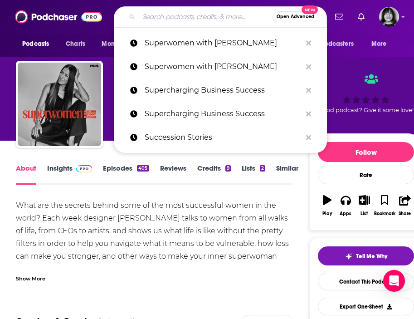
click at [168, 22] on input "Search podcasts, credits, & more..." at bounding box center [206, 17] width 134 height 15
paste input "SweetLife Entrepreneur"
type input "SweetLife Entrepreneur"
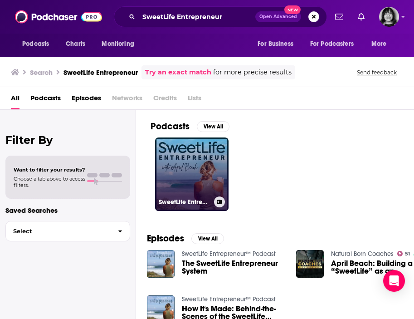
click at [197, 184] on link "SweetLife Entrepreneur™ Podcast" at bounding box center [192, 175] width 74 height 74
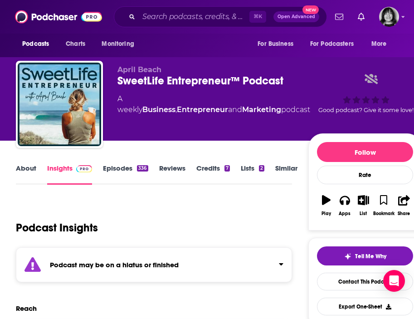
scroll to position [3, 0]
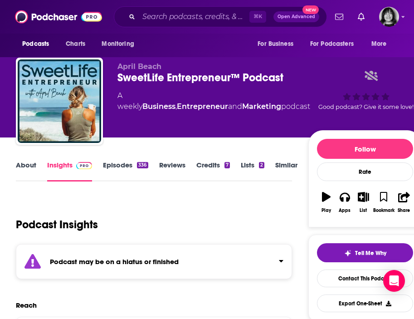
click at [191, 261] on div "Podcast may be on a hiatus or finished" at bounding box center [154, 261] width 276 height 35
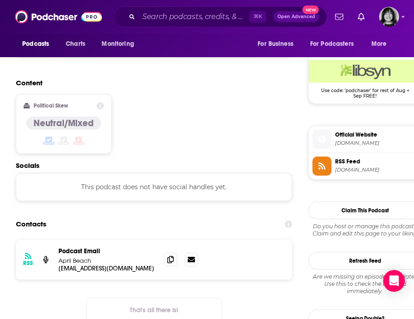
scroll to position [726, 0]
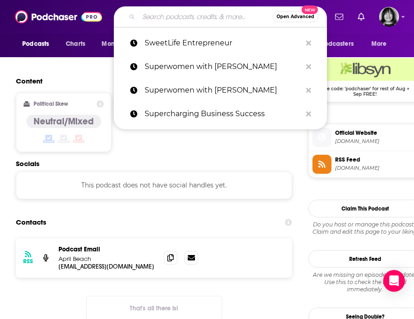
click at [147, 16] on input "Search podcasts, credits, & more..." at bounding box center [206, 17] width 134 height 15
paste input "Systems Simplified"
type input "Systems Simplified"
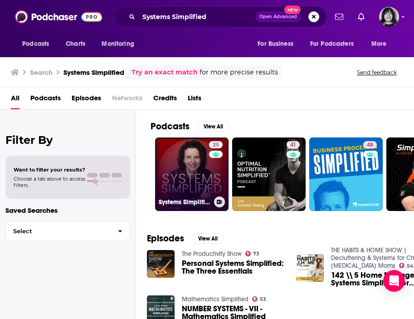
click at [198, 174] on link "25 Systems Simplified" at bounding box center [192, 175] width 74 height 74
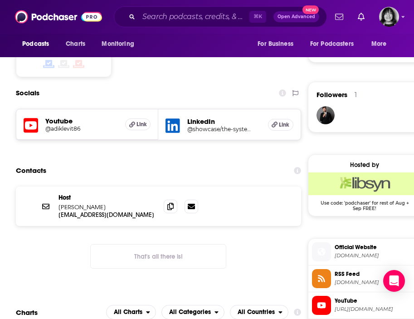
scroll to position [614, 0]
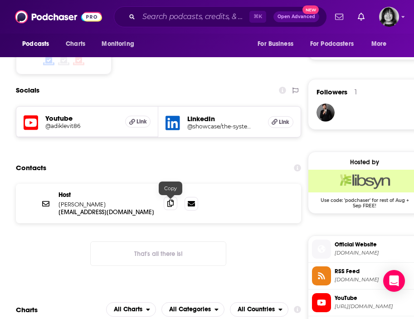
click at [166, 205] on span at bounding box center [171, 204] width 14 height 14
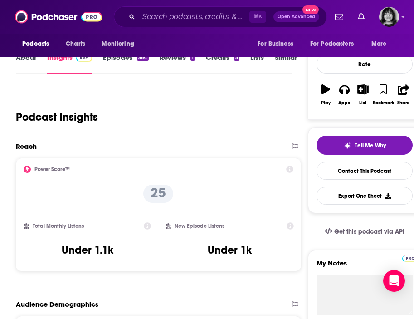
scroll to position [0, 0]
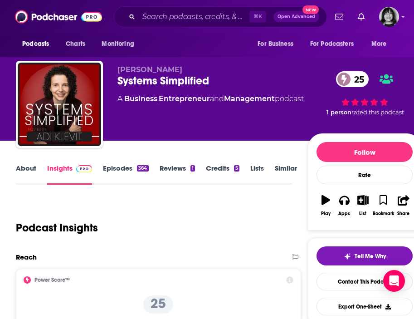
click at [25, 172] on link "About" at bounding box center [26, 174] width 20 height 21
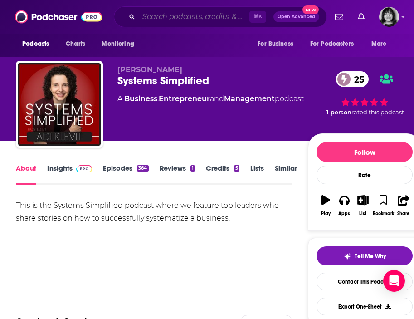
click at [153, 18] on input "Search podcasts, credits, & more..." at bounding box center [194, 17] width 111 height 15
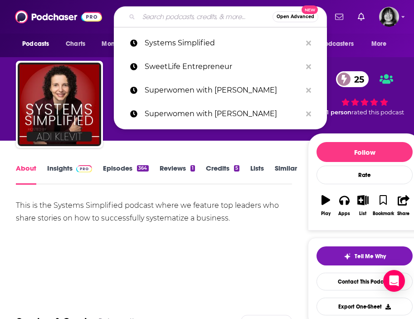
paste input "Team Anywhere"
type input "Team Anywhere"
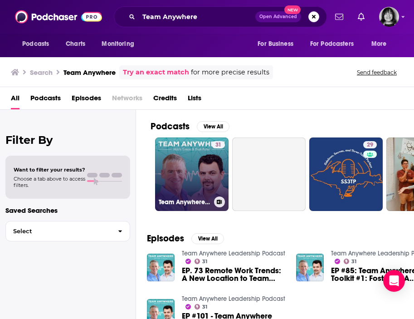
click at [196, 205] on h3 "Team Anywhere Leadership Podcast" at bounding box center [185, 202] width 52 height 8
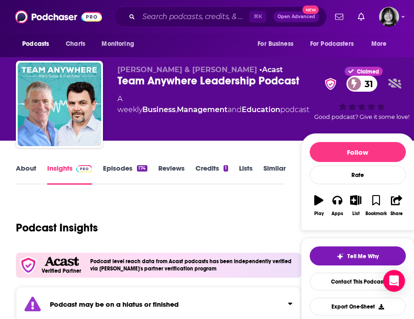
click at [25, 173] on link "About" at bounding box center [26, 174] width 20 height 21
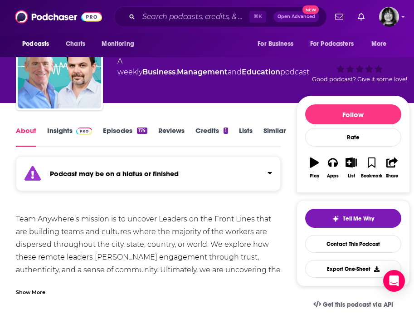
scroll to position [39, 0]
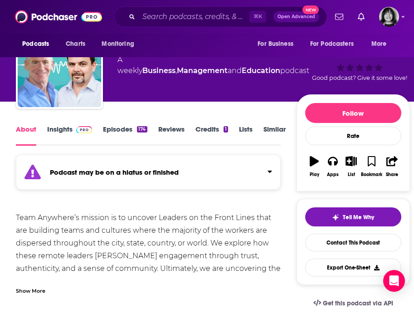
click at [45, 286] on div "Show More" at bounding box center [148, 287] width 265 height 15
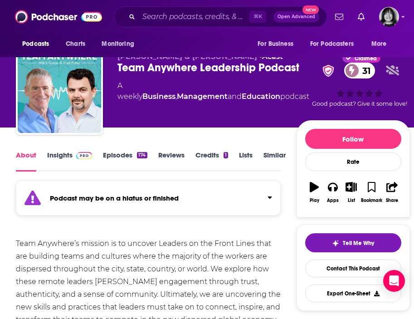
scroll to position [0, 0]
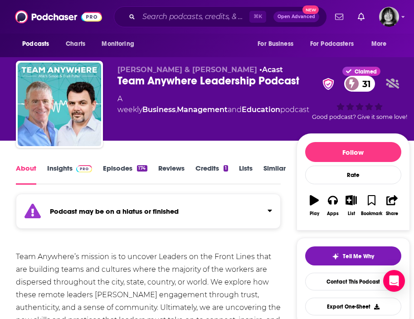
click at [69, 196] on div "Podcast may be on a hiatus or finished" at bounding box center [148, 211] width 265 height 35
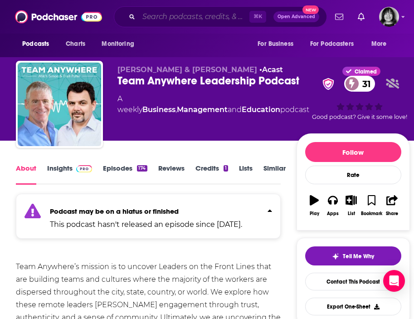
click at [171, 18] on input "Search podcasts, credits, & more..." at bounding box center [194, 17] width 111 height 15
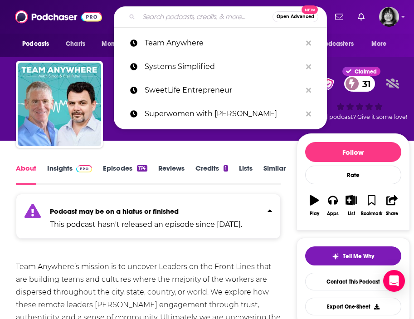
paste input "Team Human"
type input "Team Human"
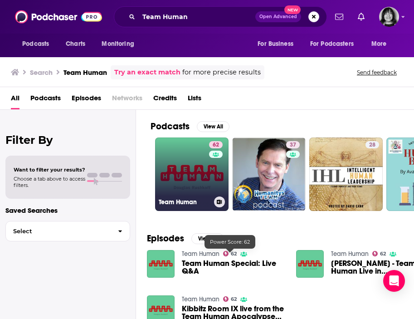
click at [211, 199] on div "Team Human" at bounding box center [192, 202] width 66 height 11
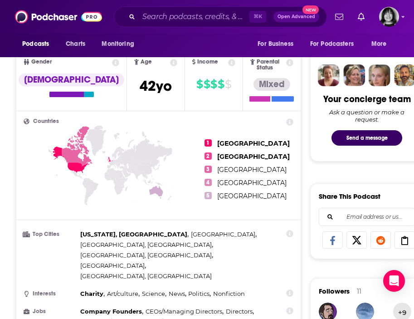
scroll to position [60, 0]
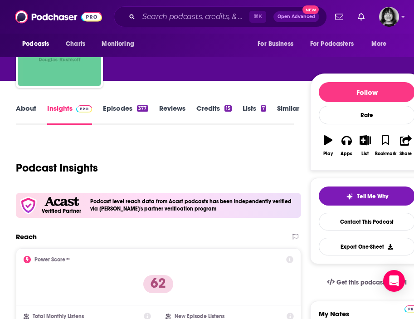
click at [31, 105] on link "About" at bounding box center [26, 114] width 20 height 21
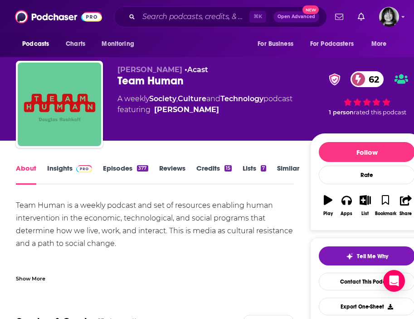
click at [43, 276] on div "Show More" at bounding box center [31, 278] width 30 height 9
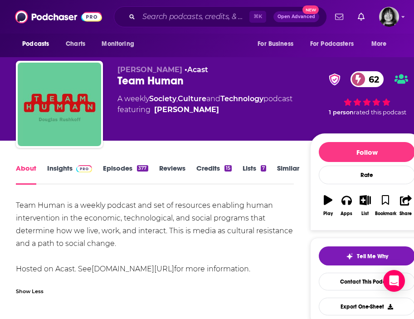
scroll to position [7, 0]
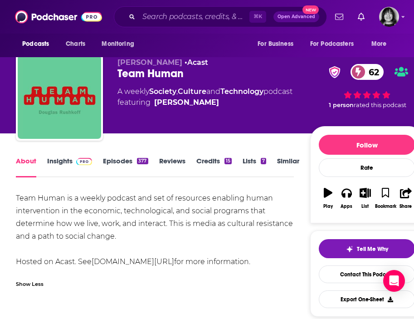
click at [25, 284] on div "Show Less" at bounding box center [30, 283] width 28 height 9
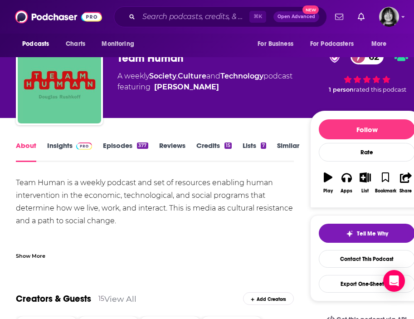
scroll to position [22, 0]
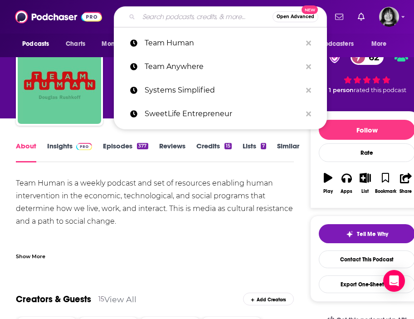
click at [178, 19] on input "Search podcasts, credits, & more..." at bounding box center [206, 17] width 134 height 15
paste input "Thank God for Monday"
type input "Thank God for Monday"
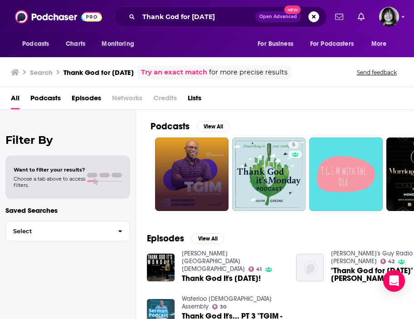
click at [205, 174] on link at bounding box center [192, 175] width 74 height 74
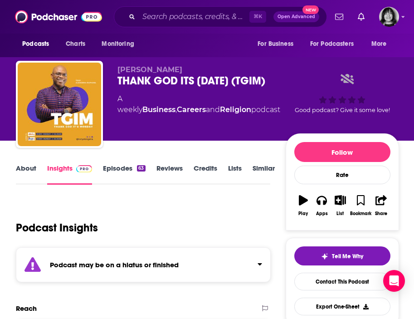
click at [189, 273] on div "Podcast may be on a hiatus or finished" at bounding box center [143, 264] width 255 height 35
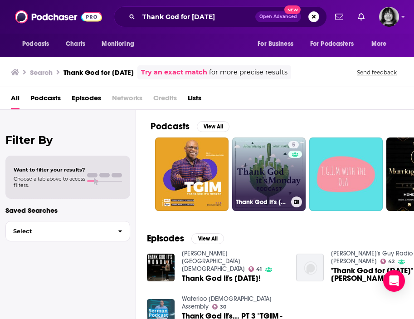
click at [266, 172] on link "5 Thank God it's Monday" at bounding box center [269, 175] width 74 height 74
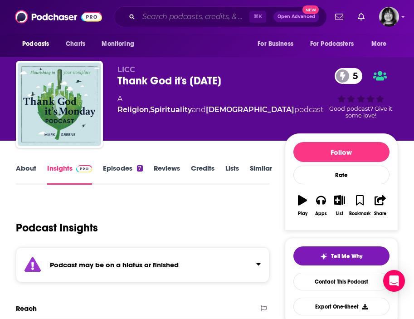
click at [168, 17] on input "Search podcasts, credits, & more..." at bounding box center [194, 17] width 111 height 15
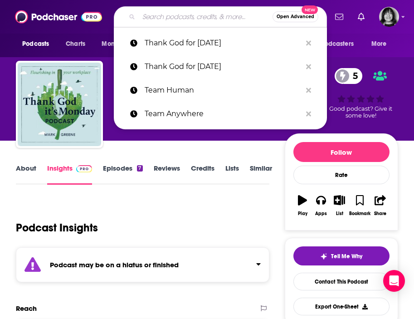
paste input "WSOU: Thank God For Monday"
type input "WSOU: Thank God For Monday"
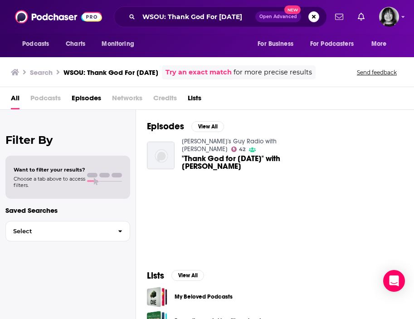
click at [197, 163] on span ""Thank God for Monday" with Greg Cellini" at bounding box center [234, 162] width 104 height 15
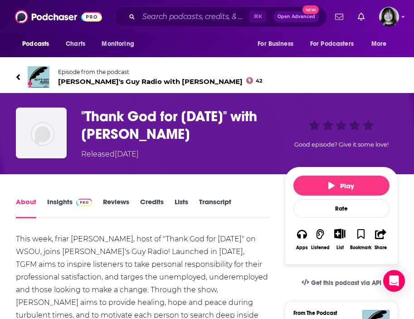
click at [123, 83] on span "Guy's Guy Radio with Robert Manni 42" at bounding box center [160, 81] width 205 height 9
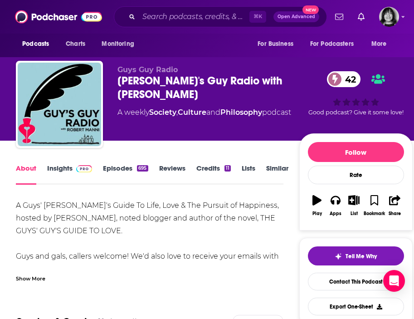
click at [57, 169] on link "Insights" at bounding box center [69, 174] width 45 height 21
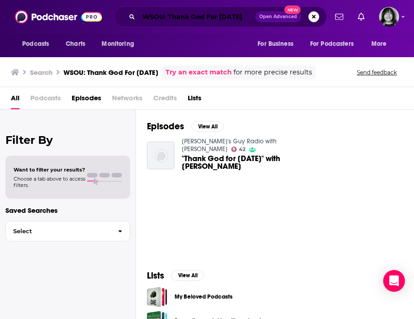
click at [169, 24] on input "WSOU: Thank God For Monday" at bounding box center [197, 17] width 117 height 15
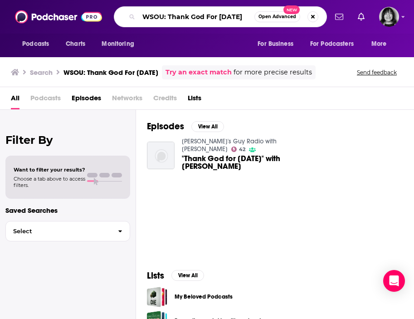
click at [169, 24] on input "WSOU: Thank God For Monday" at bounding box center [197, 17] width 116 height 15
paste input "The #PrettyAwkward Entrepreneur Podcast"
type input "The #PrettyAwkward Entrepreneur Podcast"
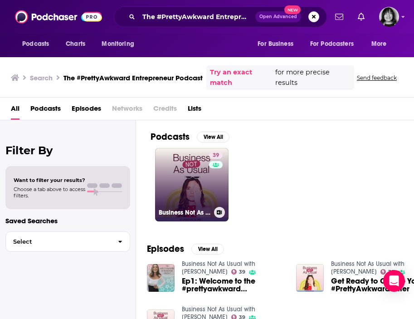
click at [194, 183] on link "39 Business Not As Usual with Megan Yelaney" at bounding box center [192, 185] width 74 height 74
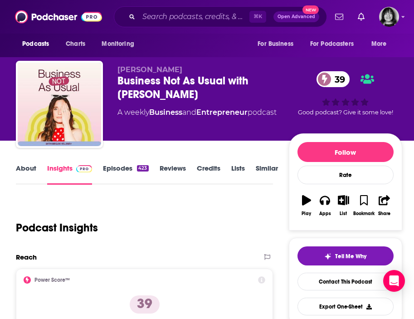
click at [192, 95] on div "Business Not As Usual with Megan Yelaney 39" at bounding box center [203, 87] width 171 height 27
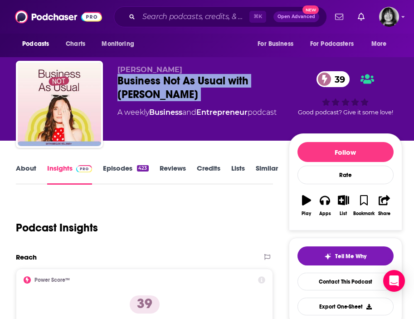
click at [192, 95] on div "Business Not As Usual with Megan Yelaney 39" at bounding box center [203, 87] width 171 height 27
copy div "Business Not As Usual with Megan Yelaney 39"
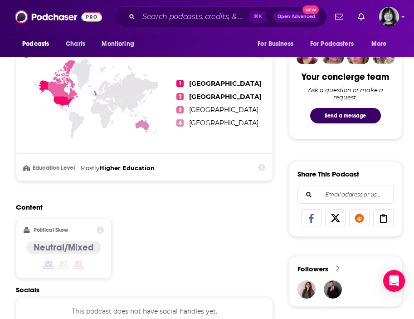
scroll to position [558, 0]
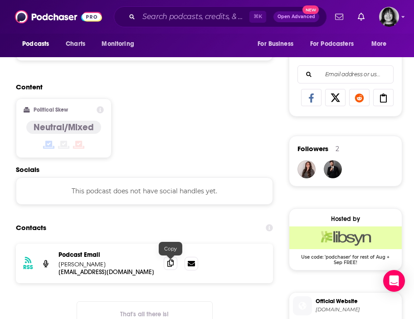
click at [171, 267] on icon at bounding box center [171, 263] width 6 height 7
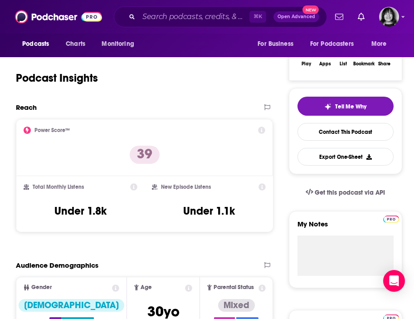
scroll to position [0, 0]
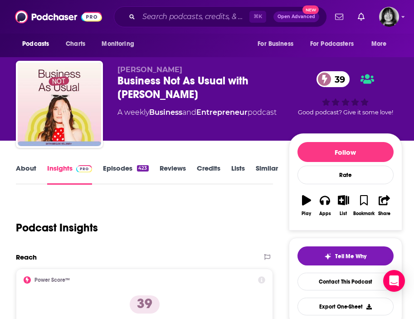
click at [16, 169] on link "About" at bounding box center [26, 174] width 20 height 21
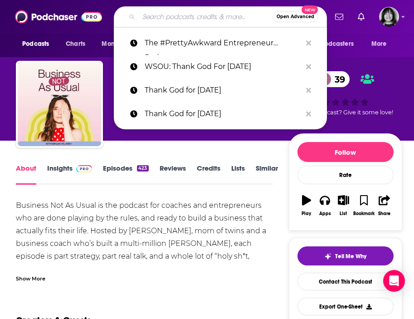
click at [179, 17] on input "Search podcasts, credits, & more..." at bounding box center [206, 17] width 134 height 15
paste input "The 30 Minute Hour"
type input "The 30 Minute Hour"
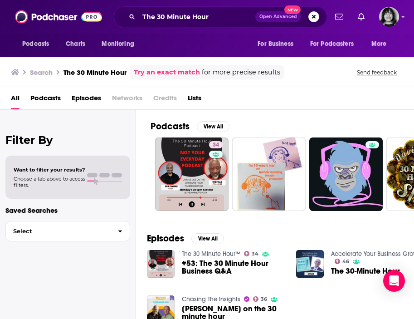
click at [198, 266] on span "#53: The 30 Minute Hour Business Q&A" at bounding box center [234, 267] width 104 height 15
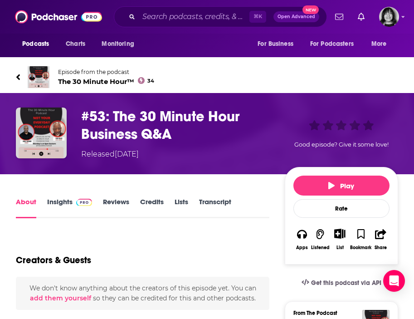
click at [123, 82] on span "The 30 Minute Hour™ 34" at bounding box center [106, 81] width 96 height 9
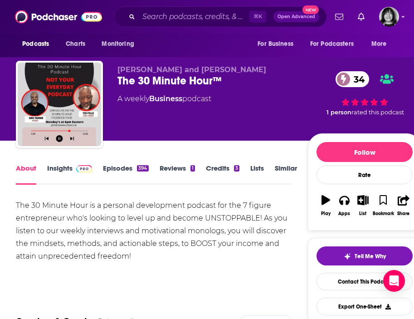
click at [153, 72] on span "Eric Twiggs and Ted Fells" at bounding box center [192, 69] width 149 height 9
copy p "Eric Twiggs and Ted Fells"
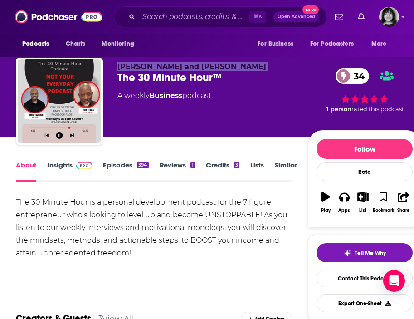
click at [59, 164] on link "Insights" at bounding box center [69, 171] width 45 height 21
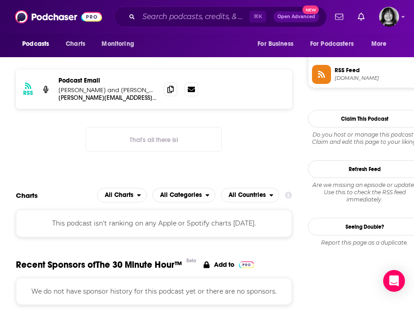
scroll to position [731, 0]
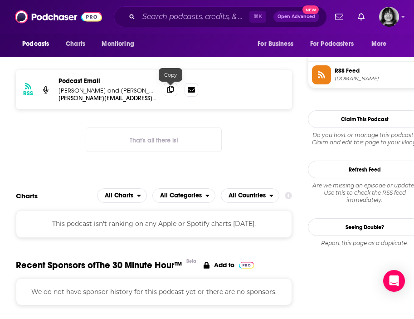
click at [168, 90] on icon at bounding box center [171, 89] width 6 height 7
click at [158, 20] on input "Search podcasts, credits, & more..." at bounding box center [194, 17] width 111 height 15
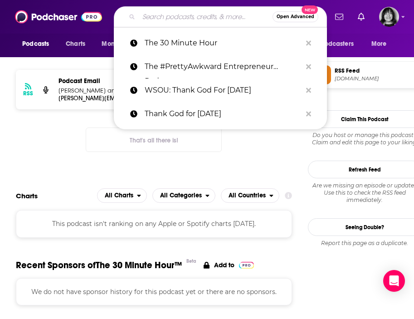
paste input "The Accidental Creative"
type input "The Accidental Creative"
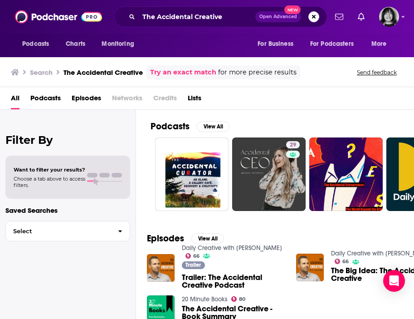
click at [229, 251] on link "Daily Creative with Todd Henry" at bounding box center [232, 248] width 100 height 8
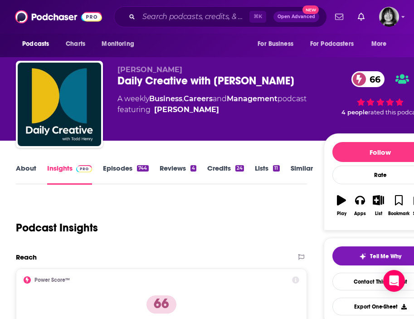
click at [23, 168] on link "About" at bounding box center [26, 174] width 20 height 21
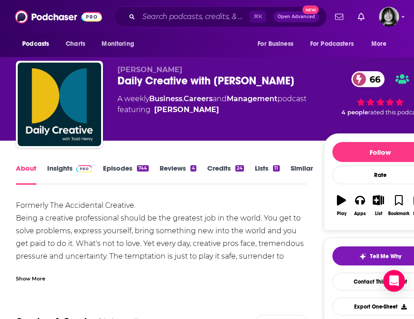
click at [31, 281] on div "Show More" at bounding box center [31, 278] width 30 height 9
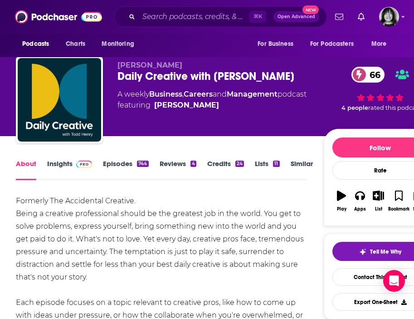
scroll to position [10, 0]
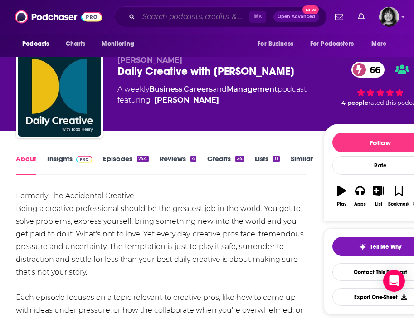
click at [152, 19] on input "Search podcasts, credits, & more..." at bounding box center [194, 17] width 111 height 15
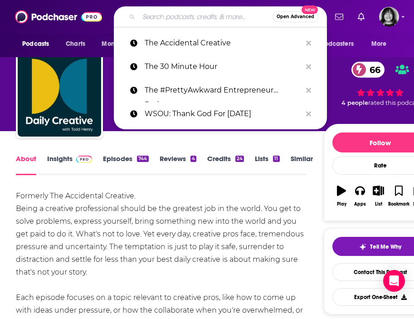
paste input "The Action Academy"
type input "The Action Academy"
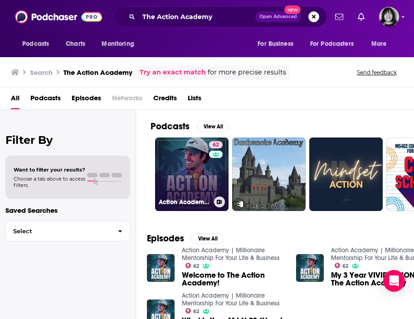
click at [182, 196] on link "62 Action Academy | Millionaire Mentorship For Your Life & Business" at bounding box center [192, 175] width 74 height 74
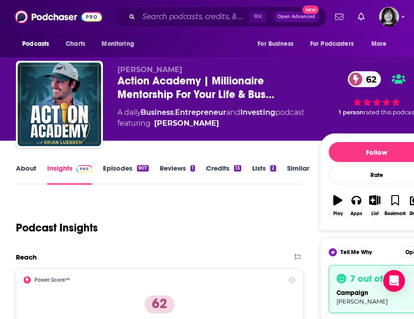
click at [145, 69] on span "Brian Luebben" at bounding box center [150, 69] width 65 height 9
click at [20, 168] on link "About" at bounding box center [26, 174] width 20 height 21
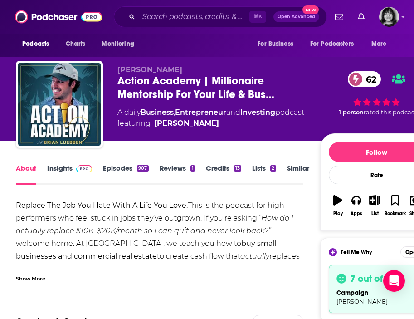
click at [46, 278] on div "Show More" at bounding box center [160, 274] width 288 height 15
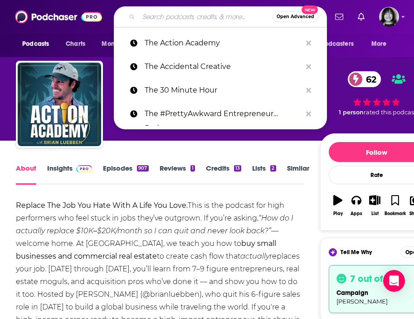
click at [162, 15] on input "Search podcasts, credits, & more..." at bounding box center [206, 17] width 134 height 15
paste input "The Activist Files Podcast"
type input "The Activist Files Podcast"
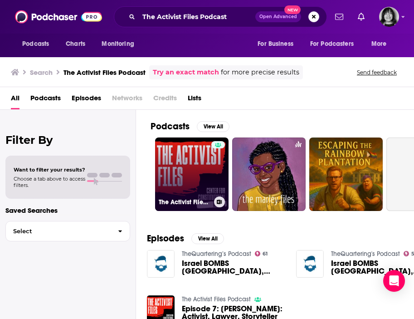
click at [186, 184] on link "The Activist Files Podcast" at bounding box center [192, 175] width 74 height 74
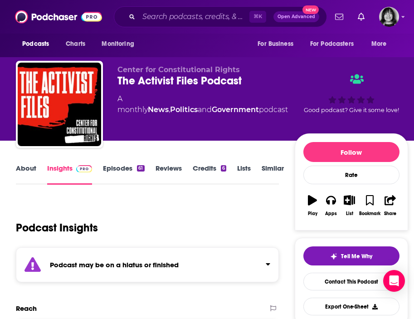
click at [191, 267] on div "Podcast may be on a hiatus or finished" at bounding box center [147, 264] width 263 height 35
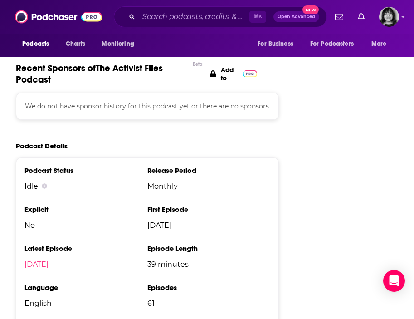
scroll to position [1113, 0]
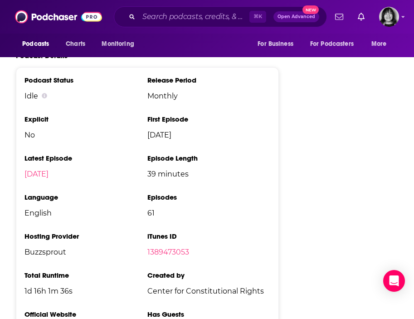
click at [166, 264] on li "iTunes ID 1389473053" at bounding box center [209, 248] width 123 height 32
click at [166, 257] on link "1389473053" at bounding box center [169, 252] width 42 height 9
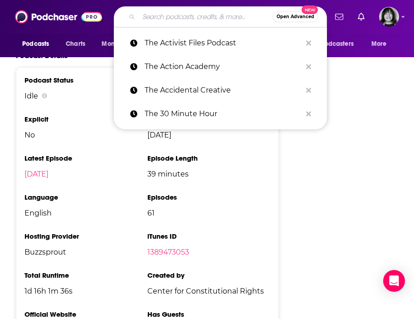
click at [185, 15] on input "Search podcasts, credits, & more..." at bounding box center [206, 17] width 134 height 15
paste input "The Agency Hour"
type input "The Agency Hour"
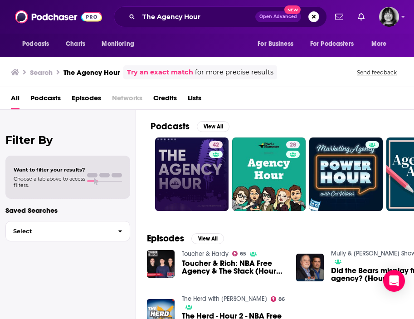
click at [181, 167] on link "42" at bounding box center [192, 175] width 74 height 74
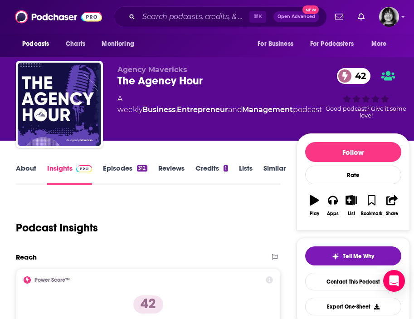
click at [26, 168] on link "About" at bounding box center [26, 174] width 20 height 21
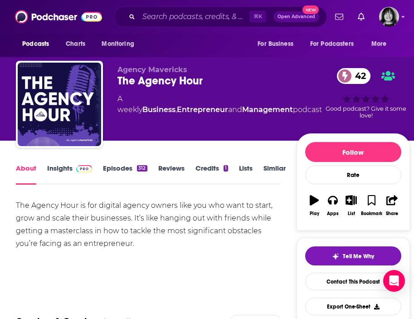
click at [60, 171] on link "Insights" at bounding box center [69, 174] width 45 height 21
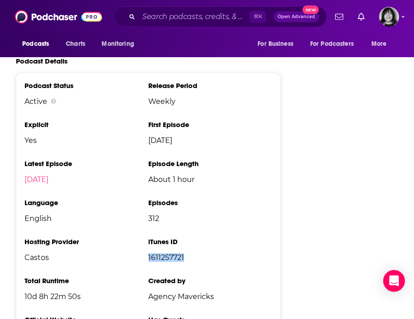
scroll to position [1130, 0]
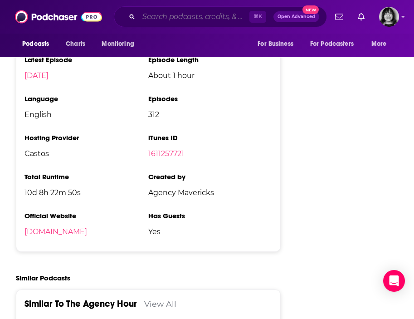
click at [178, 15] on input "Search podcasts, credits, & more..." at bounding box center [194, 17] width 111 height 15
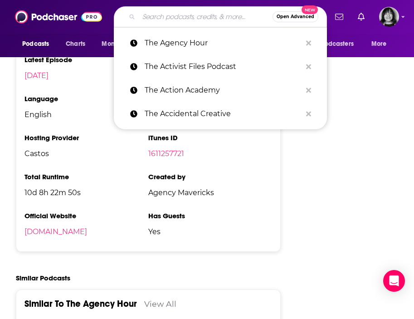
paste input "The Agency Profit Podcast"
type input "The Agency Profit Podcast"
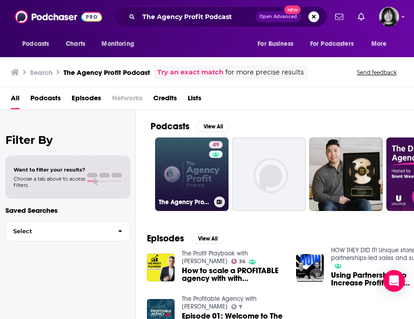
click at [166, 175] on link "49 The Agency Profit Podcast" at bounding box center [192, 175] width 74 height 74
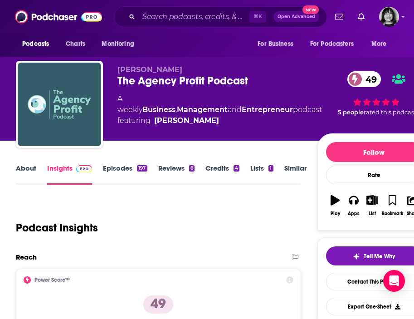
click at [148, 71] on span "Marcel Petitpas" at bounding box center [150, 69] width 65 height 9
click at [33, 167] on link "About" at bounding box center [26, 174] width 20 height 21
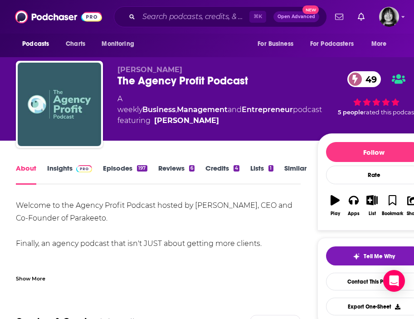
click at [31, 271] on div "Show More" at bounding box center [158, 274] width 285 height 15
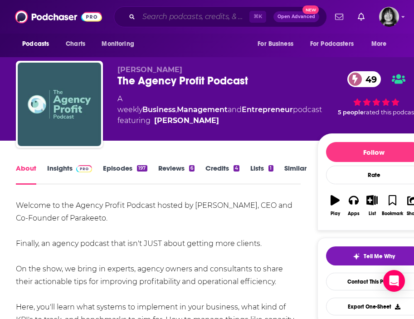
click at [167, 17] on input "Search podcasts, credits, & more..." at bounding box center [194, 17] width 111 height 15
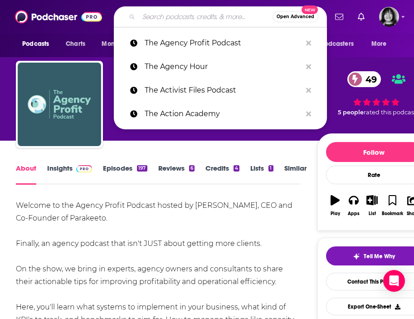
paste input "The AI Education Conversation"
type input "The AI Education Conversation"
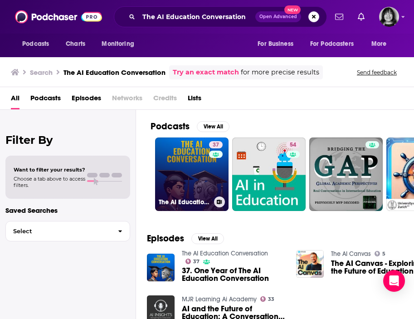
click at [199, 178] on link "37 The AI Education Conversation" at bounding box center [192, 175] width 74 height 74
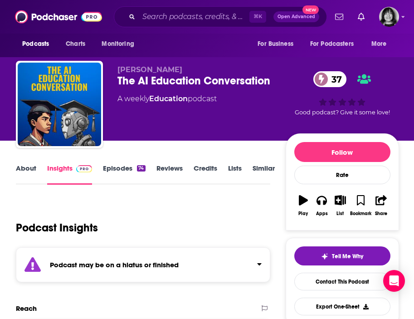
click at [168, 266] on strong "Podcast may be on a hiatus or finished" at bounding box center [114, 265] width 129 height 9
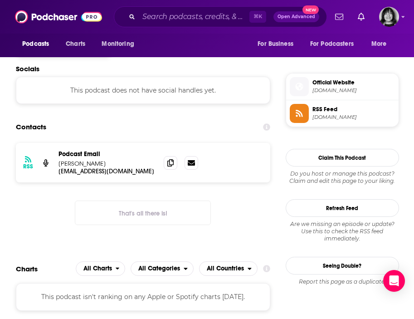
scroll to position [633, 0]
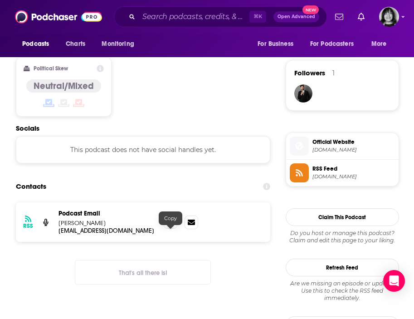
click at [168, 226] on icon at bounding box center [171, 221] width 6 height 7
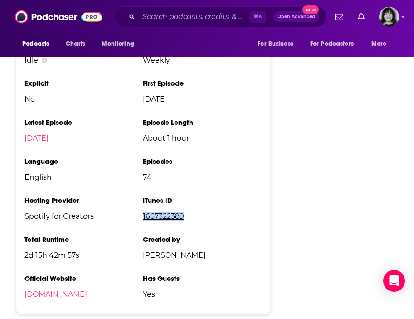
scroll to position [0, 0]
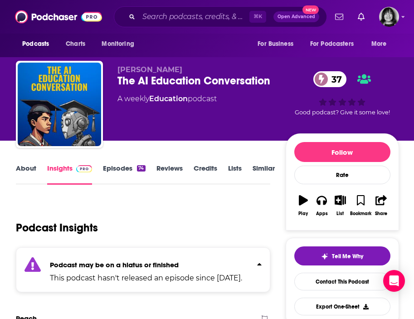
click at [27, 167] on link "About" at bounding box center [26, 174] width 20 height 21
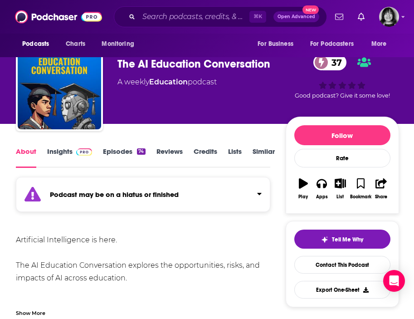
scroll to position [20, 0]
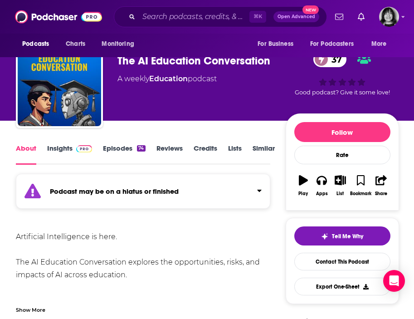
click at [57, 149] on link "Insights" at bounding box center [69, 154] width 45 height 21
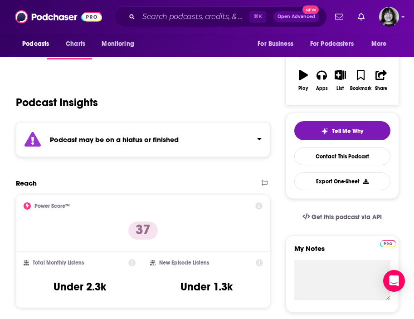
scroll to position [128, 0]
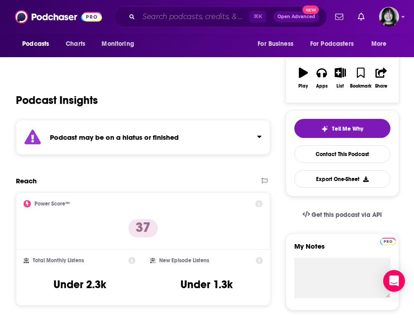
click at [154, 15] on input "Search podcasts, credits, & more..." at bounding box center [194, 17] width 111 height 15
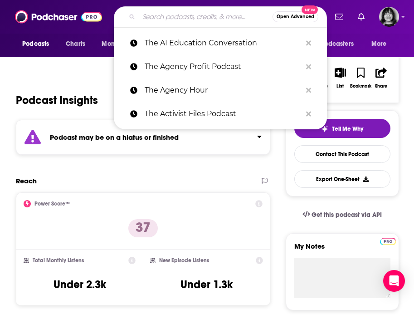
paste input "The Alldus Podcast"
type input "The Alldus Podcast"
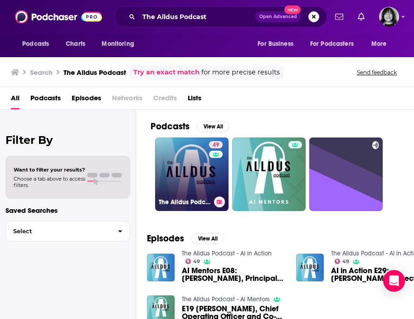
click at [167, 169] on link "49 The Alldus Podcast - AI in Action" at bounding box center [192, 175] width 74 height 74
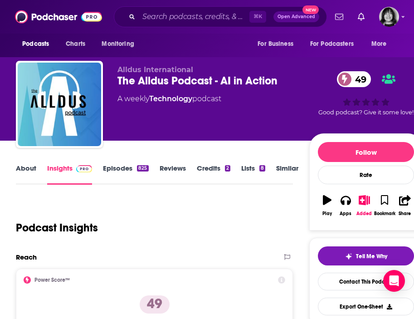
click at [28, 169] on link "About" at bounding box center [26, 174] width 20 height 21
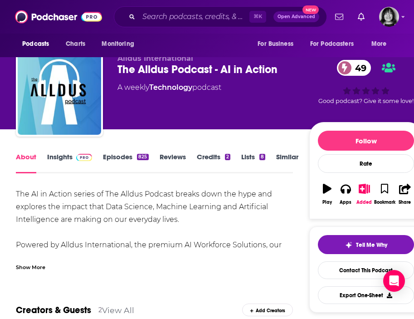
scroll to position [12, 0]
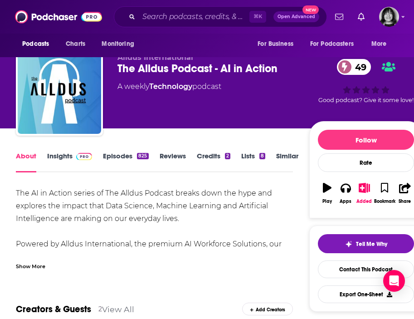
click at [198, 70] on div "The Alldus Podcast - AI in Action 49" at bounding box center [214, 69] width 192 height 14
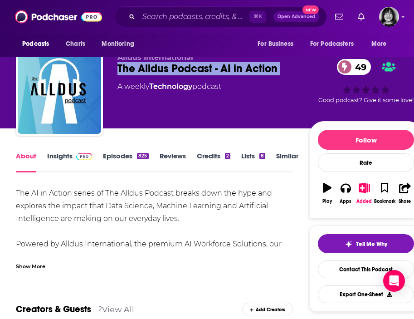
click at [198, 70] on div "The Alldus Podcast - AI in Action 49" at bounding box center [214, 69] width 192 height 14
copy div "The Alldus Podcast - AI in Action 49"
click at [58, 156] on link "Insights" at bounding box center [69, 162] width 45 height 21
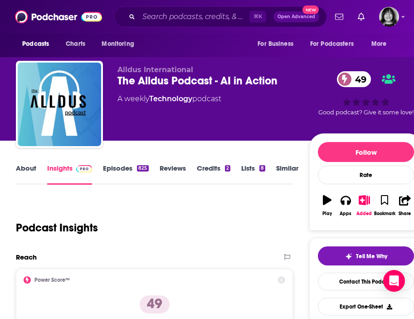
click at [30, 171] on link "About" at bounding box center [26, 174] width 20 height 21
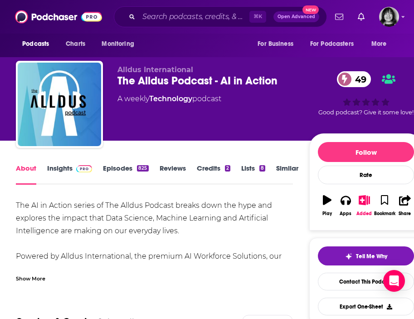
scroll to position [53, 0]
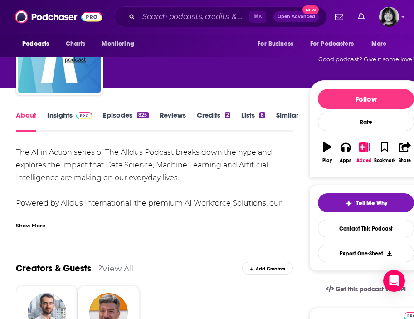
click at [40, 223] on div "Show More" at bounding box center [31, 225] width 30 height 9
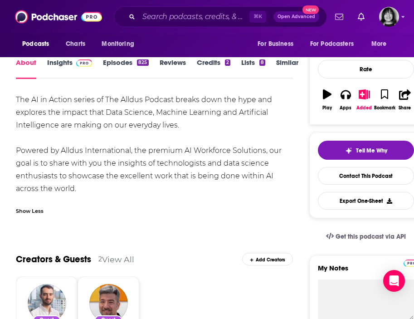
scroll to position [93, 0]
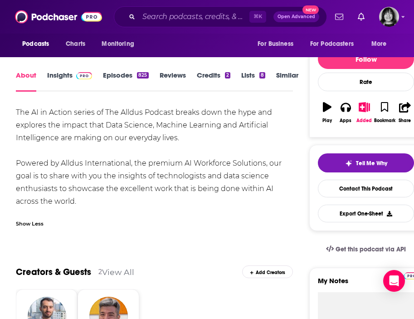
click at [58, 77] on link "Insights" at bounding box center [69, 81] width 45 height 21
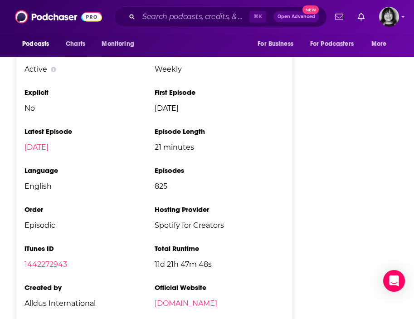
scroll to position [1192, 0]
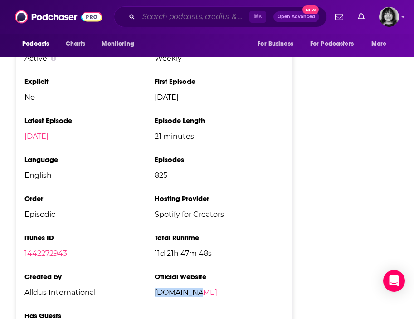
click at [173, 17] on input "Search podcasts, credits, & more..." at bounding box center [194, 17] width 111 height 15
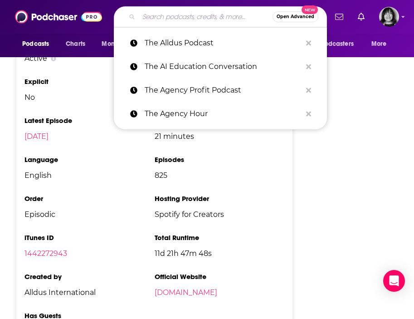
paste input "The AM/PM Podcast"
type input "The AM/PM Podcast"
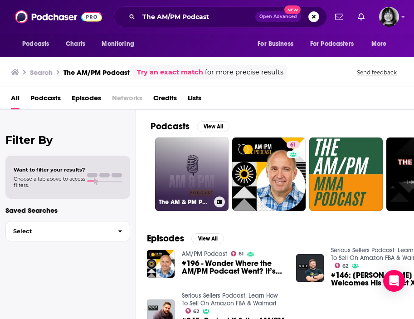
click at [176, 148] on link "The AM & PM Podcast" at bounding box center [192, 175] width 74 height 74
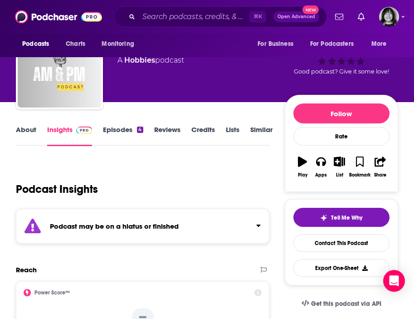
scroll to position [44, 0]
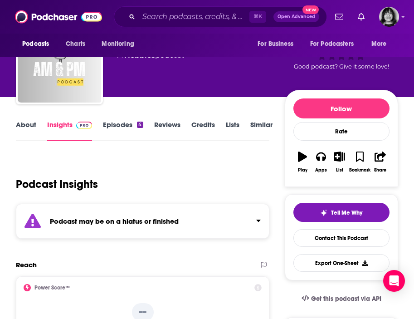
click at [153, 232] on div "Podcast may be on a hiatus or finished" at bounding box center [143, 221] width 254 height 35
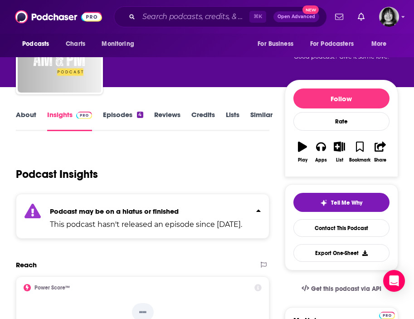
scroll to position [0, 0]
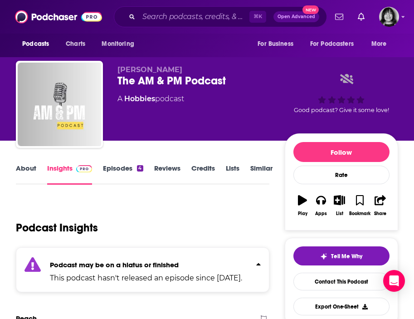
click at [138, 79] on div "The AM & PM Podcast" at bounding box center [202, 81] width 168 height 14
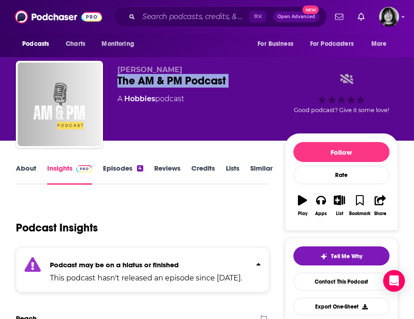
click at [138, 79] on div "The AM & PM Podcast" at bounding box center [202, 81] width 168 height 14
copy div "The AM & PM Podcast"
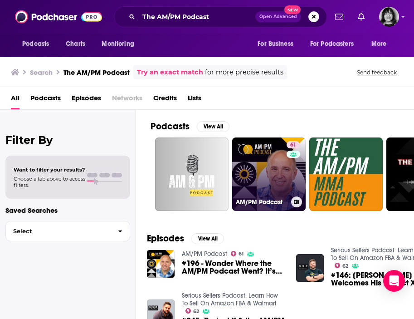
click at [264, 160] on link "61 AM/PM Podcast" at bounding box center [269, 175] width 74 height 74
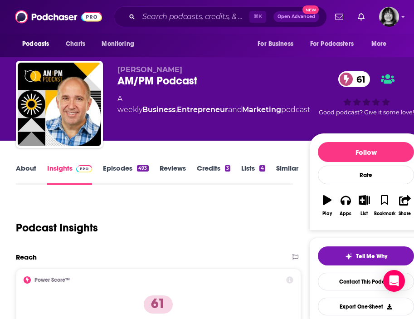
click at [137, 83] on div "AM/PM Podcast 61" at bounding box center [214, 81] width 193 height 14
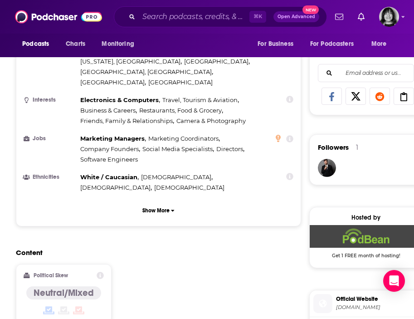
scroll to position [775, 0]
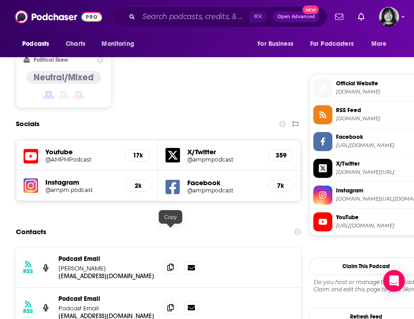
click at [166, 261] on span at bounding box center [171, 268] width 14 height 14
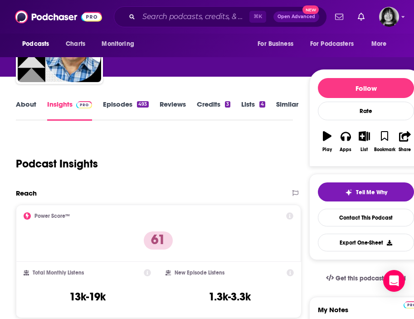
scroll to position [0, 0]
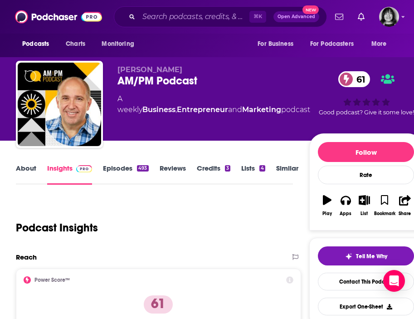
click at [33, 167] on link "About" at bounding box center [26, 174] width 20 height 21
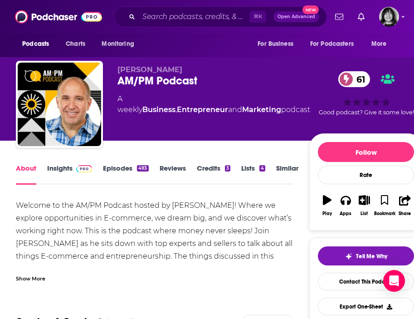
click at [50, 282] on div "Show More" at bounding box center [154, 274] width 277 height 15
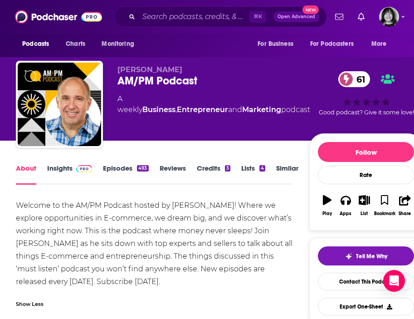
click at [63, 166] on link "Insights" at bounding box center [69, 174] width 45 height 21
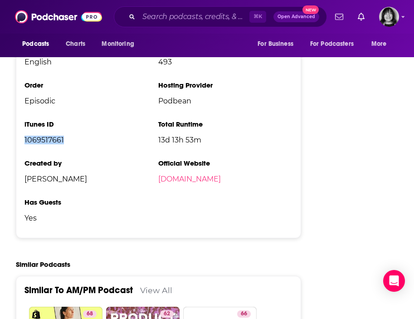
scroll to position [1575, 0]
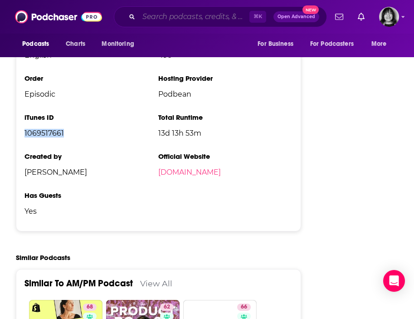
click at [156, 17] on input "Search podcasts, credits, & more..." at bounding box center [194, 17] width 111 height 15
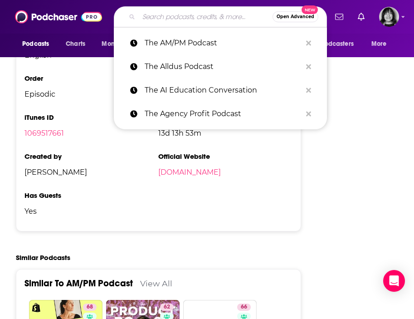
paste input "The Argument"
type input "The Argument"
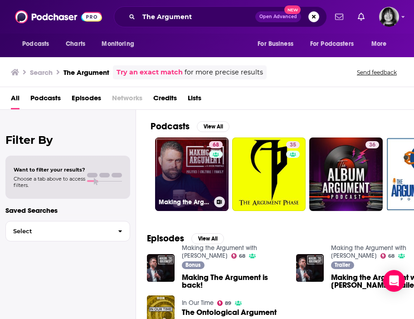
click at [191, 160] on link "68 Making the Argument with Nick Freitas" at bounding box center [192, 175] width 74 height 74
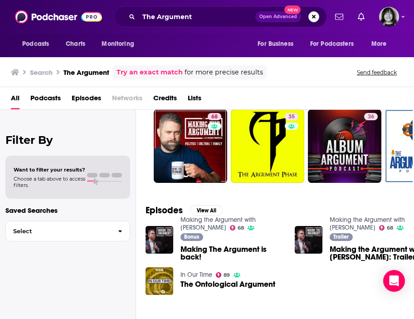
scroll to position [28, 1]
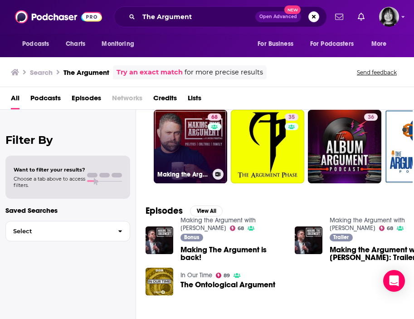
click at [181, 162] on link "68 Making the Argument with Nick Freitas" at bounding box center [191, 147] width 74 height 74
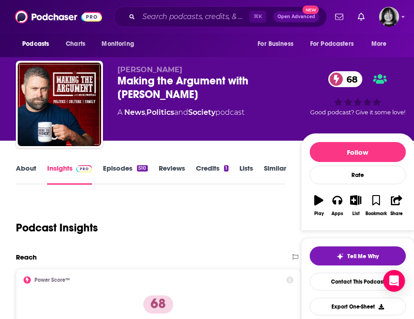
click at [21, 173] on link "About" at bounding box center [26, 174] width 20 height 21
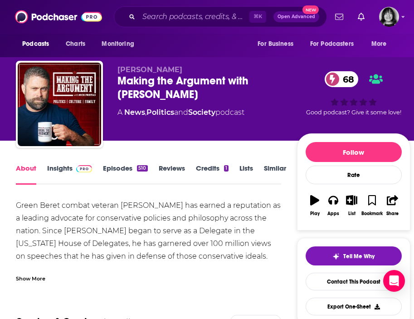
scroll to position [6, 0]
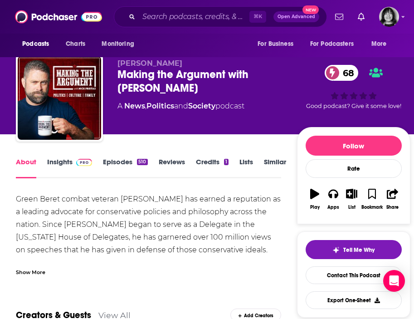
click at [35, 271] on div "Show More" at bounding box center [31, 271] width 30 height 9
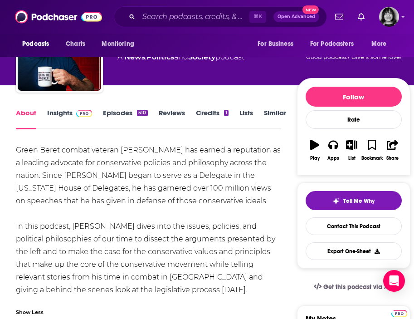
scroll to position [72, 0]
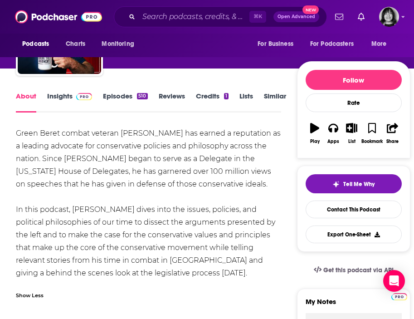
click at [184, 4] on div "Podcasts Charts Monitoring ⌘ K Open Advanced New For Business For Podcasters Mo…" at bounding box center [207, 17] width 414 height 34
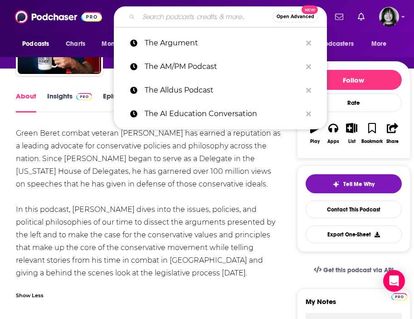
click at [184, 16] on input "Search podcasts, credits, & more..." at bounding box center [206, 17] width 134 height 15
paste input "The Art of Online Business"
type input "The Art of Online Business"
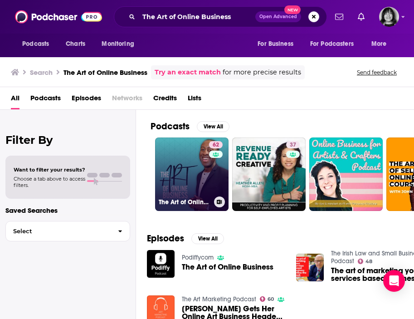
click at [181, 179] on link "62 The Art of Online Business" at bounding box center [192, 175] width 74 height 74
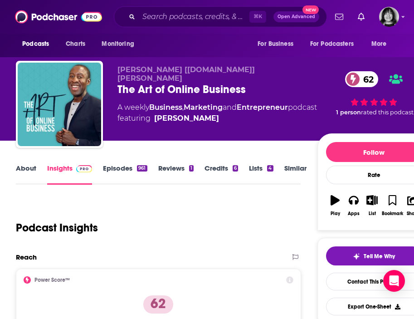
click at [28, 171] on link "About" at bounding box center [26, 174] width 20 height 21
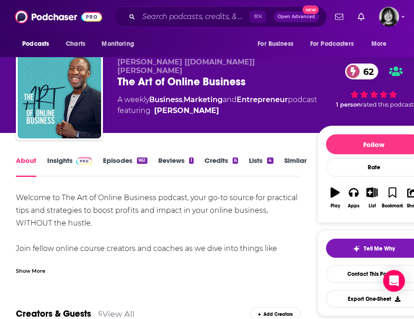
scroll to position [9, 0]
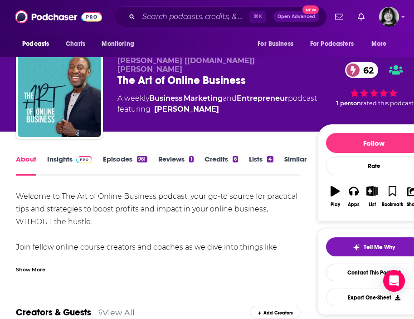
click at [35, 273] on div "Show More" at bounding box center [31, 269] width 30 height 9
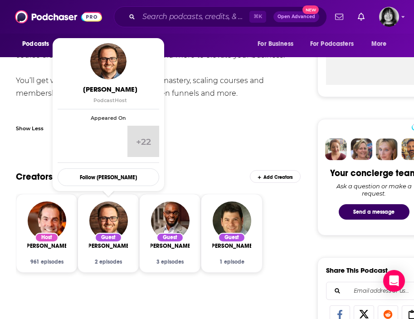
scroll to position [0, 0]
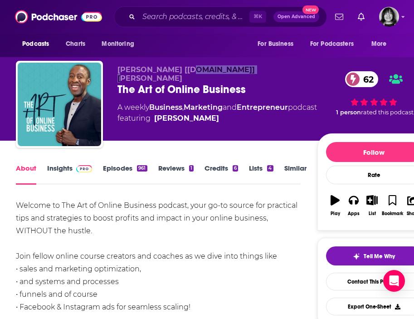
drag, startPoint x: 256, startPoint y: 70, endPoint x: 192, endPoint y: 70, distance: 63.1
click at [192, 70] on p "Kwadwo [QUĀY.jo] Sampany-Kessie" at bounding box center [218, 73] width 200 height 17
copy span "Sampany-Kessie"
click at [53, 167] on link "Insights" at bounding box center [69, 174] width 45 height 21
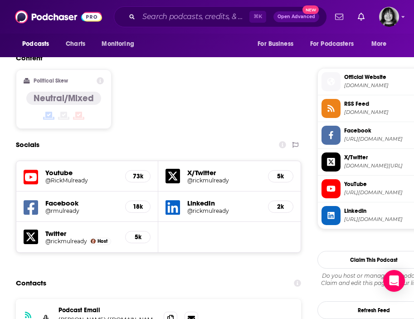
scroll to position [924, 0]
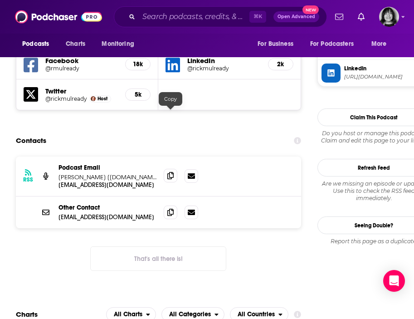
click at [172, 169] on span at bounding box center [171, 176] width 14 height 14
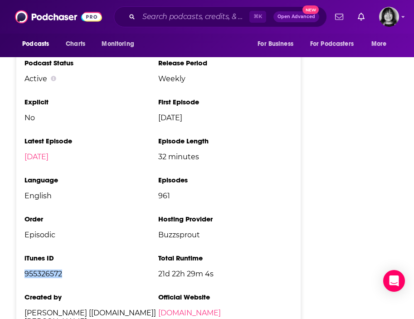
scroll to position [1750, 0]
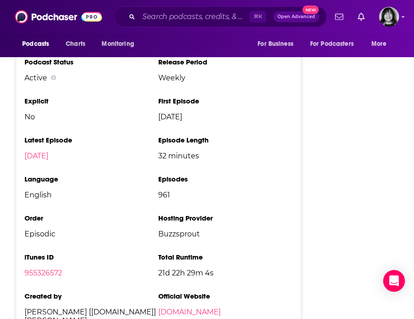
click at [154, 26] on div "⌘ K Open Advanced New" at bounding box center [220, 16] width 213 height 21
click at [155, 17] on input "Search podcasts, credits, & more..." at bounding box center [194, 17] width 111 height 15
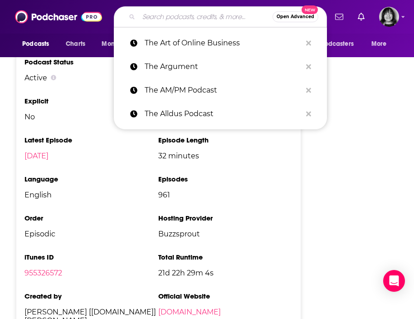
paste input "The Art of Speaking Up"
type input "The Art of Speaking Up"
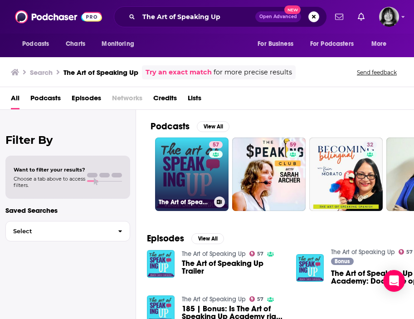
click at [185, 187] on link "57 The Art of Speaking Up" at bounding box center [192, 175] width 74 height 74
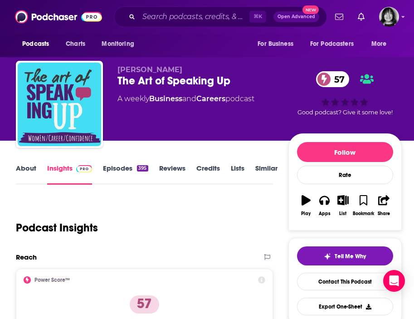
click at [160, 65] on span "Jessica Guzik" at bounding box center [150, 69] width 65 height 9
click at [160, 67] on span "Jessica Guzik" at bounding box center [150, 69] width 65 height 9
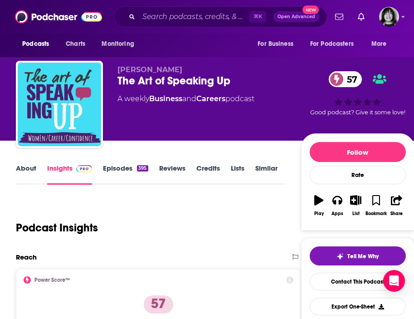
click at [21, 171] on link "About" at bounding box center [26, 174] width 20 height 21
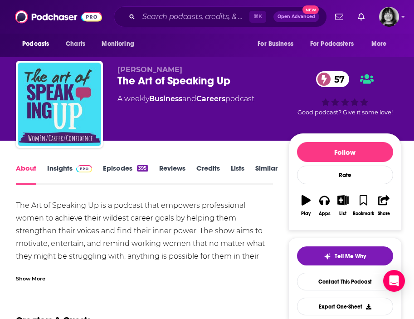
click at [49, 164] on link "Insights" at bounding box center [69, 174] width 45 height 21
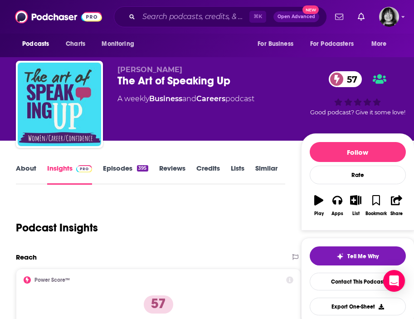
click at [25, 168] on link "About" at bounding box center [26, 174] width 20 height 21
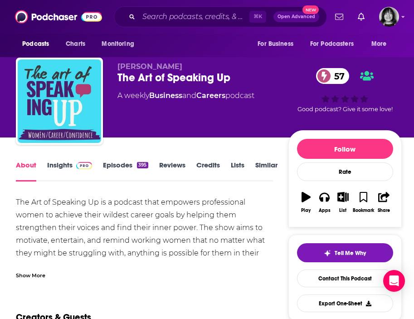
scroll to position [5, 0]
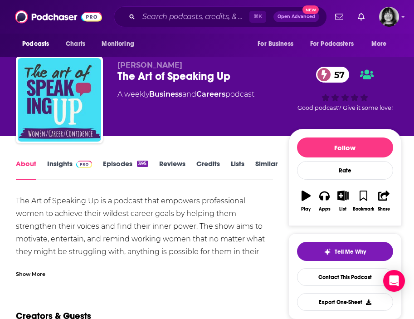
click at [33, 271] on div "Show More" at bounding box center [31, 273] width 30 height 9
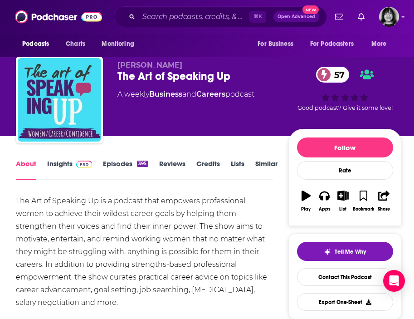
scroll to position [17, 0]
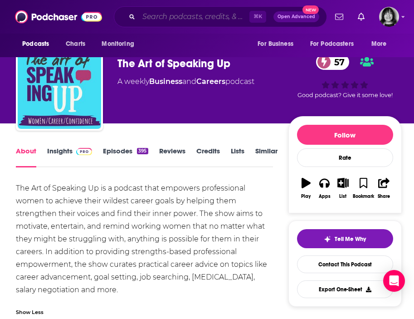
click at [159, 19] on input "Search podcasts, credits, & more..." at bounding box center [194, 17] width 111 height 15
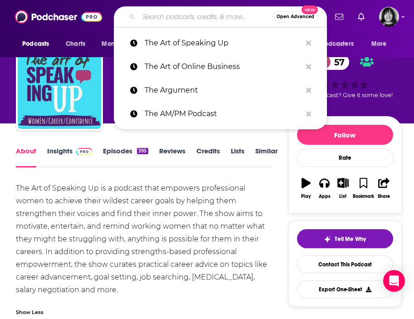
paste input "The Authority Hacker Podcast"
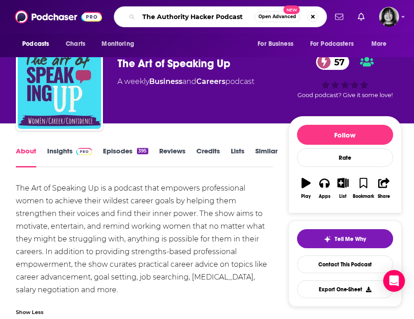
type input "The Authority Hacker Podcast"
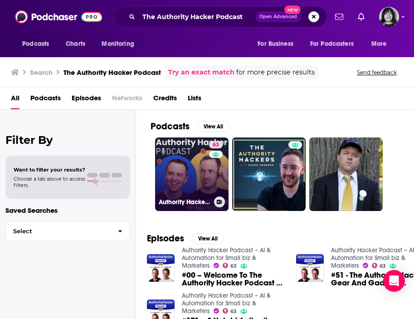
click at [192, 166] on link "63 Authority Hacker Podcast – AI & Automation for Small biz & Marketers" at bounding box center [192, 175] width 74 height 74
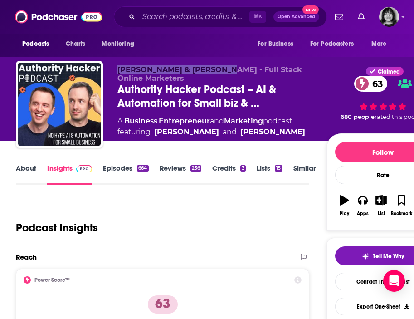
drag, startPoint x: 223, startPoint y: 74, endPoint x: 118, endPoint y: 71, distance: 105.8
click at [118, 71] on span "Gael Breton & Mark Webster - Full Stack Online Marketers" at bounding box center [210, 73] width 185 height 17
copy span "Gael Breton & Mark Webste"
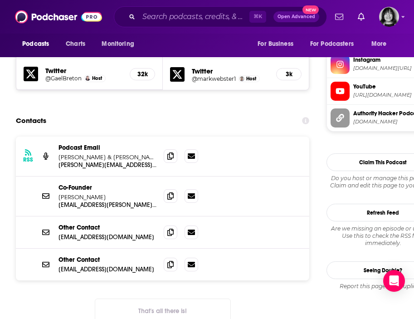
scroll to position [904, 0]
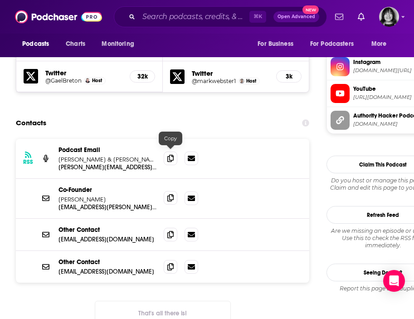
click at [168, 194] on icon at bounding box center [171, 197] width 6 height 7
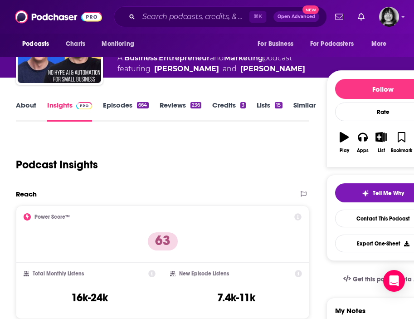
scroll to position [59, 0]
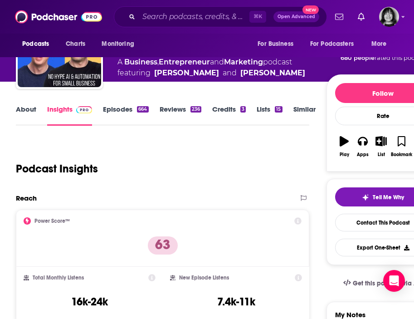
click at [32, 105] on link "About" at bounding box center [26, 115] width 20 height 21
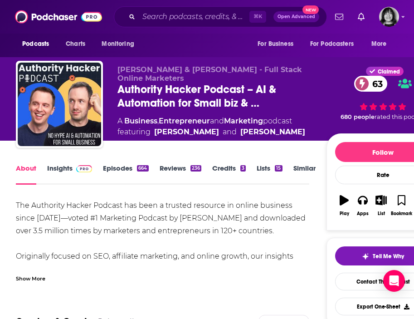
scroll to position [7, 0]
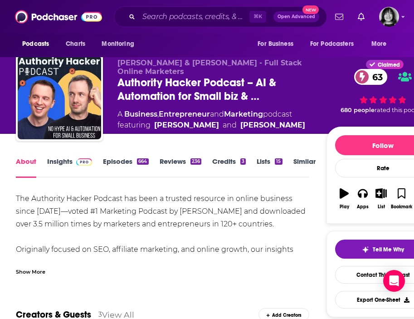
click at [35, 271] on div "Show More" at bounding box center [31, 271] width 30 height 9
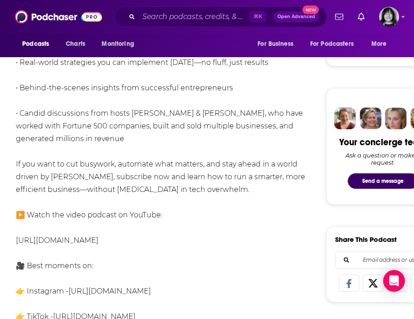
scroll to position [0, 0]
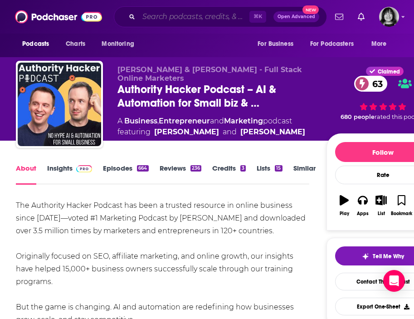
click at [159, 18] on input "Search podcasts, credits, & more..." at bounding box center [194, 17] width 111 height 15
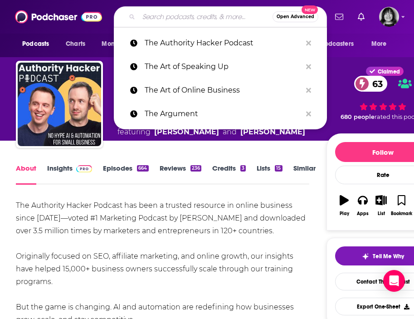
paste input "The B Word"
type input "The B Word"
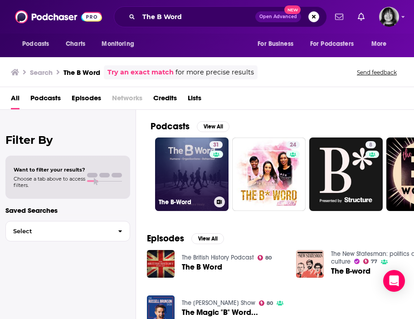
click at [197, 180] on link "31 The B-Word" at bounding box center [192, 175] width 74 height 74
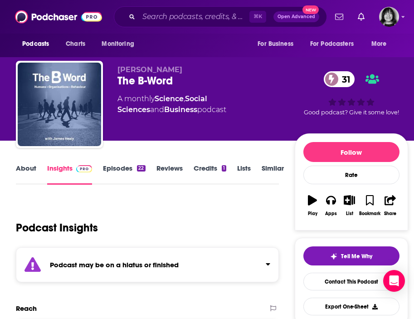
click at [175, 255] on div "Podcast may be on a hiatus or finished" at bounding box center [147, 264] width 263 height 35
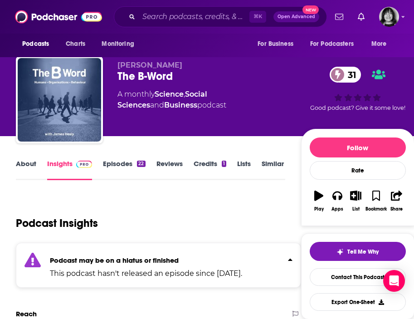
scroll to position [8, 0]
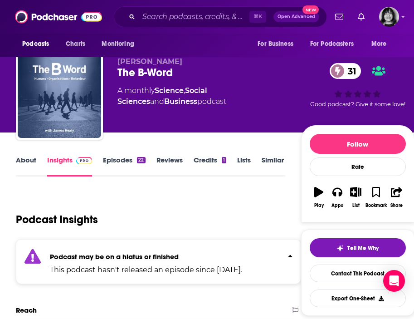
click at [21, 158] on link "About" at bounding box center [26, 166] width 20 height 21
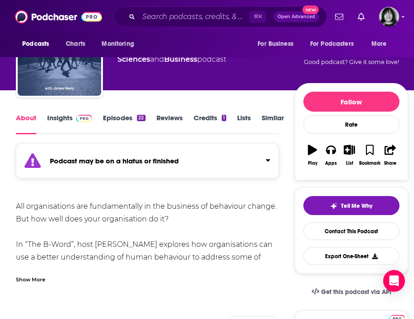
scroll to position [52, 0]
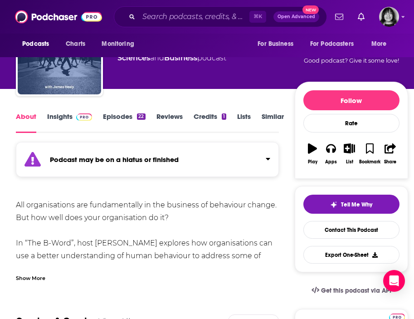
click at [51, 270] on div "Show More" at bounding box center [147, 274] width 263 height 15
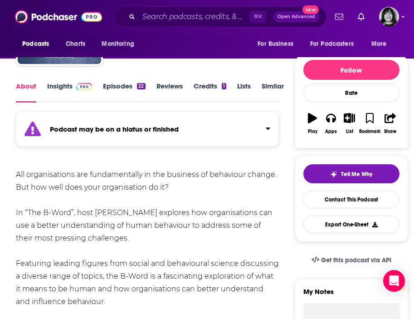
scroll to position [83, 0]
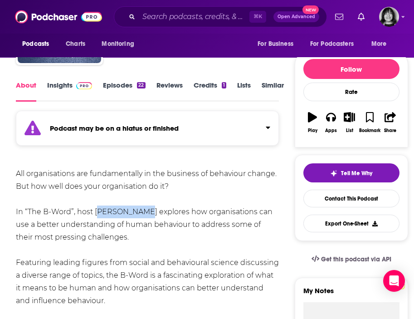
drag, startPoint x: 140, startPoint y: 216, endPoint x: 96, endPoint y: 215, distance: 44.0
click at [96, 215] on div "All organisations are fundamentally in the business of behaviour change. But ho…" at bounding box center [147, 263] width 263 height 191
copy div "ames Healy"
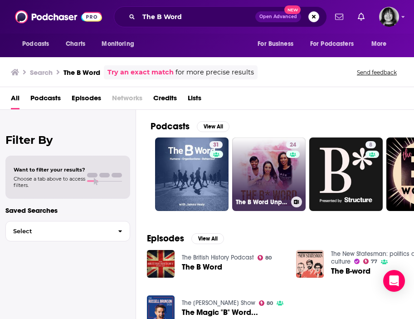
click at [261, 156] on link "24 The B Word Unpacked" at bounding box center [269, 175] width 74 height 74
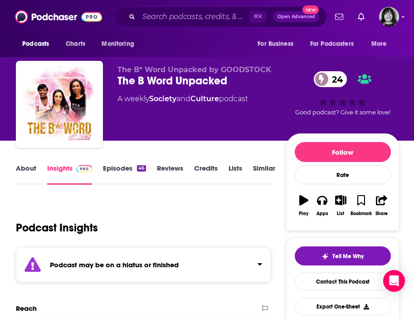
click at [114, 272] on div "Podcast may be on a hiatus or finished" at bounding box center [143, 264] width 255 height 35
click at [31, 166] on link "About" at bounding box center [26, 174] width 20 height 21
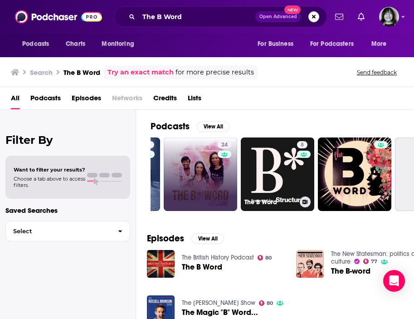
scroll to position [0, 73]
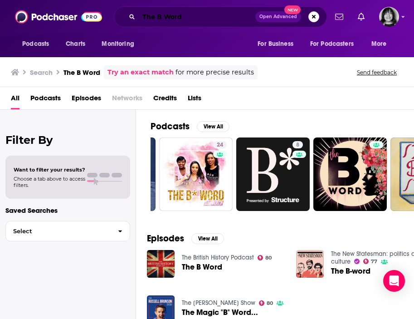
click at [168, 21] on input "The B Word" at bounding box center [197, 17] width 117 height 15
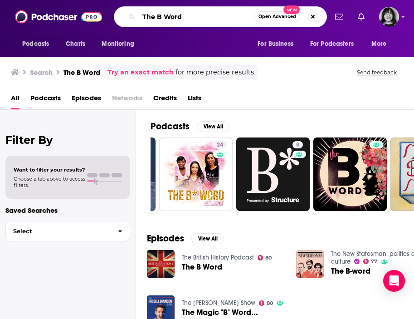
click at [168, 21] on input "The B Word" at bounding box center [197, 17] width 116 height 15
paste input "Million Dollar Breakthrough"
type input "Million Dollar Breakthrough"
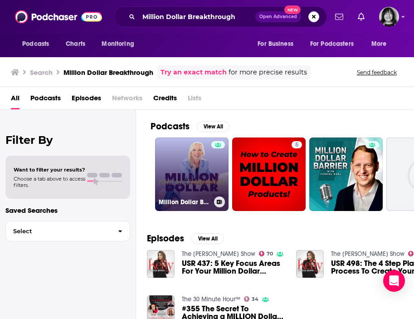
click at [179, 168] on link "Million Dollar Breakthrough" at bounding box center [192, 175] width 74 height 74
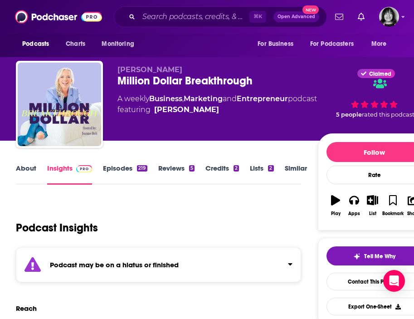
click at [171, 274] on div "Podcast may be on a hiatus or finished" at bounding box center [159, 264] width 286 height 35
click at [29, 169] on link "About" at bounding box center [26, 174] width 20 height 21
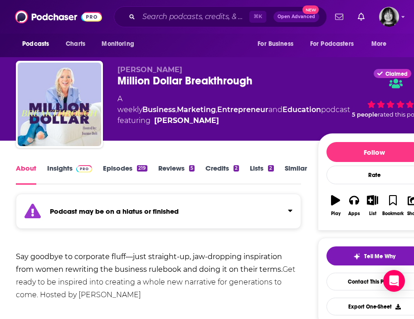
scroll to position [15, 0]
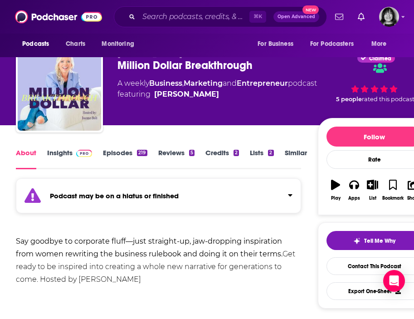
click at [58, 153] on link "Insights" at bounding box center [69, 158] width 45 height 21
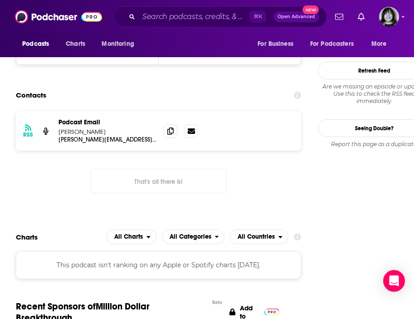
scroll to position [81, 0]
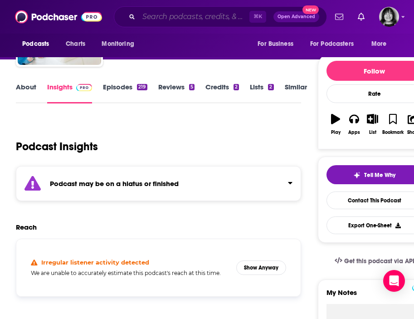
click at [173, 19] on input "Search podcasts, credits, & more..." at bounding box center [194, 17] width 111 height 15
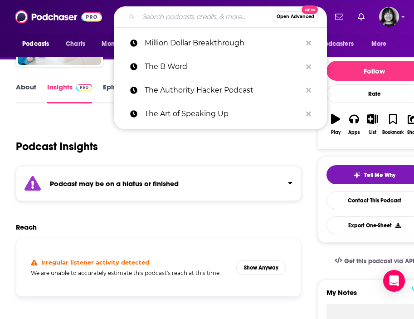
click at [173, 19] on input "Search podcasts, credits, & more..." at bounding box center [206, 17] width 134 height 15
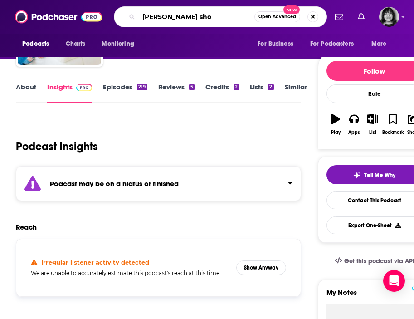
type input "[PERSON_NAME] show"
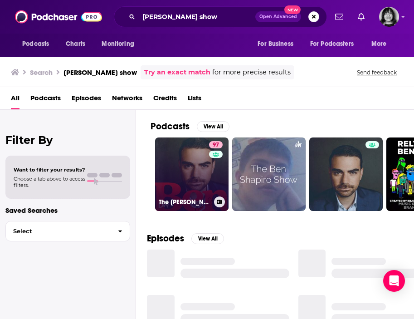
click at [211, 180] on div "97" at bounding box center [217, 168] width 16 height 55
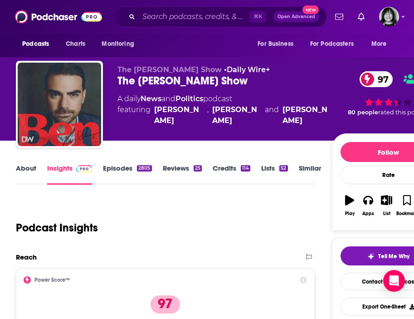
click at [27, 168] on link "About" at bounding box center [26, 174] width 20 height 21
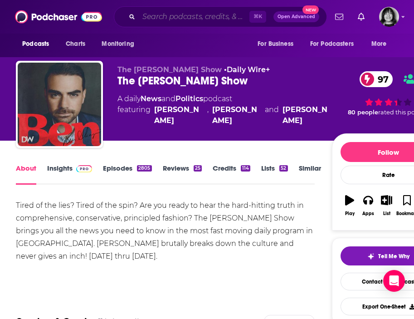
click at [166, 16] on input "Search podcasts, credits, & more..." at bounding box center [194, 17] width 111 height 15
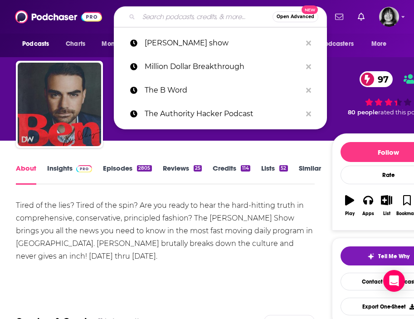
paste input "The Best Of Our Knowledge"
type input "The Best Of Our Knowledge"
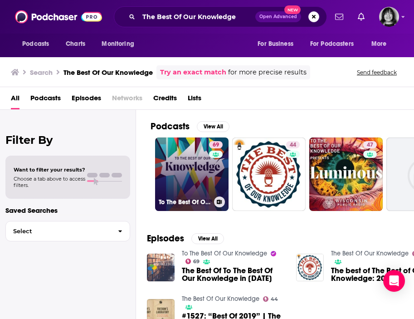
click at [181, 171] on link "69 To The Best Of Our Knowledge" at bounding box center [192, 175] width 74 height 74
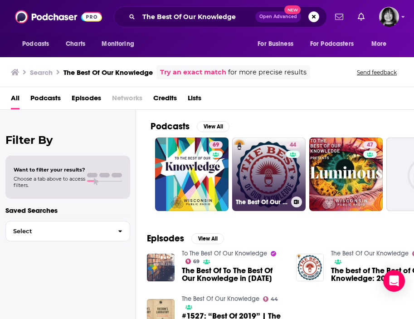
click at [291, 190] on div "44" at bounding box center [294, 168] width 16 height 55
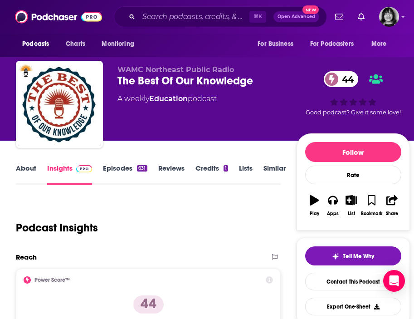
click at [31, 170] on link "About" at bounding box center [26, 174] width 20 height 21
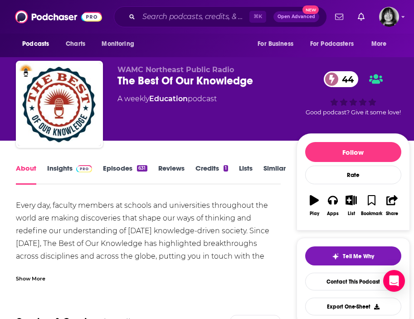
click at [32, 281] on div "Show More" at bounding box center [31, 278] width 30 height 9
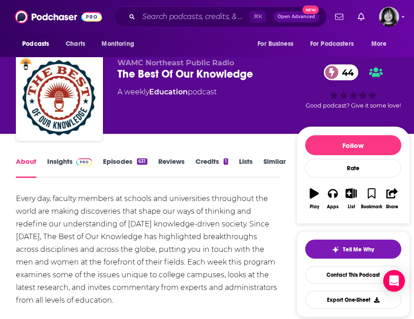
scroll to position [12, 0]
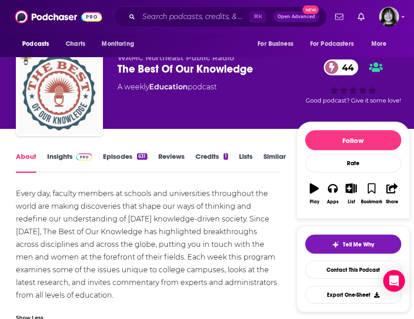
click at [64, 133] on img "The Best Of Our Knowledge" at bounding box center [60, 93] width 84 height 84
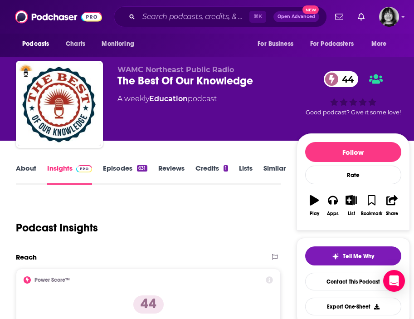
click at [54, 172] on link "Insights" at bounding box center [69, 174] width 45 height 21
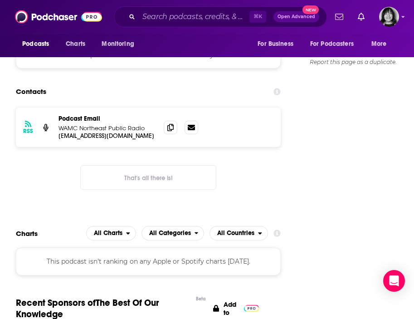
scroll to position [840, 0]
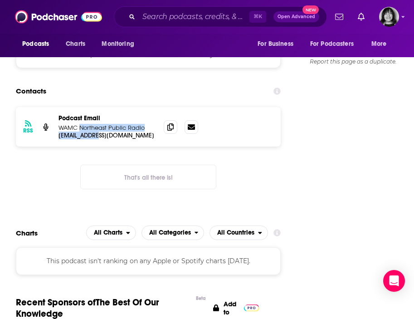
drag, startPoint x: 109, startPoint y: 106, endPoint x: 79, endPoint y: 102, distance: 29.4
click at [79, 114] on div "Podcast Email WAMC Northeast Public Radio [EMAIL_ADDRESS][DOMAIN_NAME] [EMAIL_A…" at bounding box center [108, 126] width 98 height 25
copy div "Northeast Public Radio [EMAIL_ADDRESS][DOMAIN_NAME] [EMAIL_ADDRESS][DOMAIN_NAME]"
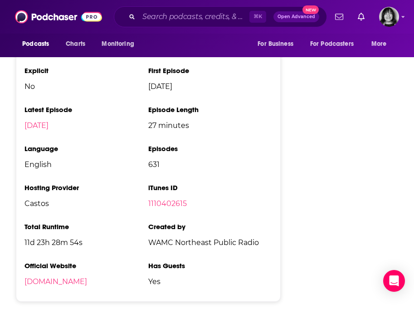
scroll to position [1211, 0]
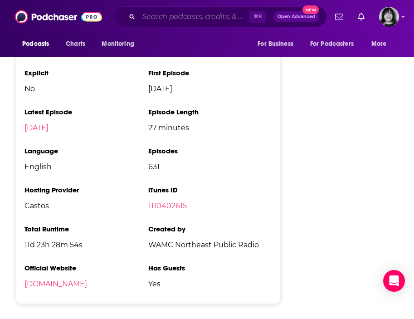
click at [163, 20] on input "Search podcasts, credits, & more..." at bounding box center [194, 17] width 111 height 15
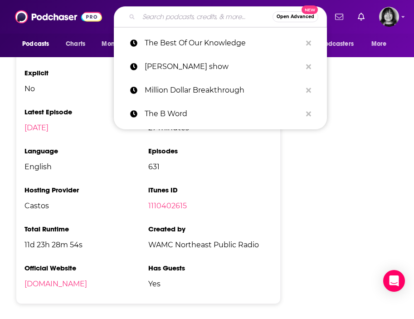
paste input "The Big Interview"
type input "The Big Interview"
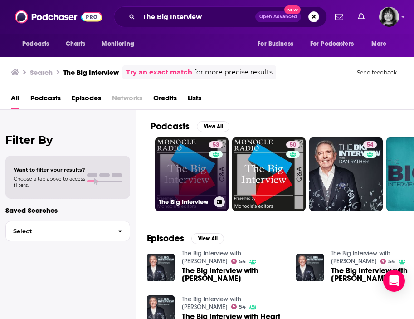
click at [184, 188] on link "53 The Big Interview" at bounding box center [192, 175] width 74 height 74
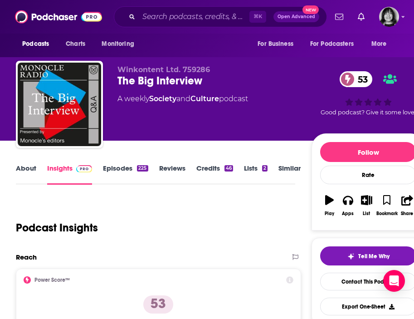
click at [22, 166] on link "About" at bounding box center [26, 174] width 20 height 21
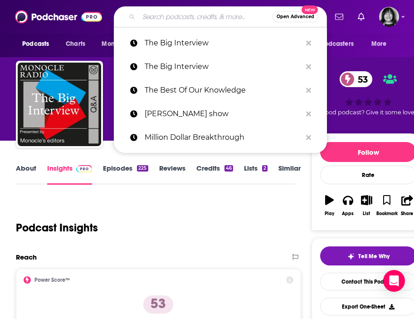
click at [169, 19] on input "Search podcasts, credits, & more..." at bounding box center [206, 17] width 134 height 15
paste input "The Biz Dojo"
type input "The Biz Dojo"
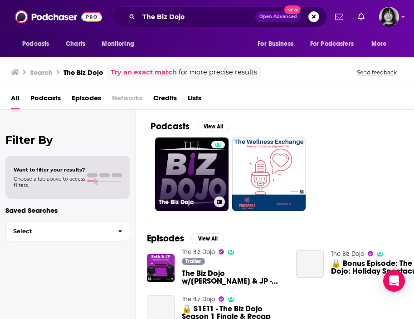
click at [214, 172] on div at bounding box center [219, 168] width 14 height 55
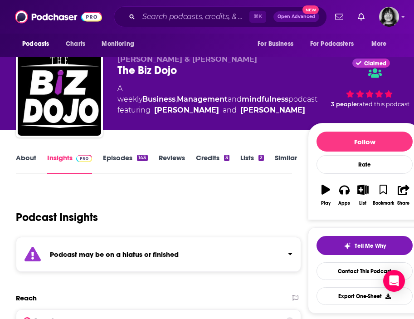
scroll to position [36, 0]
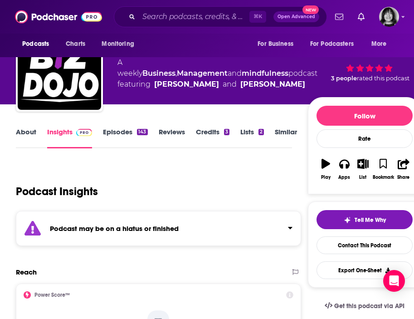
click at [205, 225] on div "Podcast may be on a hiatus or finished" at bounding box center [159, 228] width 286 height 35
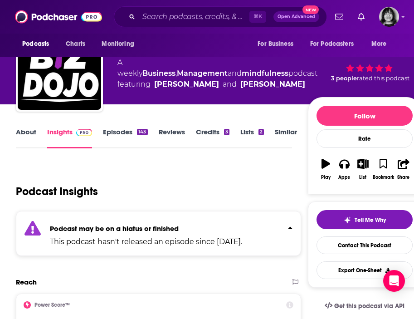
scroll to position [49, 0]
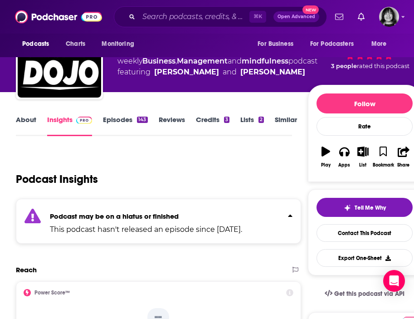
click at [29, 120] on link "About" at bounding box center [26, 125] width 20 height 21
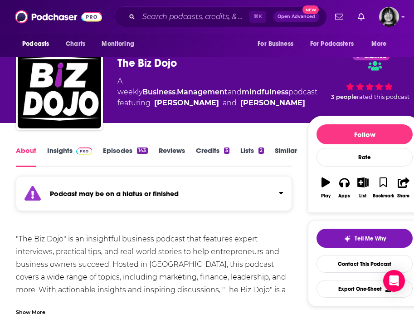
scroll to position [62, 0]
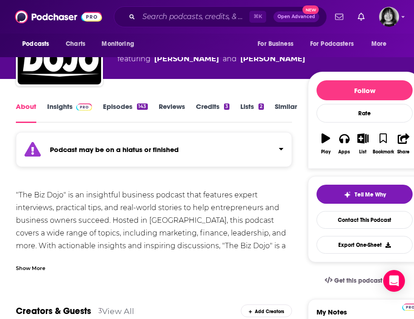
click at [66, 105] on link "Insights" at bounding box center [69, 112] width 45 height 21
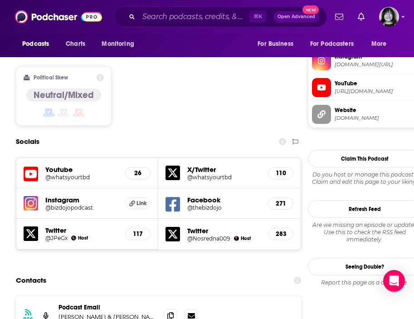
scroll to position [834, 0]
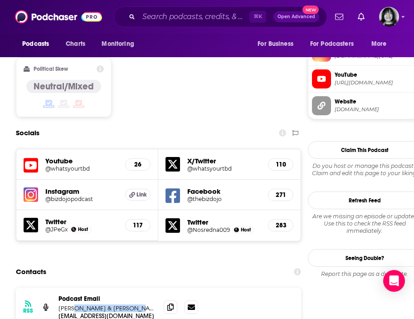
drag, startPoint x: 129, startPoint y: 247, endPoint x: 113, endPoint y: 248, distance: 16.4
click at [75, 305] on p "[PERSON_NAME] & [PERSON_NAME]" at bounding box center [108, 309] width 98 height 8
click at [135, 312] on p "[EMAIL_ADDRESS][DOMAIN_NAME]" at bounding box center [108, 316] width 98 height 8
drag, startPoint x: 138, startPoint y: 244, endPoint x: 64, endPoint y: 242, distance: 74.1
click at [64, 295] on div "Podcast Email [PERSON_NAME] & [PERSON_NAME]" at bounding box center [108, 303] width 98 height 17
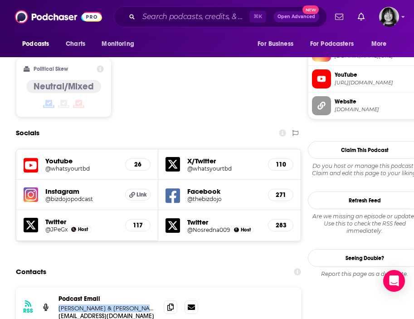
copy div "[PERSON_NAME] & [PERSON_NAME]"
click at [168, 303] on icon at bounding box center [171, 306] width 6 height 7
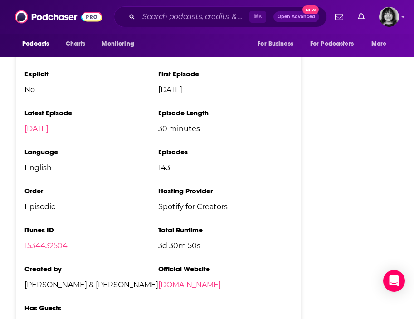
scroll to position [1437, 0]
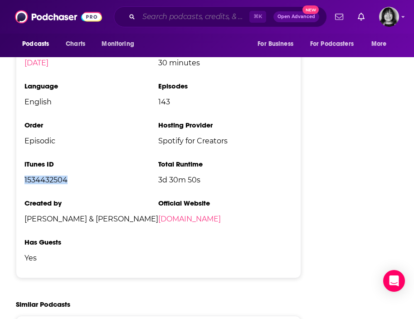
click at [191, 18] on input "Search podcasts, credits, & more..." at bounding box center [194, 17] width 111 height 15
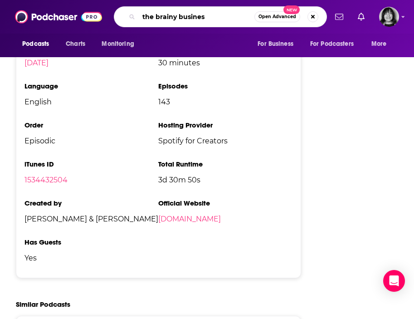
type input "the brainy business"
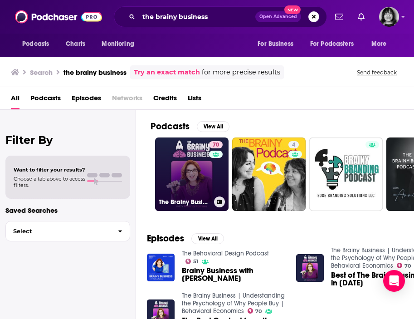
click at [183, 188] on link "70 The Brainy Business | Understanding the Psychology of Why People Buy | Behav…" at bounding box center [192, 175] width 74 height 74
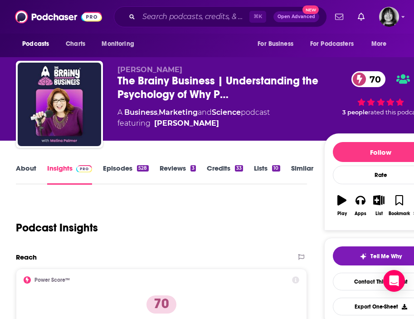
click at [162, 72] on span "[PERSON_NAME]" at bounding box center [150, 69] width 65 height 9
copy p "[PERSON_NAME]"
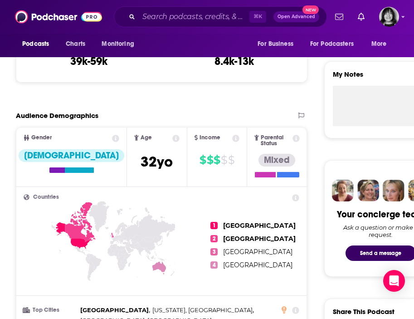
scroll to position [142, 0]
